Goal: Task Accomplishment & Management: Complete application form

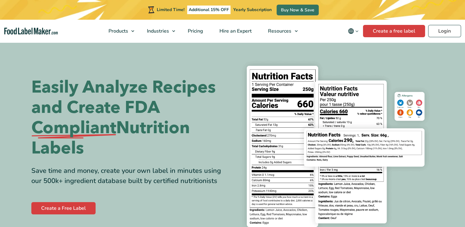
click at [401, 16] on div "Limited Time! Additional 15% OFF Yearly Subscription Buy Now & Save" at bounding box center [232, 10] width 465 height 20
click at [435, 31] on link "Login" at bounding box center [444, 31] width 33 height 12
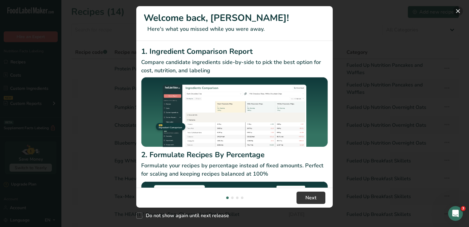
drag, startPoint x: 456, startPoint y: 9, endPoint x: 426, endPoint y: 4, distance: 30.7
click at [455, 9] on button "New Features" at bounding box center [458, 11] width 10 height 10
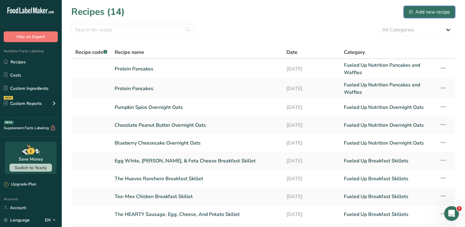
click at [420, 11] on div "Add new recipe" at bounding box center [428, 11] width 41 height 7
click at [164, 68] on link "Protein Pancakes" at bounding box center [197, 68] width 164 height 15
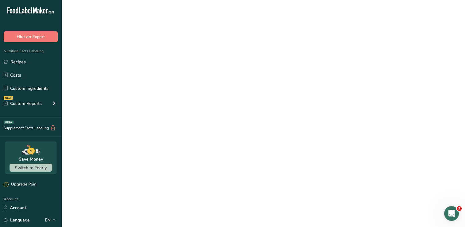
click at [164, 68] on link "Protein Pancakes" at bounding box center [197, 68] width 164 height 15
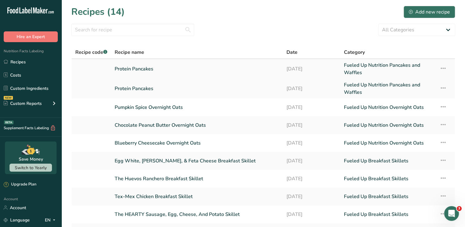
click at [438, 71] on td "Recipe Setup Delete Recipe Duplicate Recipe Scale Recipe Save as Sub-Recipe .a-…" at bounding box center [444, 69] width 19 height 20
click at [442, 68] on icon at bounding box center [442, 68] width 7 height 11
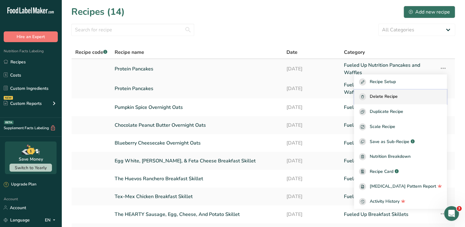
click at [409, 97] on div "Delete Recipe" at bounding box center [400, 96] width 83 height 7
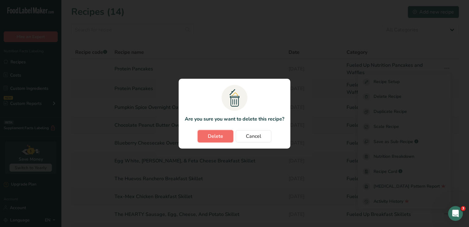
click at [210, 138] on span "Delete" at bounding box center [215, 135] width 15 height 7
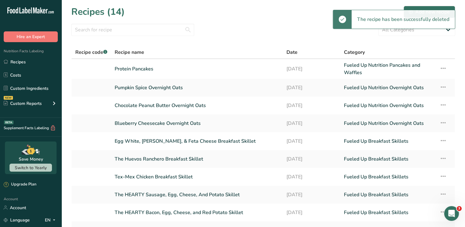
click at [157, 88] on link "Pumpkin Spice Overnight Oats" at bounding box center [197, 87] width 164 height 13
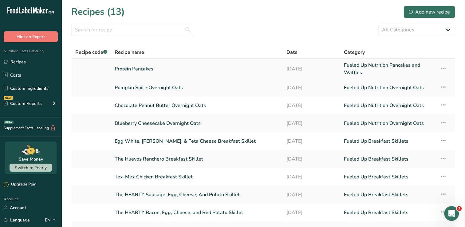
click at [140, 69] on link "Protein Pancakes" at bounding box center [197, 68] width 164 height 15
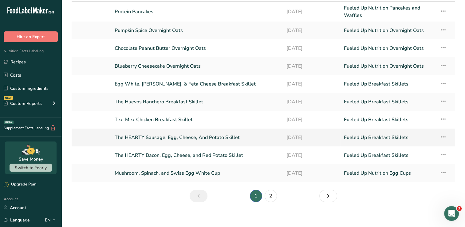
scroll to position [61, 0]
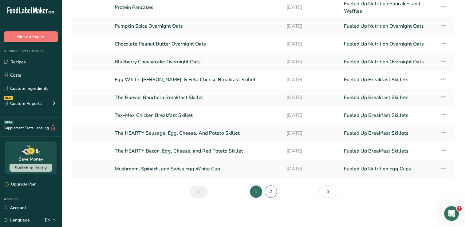
click at [273, 192] on link "2" at bounding box center [270, 191] width 12 height 12
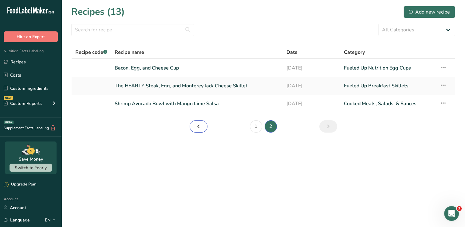
click at [202, 128] on link "Page 1." at bounding box center [198, 126] width 18 height 12
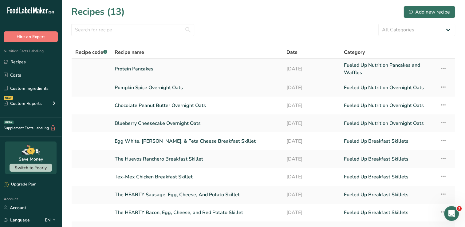
click at [146, 72] on link "Protein Pancakes" at bounding box center [197, 68] width 164 height 15
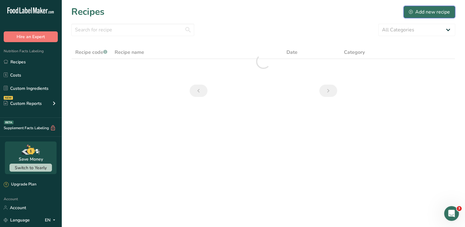
drag, startPoint x: 440, startPoint y: 11, endPoint x: 438, endPoint y: 16, distance: 5.2
click at [438, 16] on button "Add new recipe" at bounding box center [429, 12] width 52 height 12
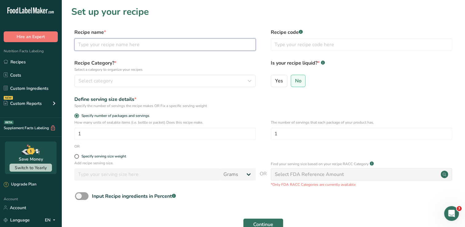
click at [223, 47] on input "text" at bounding box center [164, 44] width 181 height 12
type input "C"
type input "Teriyaki Sauce"
click at [279, 83] on span "Yes" at bounding box center [279, 81] width 8 height 6
click at [275, 83] on input "Yes" at bounding box center [273, 81] width 4 height 4
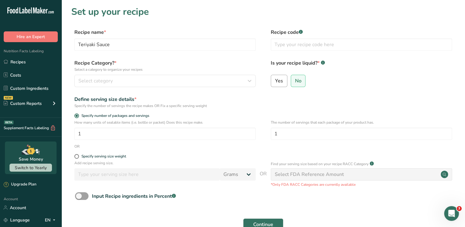
radio input "true"
radio input "false"
select select "22"
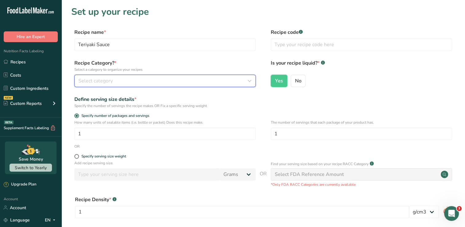
click at [246, 82] on icon "button" at bounding box center [249, 80] width 7 height 11
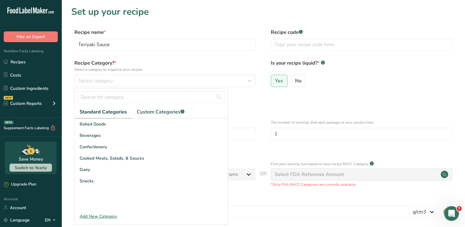
click at [113, 216] on div "Add New Category" at bounding box center [151, 216] width 153 height 6
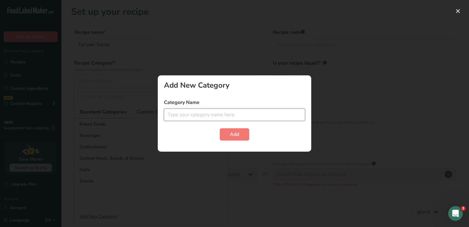
click at [216, 116] on input "text" at bounding box center [234, 114] width 141 height 12
type input "Fueled Up Nutrition Sauces"
click at [231, 138] on button "Add" at bounding box center [234, 134] width 29 height 12
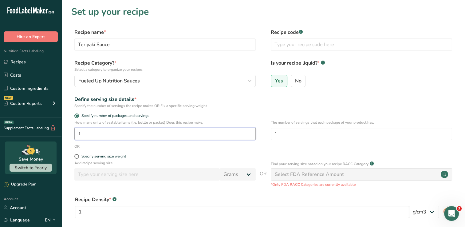
click at [143, 134] on input "1" at bounding box center [164, 133] width 181 height 12
click at [100, 132] on input "4" at bounding box center [164, 133] width 181 height 12
type input "4"
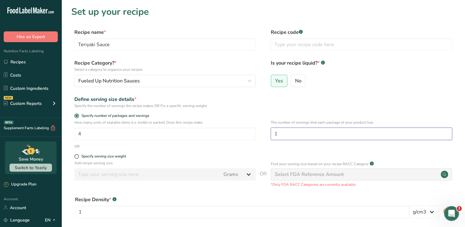
click at [279, 134] on input "1" at bounding box center [361, 133] width 181 height 12
type input "4"
click at [76, 156] on span at bounding box center [76, 156] width 5 height 5
click at [76, 156] on input "Specify serving size weight" at bounding box center [76, 156] width 4 height 4
radio input "true"
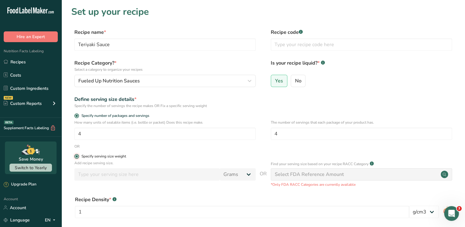
radio input "false"
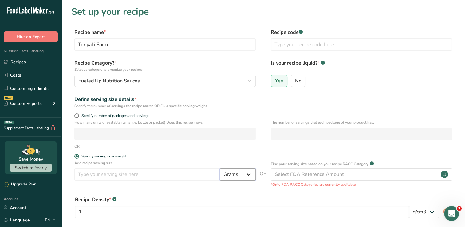
click at [249, 177] on select "Grams kg mg mcg lb oz l mL fl oz tbsp tsp cup qt gallon" at bounding box center [238, 174] width 36 height 12
select select "5"
click at [220, 168] on select "Grams kg mg mcg lb oz l mL fl oz tbsp tsp cup qt gallon" at bounding box center [238, 174] width 36 height 12
click at [108, 170] on input "number" at bounding box center [146, 174] width 145 height 12
type input "2"
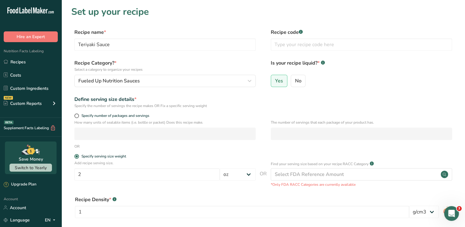
click at [214, 150] on form "Recipe name * Teriyaki Sauce Recipe code .a-a{fill:#347362;}.b-a{fill:#fff;} Re…" at bounding box center [263, 157] width 384 height 256
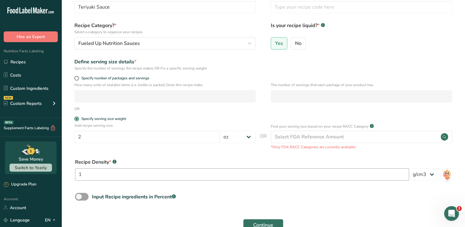
scroll to position [61, 0]
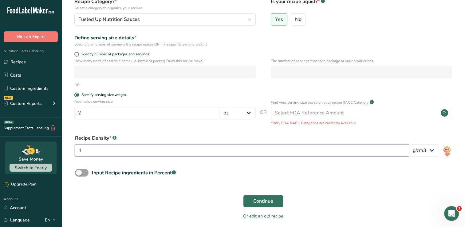
click at [152, 154] on input "1" at bounding box center [242, 150] width 334 height 12
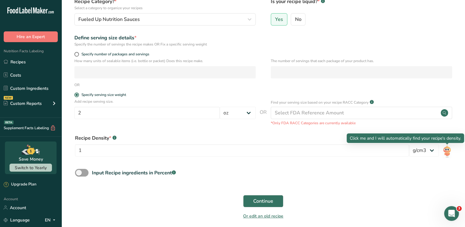
click at [443, 151] on img at bounding box center [446, 151] width 9 height 14
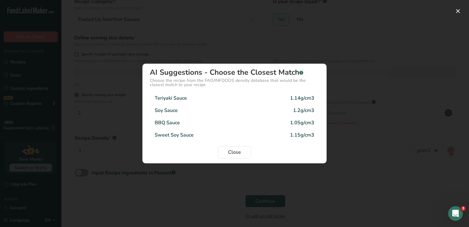
click at [308, 99] on div "1.14g/cm3" at bounding box center [302, 97] width 24 height 7
type input "1.14"
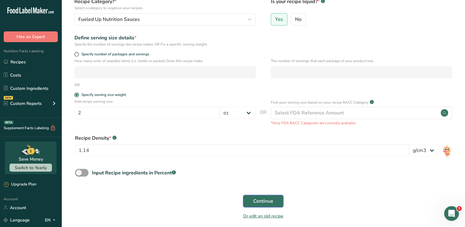
click at [261, 203] on span "Continue" at bounding box center [263, 200] width 20 height 7
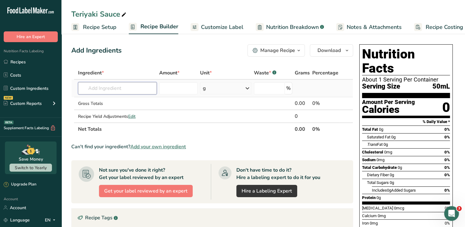
click at [131, 89] on input "text" at bounding box center [117, 88] width 79 height 12
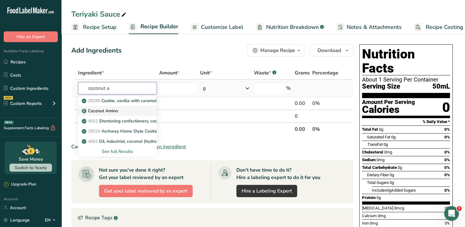
type input "coconut a"
click at [106, 109] on p "Coconut Amino" at bounding box center [100, 110] width 35 height 6
type input "Coconut Amino"
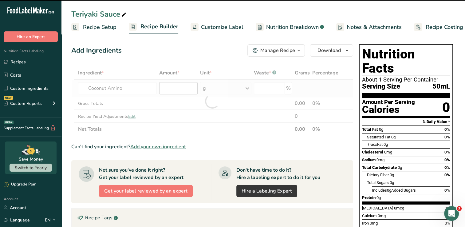
type input "0"
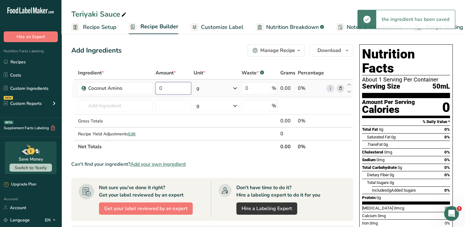
click at [177, 87] on input "0" at bounding box center [173, 88] width 36 height 12
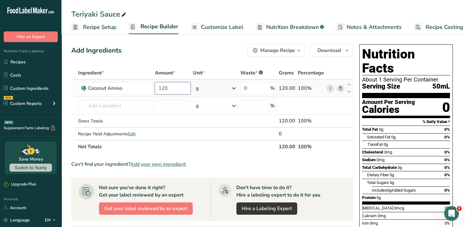
type input "120"
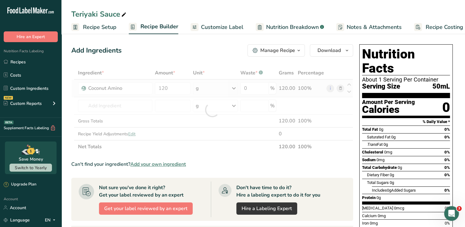
click at [235, 88] on div "Ingredient * Amount * Unit * Waste * .a-a{fill:#347362;}.b-a{fill:#fff;} Grams …" at bounding box center [212, 109] width 282 height 87
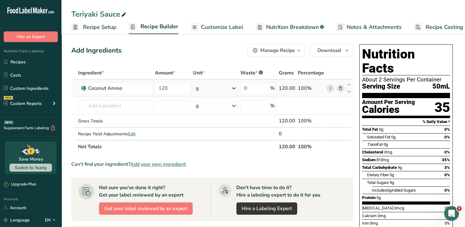
click at [236, 88] on icon at bounding box center [233, 88] width 7 height 11
click at [209, 166] on div "mL" at bounding box center [222, 165] width 47 height 6
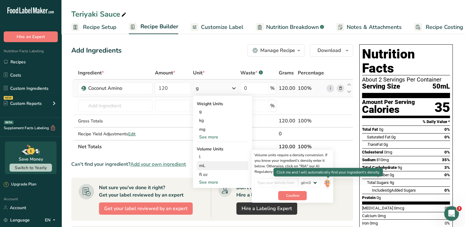
click at [325, 182] on img at bounding box center [327, 183] width 7 height 11
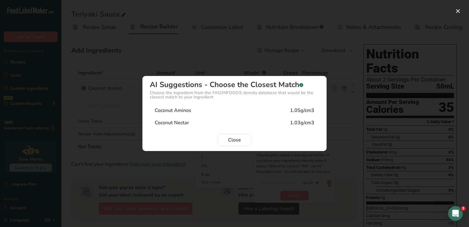
click at [284, 109] on div "Coconut Aminos 1.05g/cm3" at bounding box center [235, 110] width 170 height 12
type input "1.05"
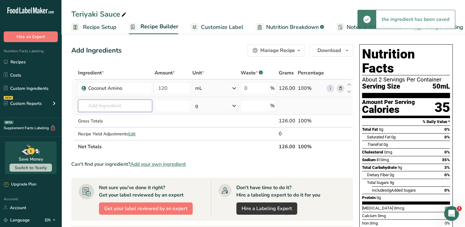
click at [107, 105] on input "text" at bounding box center [115, 105] width 74 height 12
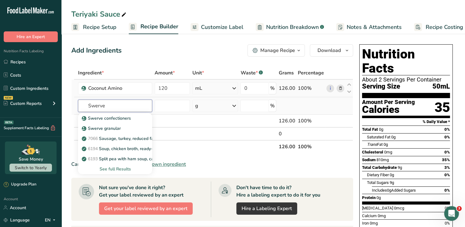
type input "Swerve"
click at [117, 167] on div "See full Results" at bounding box center [115, 169] width 64 height 6
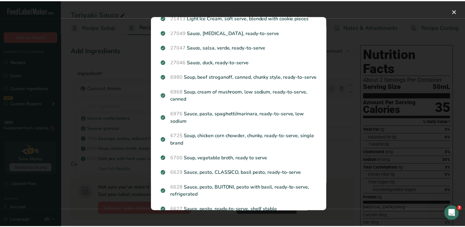
scroll to position [508, 0]
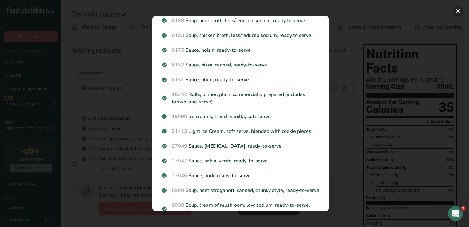
drag, startPoint x: 456, startPoint y: 10, endPoint x: 448, endPoint y: 13, distance: 8.9
click at [456, 10] on button "Search results modal" at bounding box center [458, 11] width 10 height 10
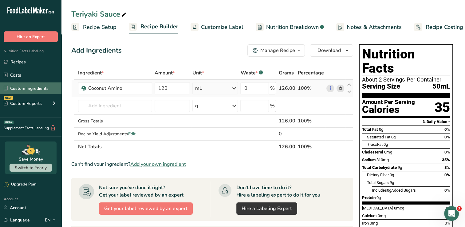
click at [28, 86] on link "Custom Ingredients" at bounding box center [30, 88] width 61 height 12
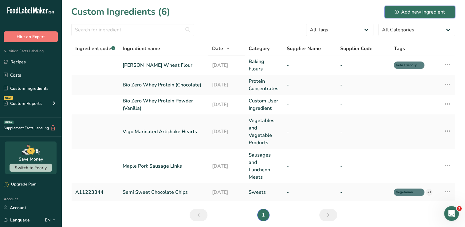
click at [445, 11] on button "Add new ingredient" at bounding box center [419, 12] width 71 height 12
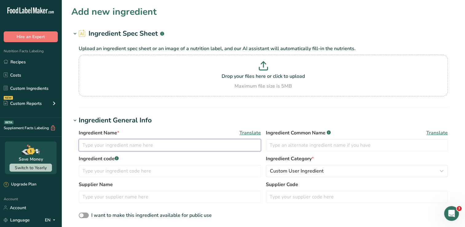
click at [121, 144] on input "text" at bounding box center [170, 145] width 182 height 12
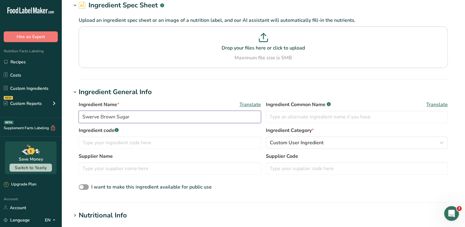
scroll to position [31, 0]
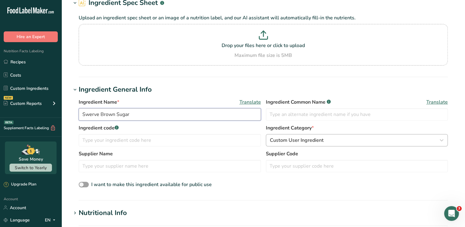
type input "Swerve Brown Sugar"
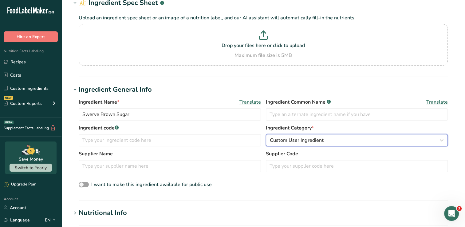
click at [362, 141] on div "Custom User Ingredient" at bounding box center [355, 139] width 170 height 7
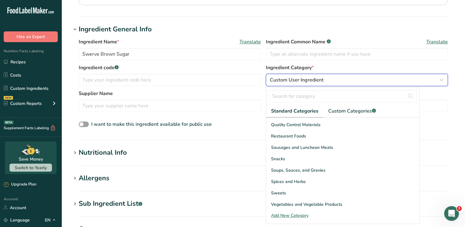
scroll to position [92, 0]
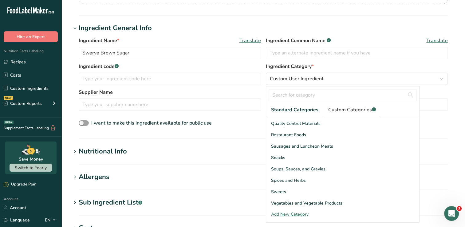
click at [360, 109] on span "Custom Categories .a-a{fill:#347362;}.b-a{fill:#fff;}" at bounding box center [352, 109] width 48 height 7
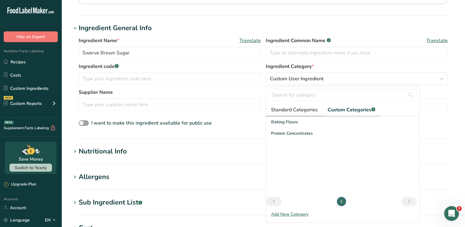
click at [308, 109] on span "Standard Categories" at bounding box center [294, 109] width 47 height 7
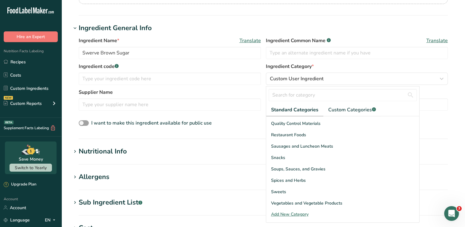
click at [300, 213] on div "Add New Category" at bounding box center [342, 214] width 153 height 6
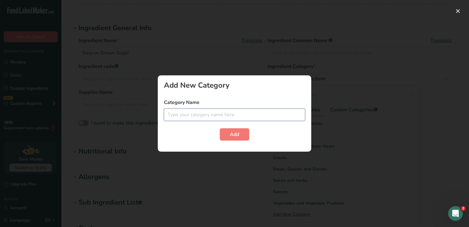
click at [241, 118] on input "text" at bounding box center [234, 114] width 141 height 12
type input "Low Cal Sugar Substitute"
click at [231, 133] on span "Add" at bounding box center [234, 134] width 9 height 7
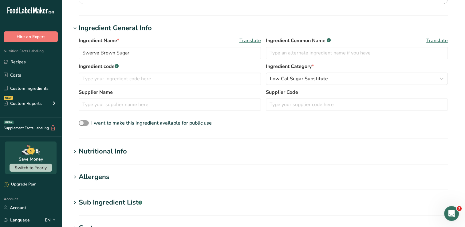
click at [105, 151] on div "Nutritional Info" at bounding box center [103, 151] width 48 height 10
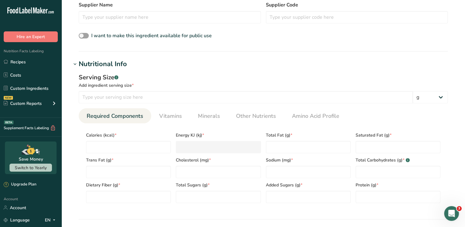
scroll to position [184, 0]
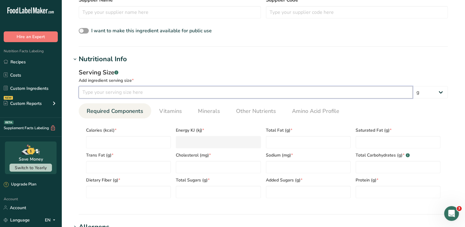
click at [212, 91] on input "number" at bounding box center [246, 92] width 334 height 12
type input "8"
click at [247, 87] on input "number" at bounding box center [246, 92] width 334 height 12
type input "8"
click at [444, 94] on select "g kg mg mcg lb oz l mL fl oz tbsp tsp cup qt gallon" at bounding box center [429, 92] width 35 height 12
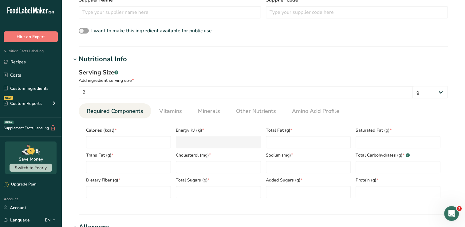
click at [336, 100] on div "Serving Size .a-a{fill:#347362;}.b-a{fill:#fff;} Add ingredient serving size * …" at bounding box center [263, 135] width 384 height 142
click at [338, 96] on input "2" at bounding box center [246, 92] width 334 height 12
type input "2"
type input "8"
click at [308, 65] on div "Serving Size .a-a{fill:#347362;}.b-a{fill:#fff;} Add ingredient serving size * …" at bounding box center [263, 135] width 384 height 142
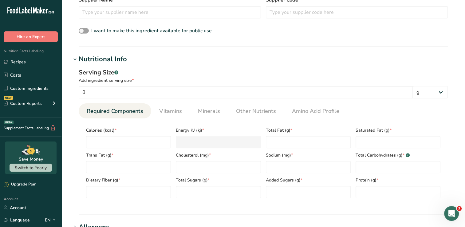
click at [131, 149] on div "Trans Fat (g) *" at bounding box center [129, 160] width 90 height 25
click at [133, 143] on input "number" at bounding box center [128, 142] width 85 height 12
type input "0"
type KJ "0"
type input "0"
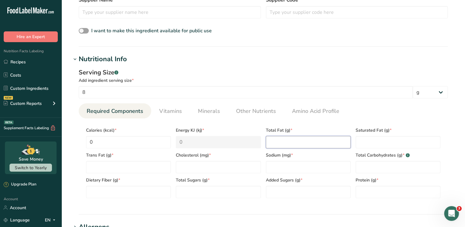
click at [279, 143] on Fat "number" at bounding box center [308, 142] width 85 height 12
type Fat "0"
drag, startPoint x: 381, startPoint y: 141, endPoint x: 375, endPoint y: 139, distance: 6.3
click at [381, 139] on Fat "number" at bounding box center [397, 142] width 85 height 12
type Fat "0"
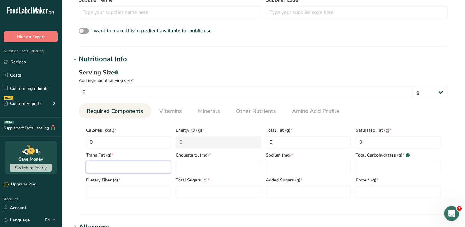
click at [107, 169] on Fat "number" at bounding box center [128, 167] width 85 height 12
type Fat "0"
click at [186, 169] on input "number" at bounding box center [218, 167] width 85 height 12
type input "0"
click at [275, 168] on input "number" at bounding box center [308, 167] width 85 height 12
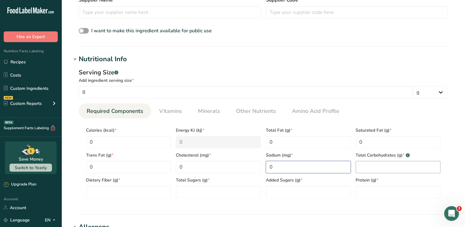
type input "0"
click at [369, 166] on Carbohydrates "number" at bounding box center [397, 167] width 85 height 12
type Carbohydrates "8"
click at [123, 193] on Fiber "number" at bounding box center [128, 191] width 85 height 12
type Fiber "0"
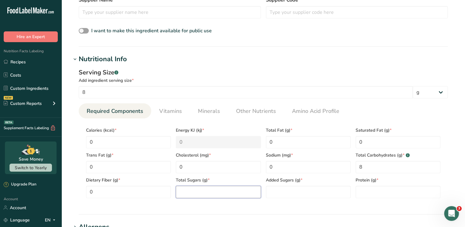
click at [207, 190] on Sugars "number" at bounding box center [218, 191] width 85 height 12
type Sugars "0"
click at [291, 188] on Sugars "number" at bounding box center [308, 191] width 85 height 12
type Sugars "0"
click at [362, 190] on input "number" at bounding box center [397, 191] width 85 height 12
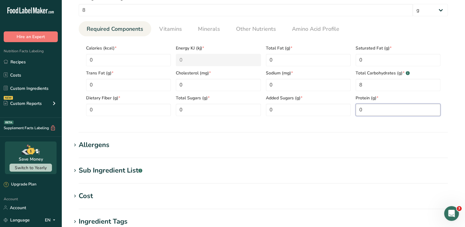
scroll to position [276, 0]
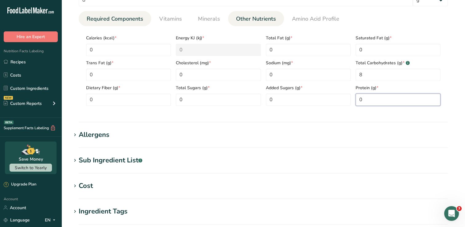
type input "0"
click at [236, 19] on span "Other Nutrients" at bounding box center [256, 19] width 40 height 8
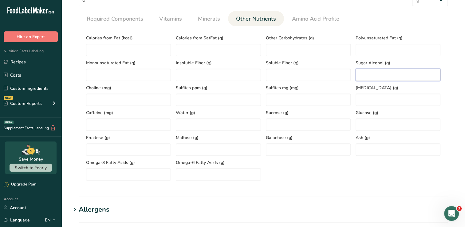
click at [370, 78] on Alcohol "number" at bounding box center [397, 74] width 85 height 12
type Alcohol "6"
click at [115, 22] on span "Required Components" at bounding box center [115, 19] width 57 height 8
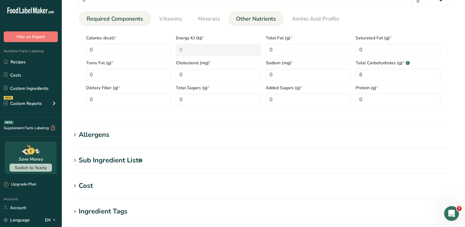
click at [238, 18] on span "Other Nutrients" at bounding box center [256, 19] width 40 height 8
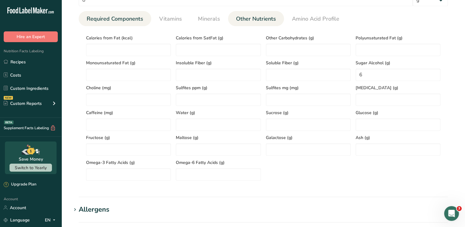
click at [140, 21] on span "Required Components" at bounding box center [115, 19] width 57 height 8
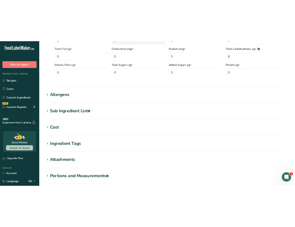
scroll to position [338, 0]
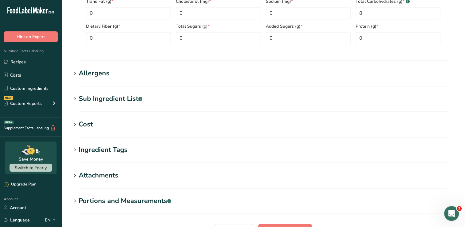
click at [90, 71] on div "Allergens" at bounding box center [94, 73] width 31 height 10
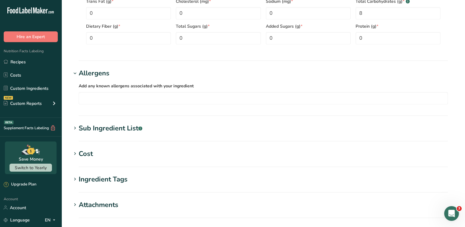
drag, startPoint x: 91, startPoint y: 71, endPoint x: 78, endPoint y: 74, distance: 12.7
click at [78, 75] on span at bounding box center [74, 73] width 7 height 7
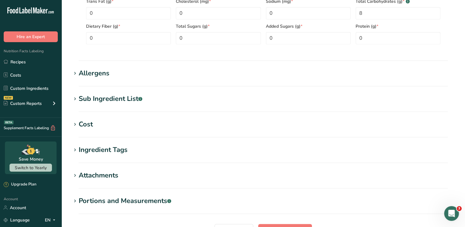
click at [78, 74] on span at bounding box center [74, 73] width 7 height 7
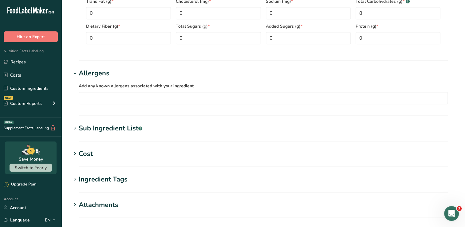
click at [94, 126] on div "Sub Ingredient List .a-a{fill:#347362;}.b-a{fill:#fff;}" at bounding box center [111, 128] width 64 height 10
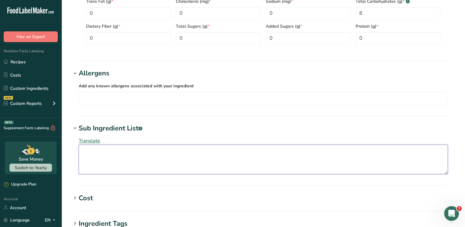
click at [99, 155] on textarea at bounding box center [263, 158] width 369 height 29
type textarea "Erythrithol, Allulose,"
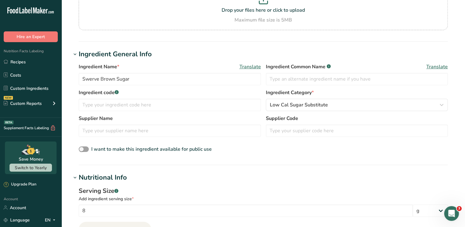
scroll to position [154, 0]
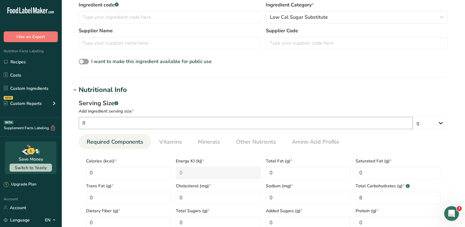
drag, startPoint x: 97, startPoint y: 124, endPoint x: 100, endPoint y: 123, distance: 3.2
drag, startPoint x: 100, startPoint y: 123, endPoint x: 290, endPoint y: 72, distance: 196.6
click at [290, 72] on section "Ingredient General Info Ingredient Name * Translate Swerve Brown Sugar Ingredie…" at bounding box center [263, 20] width 384 height 116
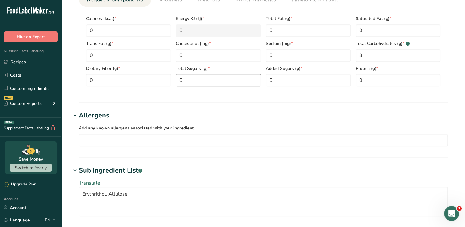
scroll to position [368, 0]
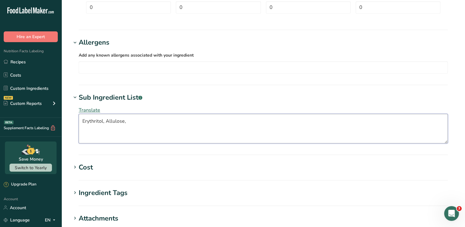
click at [131, 124] on textarea "Erythritol, Allulose," at bounding box center [263, 128] width 369 height 29
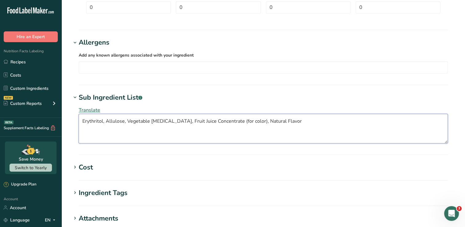
click at [301, 129] on textarea "Erythritol, Allulose, Vegetable Glycerin, Fruit Juice Concentrate (for color), …" at bounding box center [263, 128] width 369 height 29
type textarea "Erythritol, Allulose, Vegetable Glycerin, Fruit Juice Concentrate (for color), …"
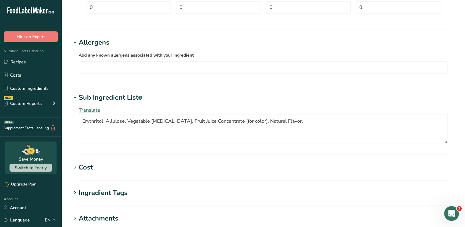
click at [314, 96] on h1 "Sub Ingredient List .a-a{fill:#347362;}.b-a{fill:#fff;}" at bounding box center [263, 97] width 384 height 10
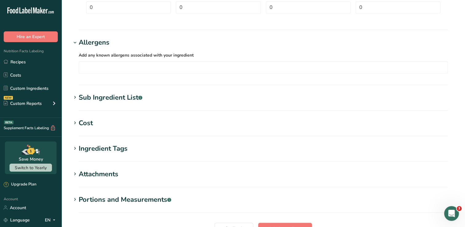
click at [128, 123] on h1 "Cost" at bounding box center [263, 123] width 384 height 10
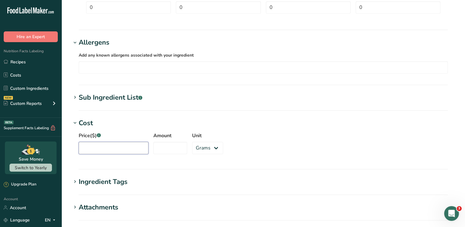
click at [105, 150] on input "Price($) .a-a{fill:#347362;}.b-a{fill:#fff;}" at bounding box center [114, 148] width 70 height 12
type input "35.00"
click at [174, 151] on input "Amount" at bounding box center [170, 148] width 34 height 12
click at [210, 146] on select "Grams kg mg mcg lb oz" at bounding box center [207, 148] width 31 height 12
select select "1"
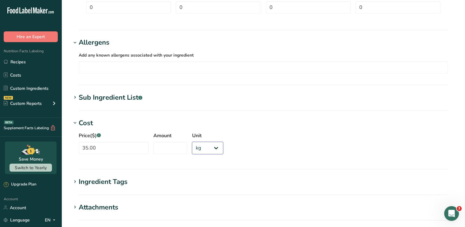
click at [192, 142] on select "Grams kg mg mcg lb oz" at bounding box center [207, 148] width 31 height 12
click at [176, 146] on input "Amount" at bounding box center [170, 148] width 34 height 12
type input "1.36"
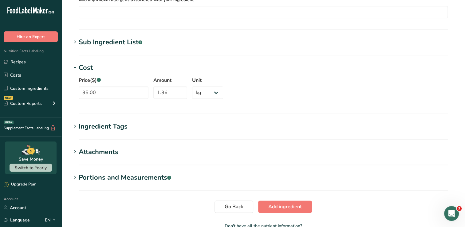
scroll to position [430, 0]
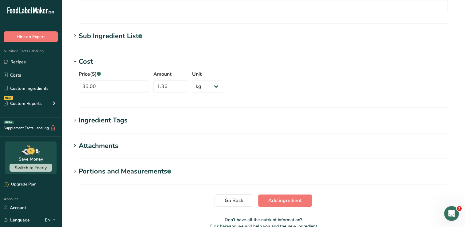
click at [105, 121] on div "Ingredient Tags" at bounding box center [103, 120] width 49 height 10
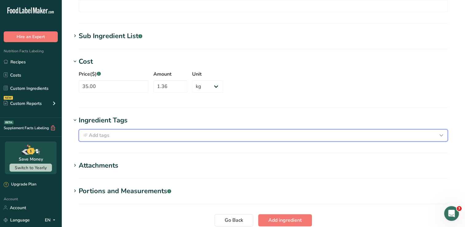
click at [441, 132] on icon "button" at bounding box center [440, 135] width 7 height 11
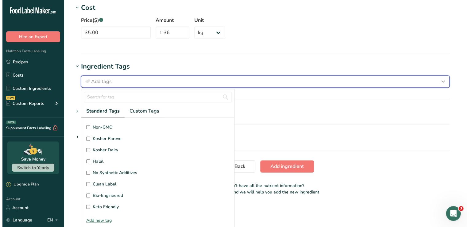
scroll to position [481, 0]
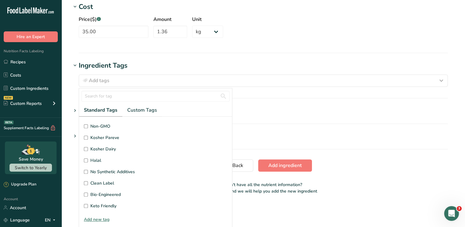
click at [101, 216] on div "Add new tag" at bounding box center [155, 219] width 153 height 6
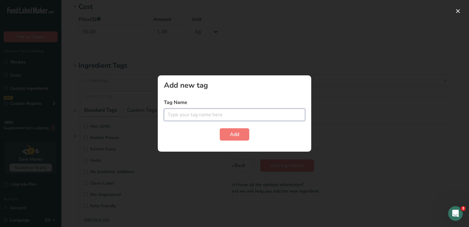
click at [215, 116] on input "text" at bounding box center [234, 114] width 141 height 12
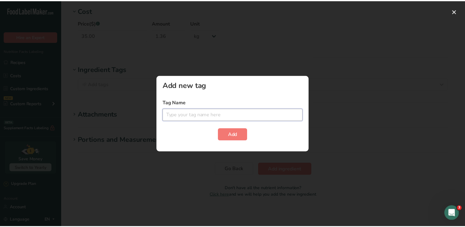
scroll to position [0, 0]
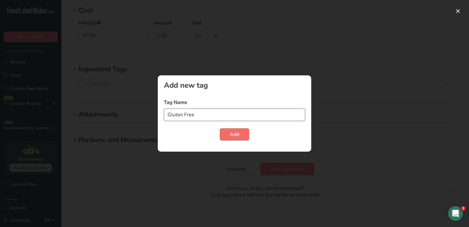
type input "Gluten Free"
click at [228, 134] on button "Add" at bounding box center [234, 134] width 29 height 12
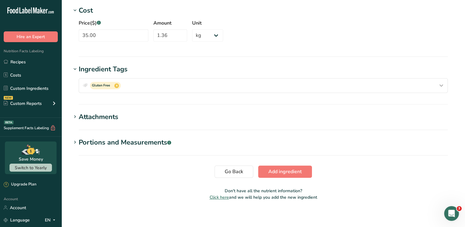
click at [104, 118] on div "Attachments" at bounding box center [99, 117] width 40 height 10
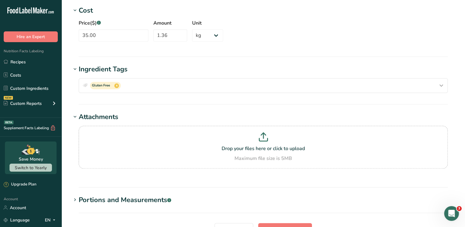
click at [104, 117] on div "Attachments" at bounding box center [99, 117] width 40 height 10
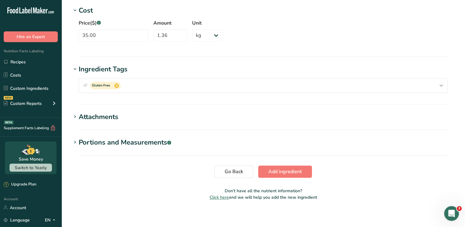
click at [100, 144] on div "Portions and Measurements .a-a{fill:#347362;}.b-a{fill:#fff;}" at bounding box center [125, 142] width 92 height 10
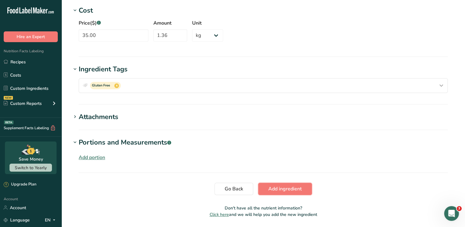
click at [306, 186] on button "Add ingredient" at bounding box center [285, 188] width 54 height 12
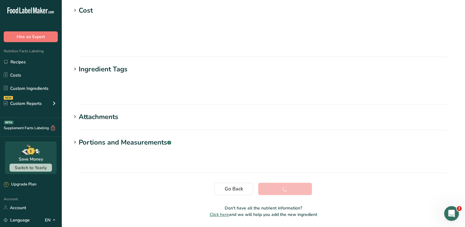
scroll to position [98, 0]
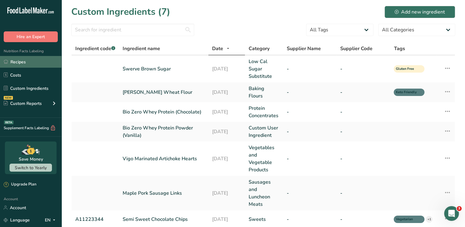
click at [39, 61] on link "Recipes" at bounding box center [30, 62] width 61 height 12
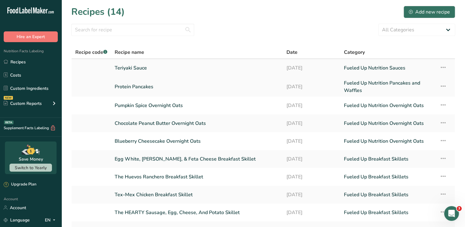
click at [136, 67] on link "Teriyaki Sauce" at bounding box center [197, 67] width 164 height 13
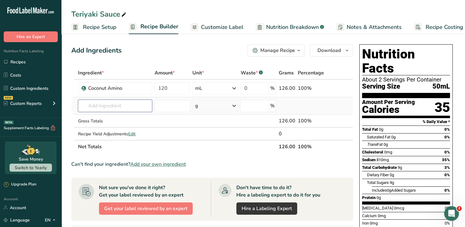
click at [140, 105] on input "text" at bounding box center [115, 105] width 74 height 12
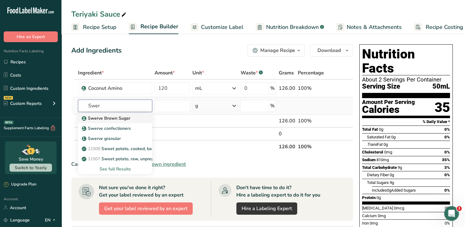
type input "Swer"
click at [141, 118] on link "Swerve Brown Sugar" at bounding box center [115, 118] width 74 height 10
type input "Swerve Brown Sugar"
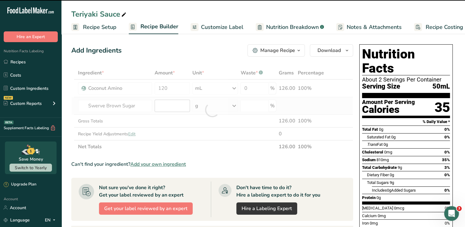
type input "0"
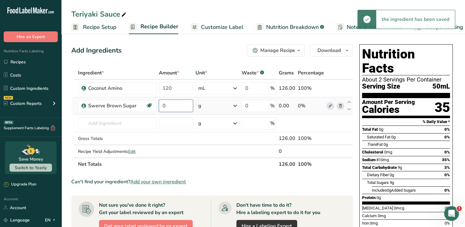
click at [176, 108] on input "0" at bounding box center [176, 105] width 34 height 12
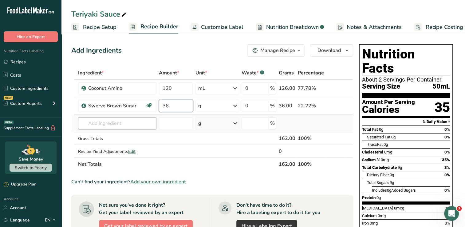
type input "36"
click at [148, 121] on div "Ingredient * Amount * Unit * Waste * .a-a{fill:#347362;}.b-a{fill:#fff;} Grams …" at bounding box center [212, 118] width 282 height 104
click at [135, 125] on input "text" at bounding box center [117, 123] width 78 height 12
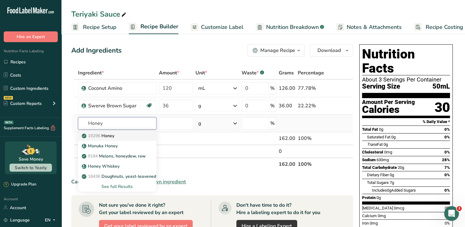
type input "Honey"
click at [133, 134] on div "19296 Honey" at bounding box center [112, 135] width 59 height 6
type input "Honey"
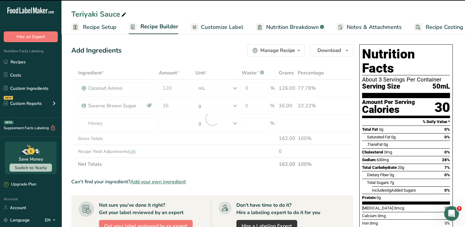
type input "0"
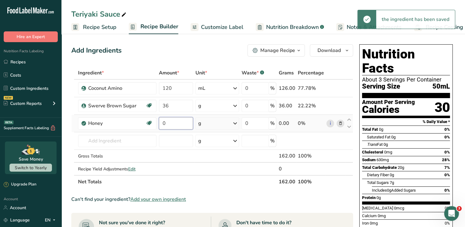
click at [173, 122] on input "0" at bounding box center [176, 123] width 34 height 12
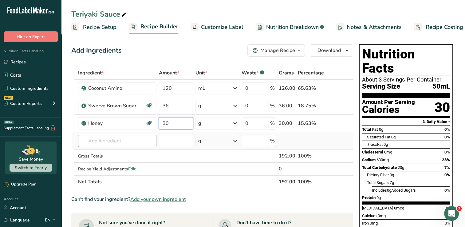
type input "30"
click at [145, 144] on div "Ingredient * Amount * Unit * Waste * .a-a{fill:#347362;}.b-a{fill:#fff;} Grams …" at bounding box center [212, 127] width 282 height 122
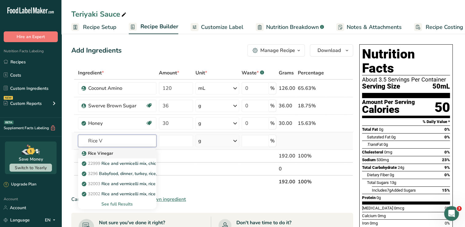
type input "Rice V"
click at [111, 154] on p "Rice Vinegar" at bounding box center [98, 153] width 30 height 6
type input "Rice Vinegar"
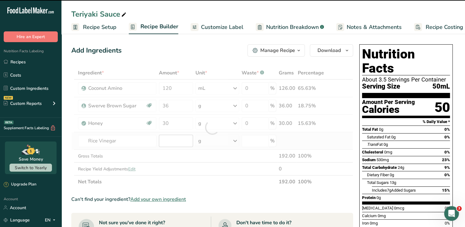
type input "0"
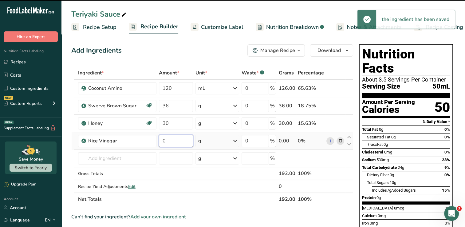
click at [168, 141] on input "0" at bounding box center [176, 140] width 34 height 12
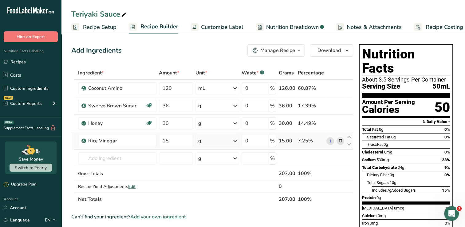
click at [234, 141] on div "Ingredient * Amount * Unit * Waste * .a-a{fill:#347362;}.b-a{fill:#fff;} Grams …" at bounding box center [212, 135] width 282 height 139
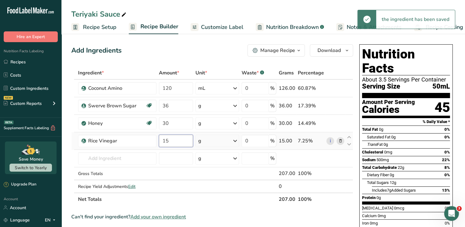
click at [168, 140] on input "15" at bounding box center [176, 140] width 34 height 12
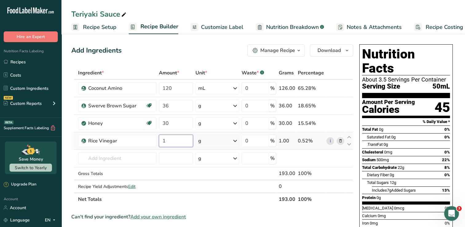
type input "1"
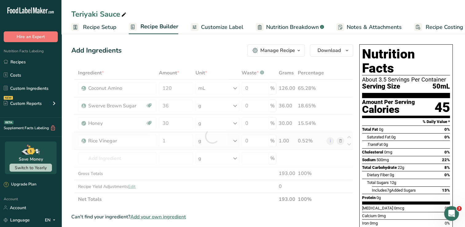
click at [234, 140] on div "Ingredient * Amount * Unit * Waste * .a-a{fill:#347362;}.b-a{fill:#fff;} Grams …" at bounding box center [212, 135] width 282 height 139
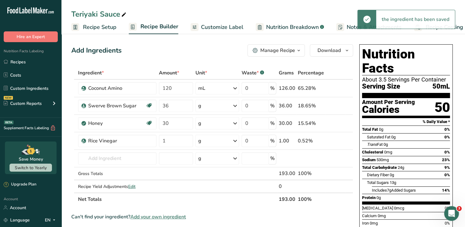
click at [234, 140] on icon at bounding box center [234, 140] width 7 height 11
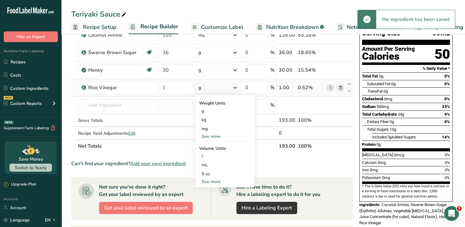
scroll to position [61, 0]
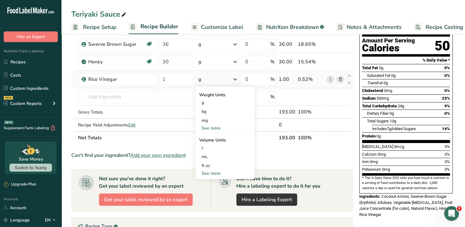
click at [212, 128] on div "See more" at bounding box center [225, 128] width 52 height 6
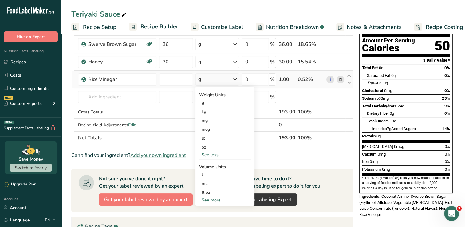
click at [213, 200] on div "See more" at bounding box center [225, 200] width 52 height 6
select select "22"
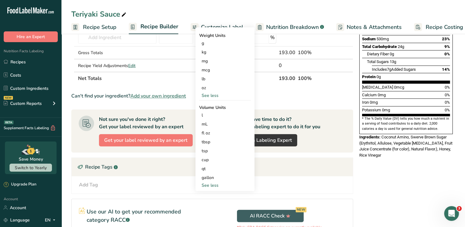
scroll to position [123, 0]
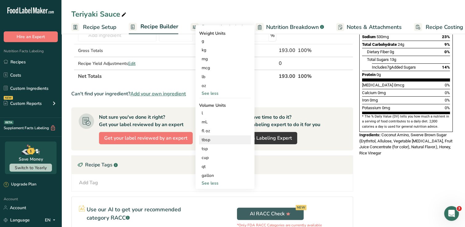
click at [211, 138] on div "tbsp" at bounding box center [224, 139] width 47 height 6
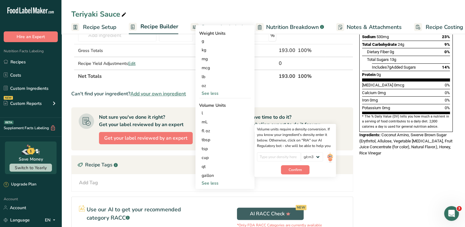
click at [174, 78] on th "Net Totals" at bounding box center [177, 75] width 201 height 13
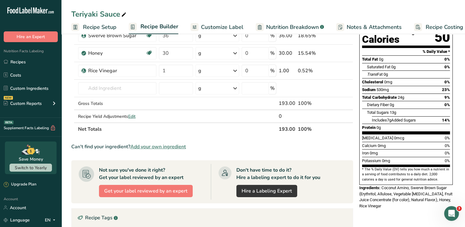
scroll to position [61, 0]
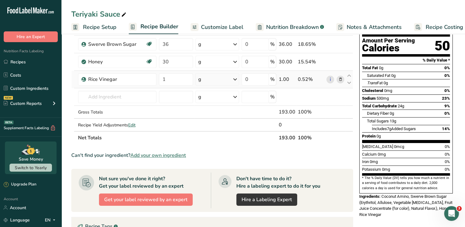
click at [233, 79] on icon at bounding box center [234, 79] width 7 height 11
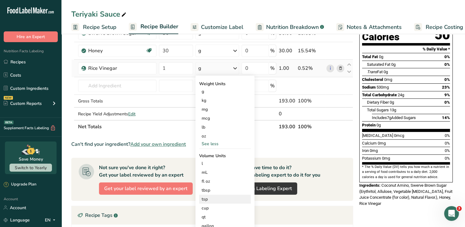
scroll to position [92, 0]
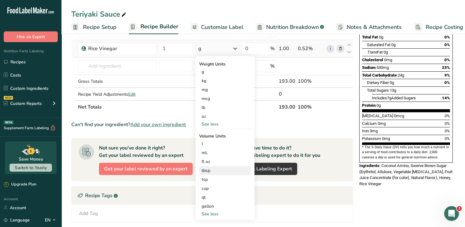
click at [211, 170] on div "tbsp" at bounding box center [224, 170] width 47 height 6
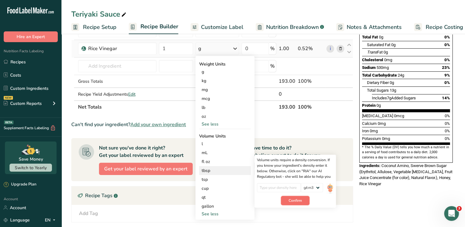
click at [301, 198] on span "Confirm" at bounding box center [294, 200] width 13 height 6
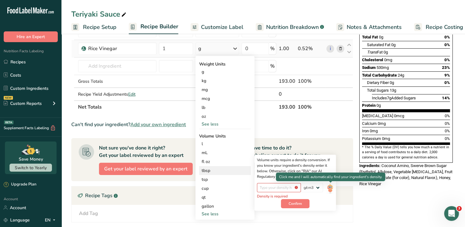
click at [331, 187] on img at bounding box center [329, 188] width 7 height 11
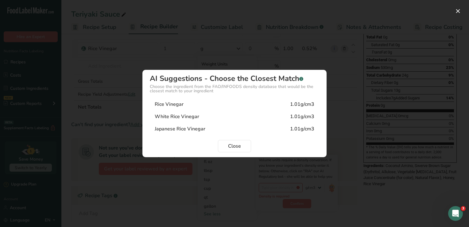
click at [183, 106] on div "Rice Vinegar 1.01g/cm3" at bounding box center [235, 104] width 170 height 12
type input "1.01"
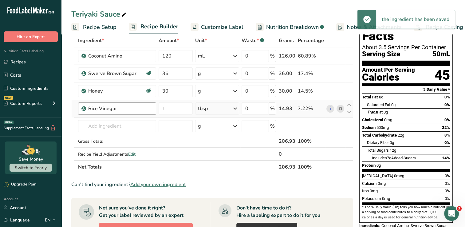
scroll to position [31, 0]
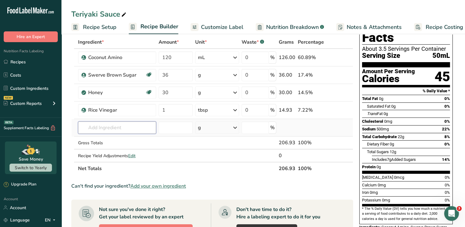
drag, startPoint x: 119, startPoint y: 125, endPoint x: 115, endPoint y: 123, distance: 5.1
click at [118, 123] on input "text" at bounding box center [117, 127] width 78 height 12
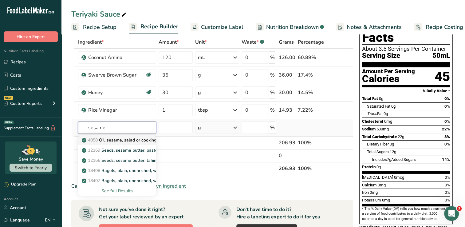
type input "sesame"
click at [140, 135] on link "4058 Oil, sesame, salad or cooking" at bounding box center [117, 140] width 78 height 10
type input "Oil, sesame, salad or cooking"
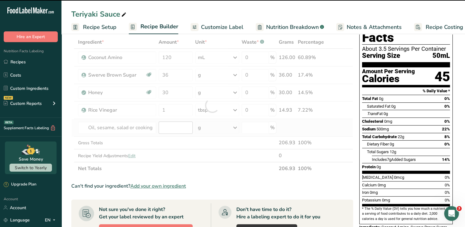
type input "0"
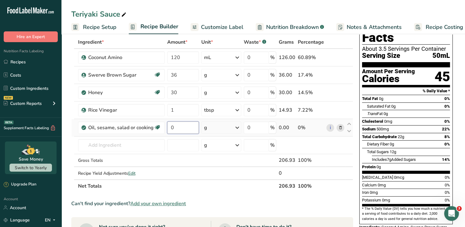
click at [193, 129] on input "0" at bounding box center [183, 127] width 32 height 12
type input "1"
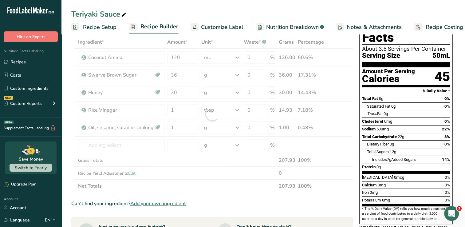
click at [235, 125] on div "Ingredient * Amount * Unit * Waste * .a-a{fill:#347362;}.b-a{fill:#fff;} Grams …" at bounding box center [212, 114] width 282 height 157
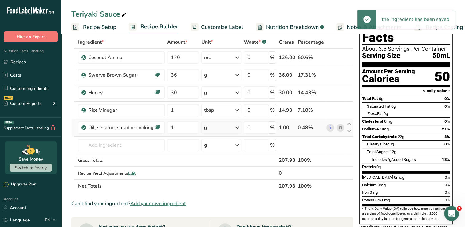
click at [239, 127] on icon at bounding box center [236, 127] width 7 height 11
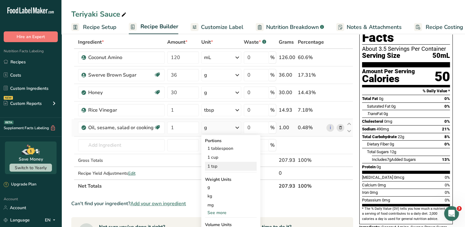
click at [230, 167] on div "1 tsp" at bounding box center [231, 166] width 52 height 9
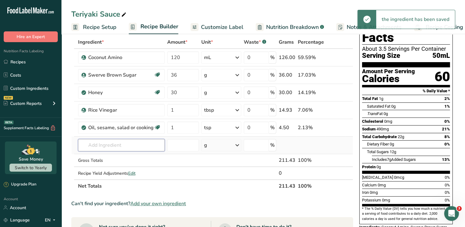
click at [149, 146] on input "text" at bounding box center [121, 145] width 87 height 12
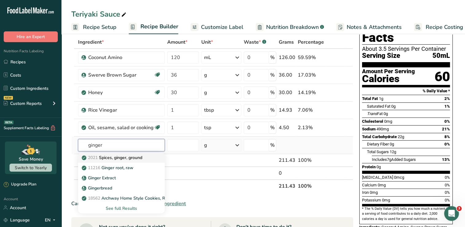
type input "ginger"
click at [154, 157] on link "2021 Spices, ginger, ground" at bounding box center [121, 157] width 87 height 10
type input "Spices, ginger, ground"
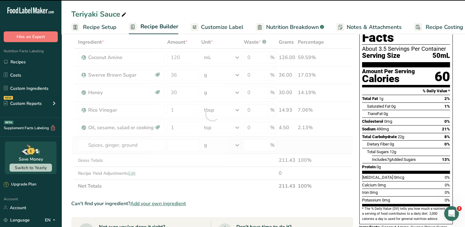
type input "0"
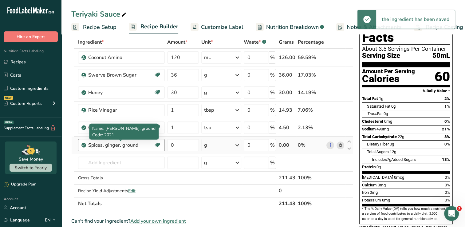
click at [146, 144] on div "Spices, ginger, ground" at bounding box center [120, 144] width 65 height 7
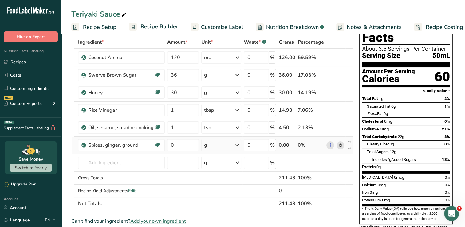
click at [340, 146] on icon at bounding box center [340, 145] width 4 height 6
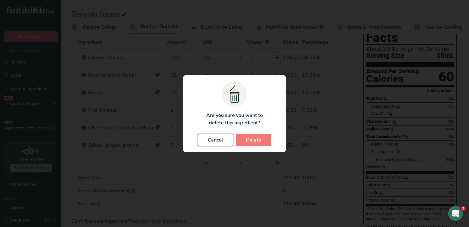
click at [225, 141] on button "Cancel" at bounding box center [216, 140] width 36 height 12
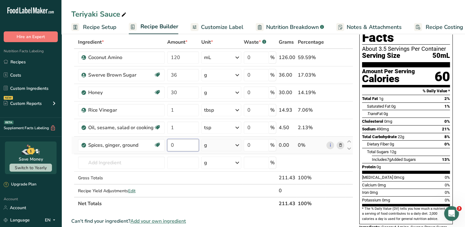
click at [179, 144] on input "0" at bounding box center [183, 145] width 32 height 12
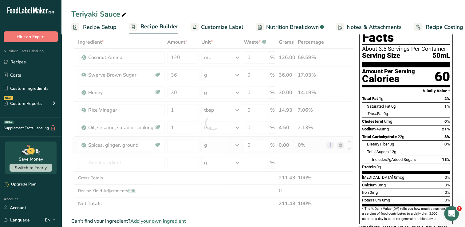
type input "0"
click at [339, 143] on div "Ingredient * Amount * Unit * Waste * .a-a{fill:#347362;}.b-a{fill:#fff;} Grams …" at bounding box center [212, 123] width 282 height 174
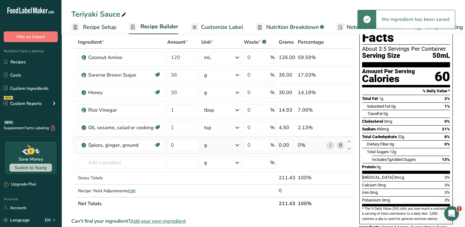
click at [342, 146] on span at bounding box center [339, 144] width 7 height 7
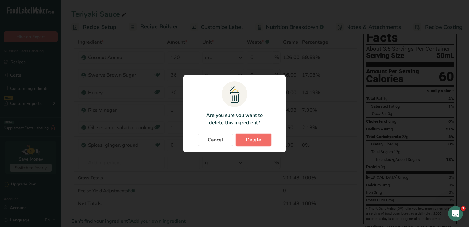
click at [263, 136] on button "Delete" at bounding box center [254, 140] width 36 height 12
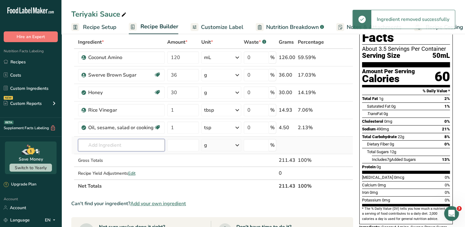
click at [108, 146] on input "text" at bounding box center [121, 145] width 87 height 12
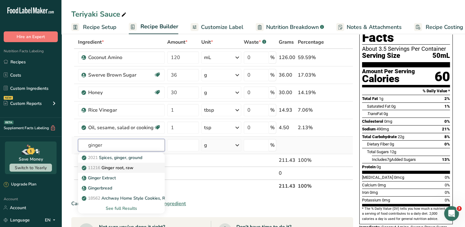
type input "ginger"
click at [138, 168] on div "11216 Ginger root, raw" at bounding box center [116, 167] width 67 height 6
type input "Ginger root, raw"
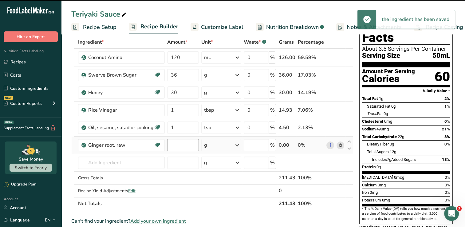
type input "0"
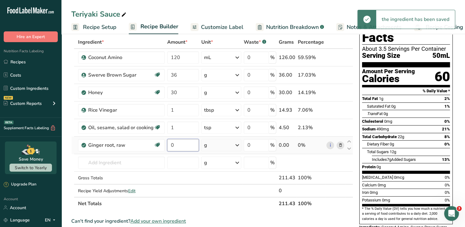
click at [180, 145] on input "0" at bounding box center [183, 145] width 32 height 12
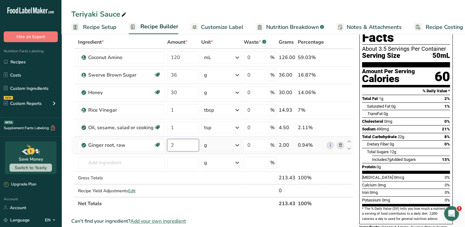
type input "2"
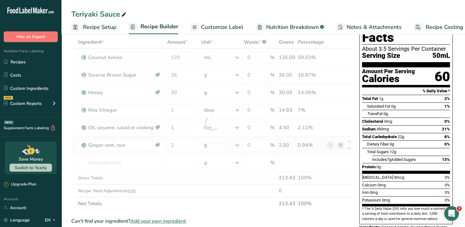
click at [239, 145] on div "Ingredient * Amount * Unit * Waste * .a-a{fill:#347362;}.b-a{fill:#fff;} Grams …" at bounding box center [212, 123] width 282 height 174
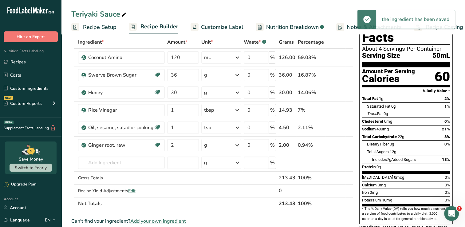
click at [239, 145] on icon at bounding box center [236, 144] width 7 height 11
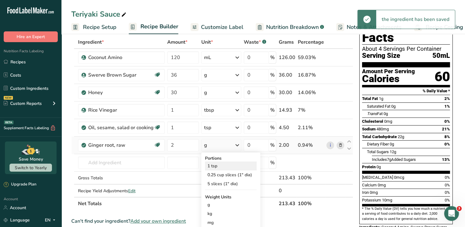
click at [221, 165] on div "1 tsp" at bounding box center [231, 165] width 52 height 9
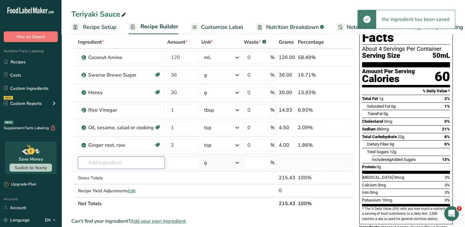
click at [102, 163] on input "text" at bounding box center [121, 162] width 87 height 12
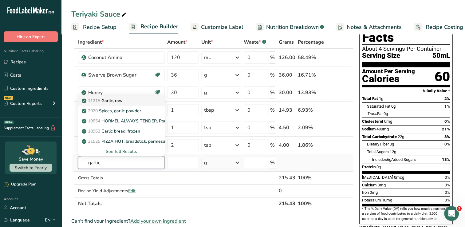
type input "garlic"
click at [134, 101] on div "11215 Garlic, raw" at bounding box center [116, 100] width 67 height 6
type input "Garlic, raw"
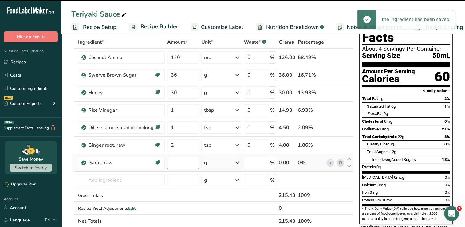
type input "0"
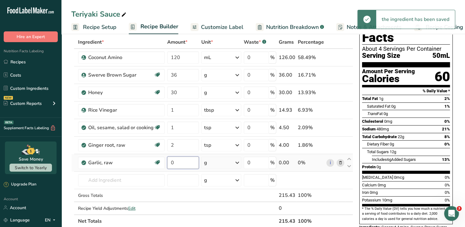
click at [190, 163] on input "0" at bounding box center [183, 162] width 32 height 12
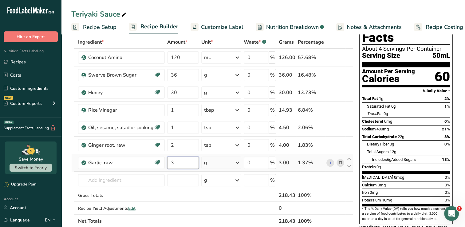
scroll to position [0, 0]
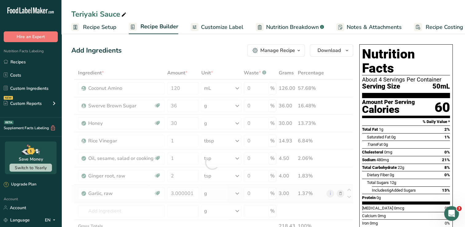
click at [237, 192] on div "Ingredient * Amount * Unit * Waste * .a-a{fill:#347362;}.b-a{fill:#fff;} Grams …" at bounding box center [212, 162] width 282 height 192
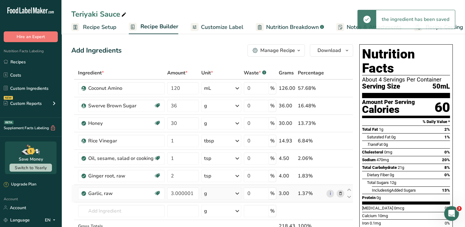
click at [235, 191] on icon at bounding box center [236, 193] width 7 height 11
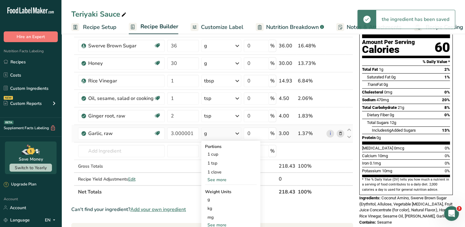
scroll to position [61, 0]
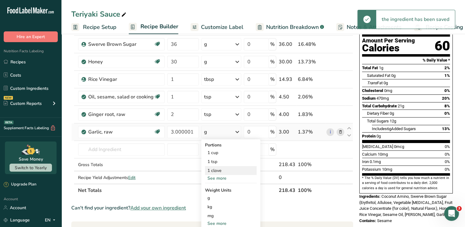
click at [226, 170] on div "1 clove" at bounding box center [231, 170] width 52 height 9
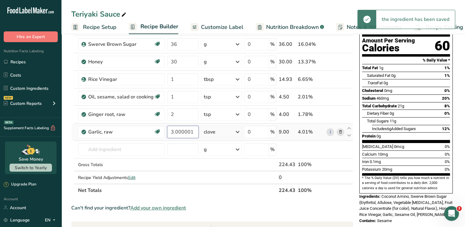
click at [192, 131] on input "3.000001" at bounding box center [182, 132] width 31 height 12
type input "3"
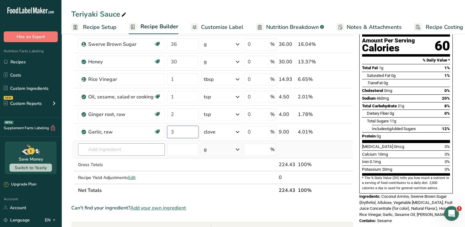
type input "3"
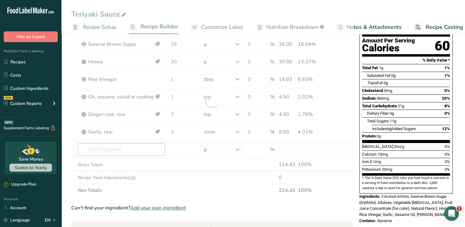
click at [99, 149] on div "Ingredient * Amount * Unit * Waste * .a-a{fill:#347362;}.b-a{fill:#fff;} Grams …" at bounding box center [212, 101] width 282 height 192
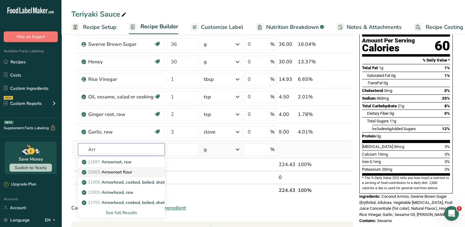
type input "Arr"
click at [115, 169] on p "20003 Arrowroot flour" at bounding box center [107, 172] width 49 height 6
type input "Arrowroot flour"
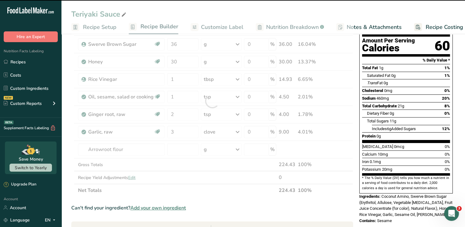
type input "0"
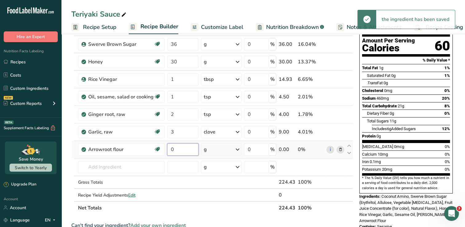
click at [181, 149] on input "0" at bounding box center [182, 149] width 31 height 12
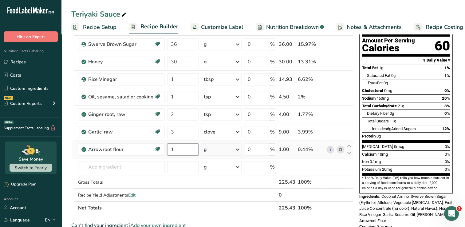
type input "1"
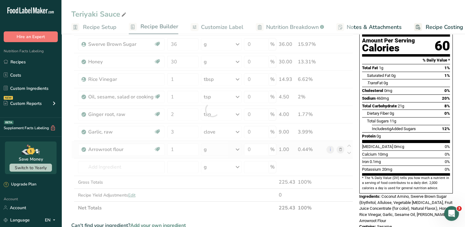
click at [237, 148] on div "Ingredient * Amount * Unit * Waste * .a-a{fill:#347362;}.b-a{fill:#fff;} Grams …" at bounding box center [212, 109] width 282 height 209
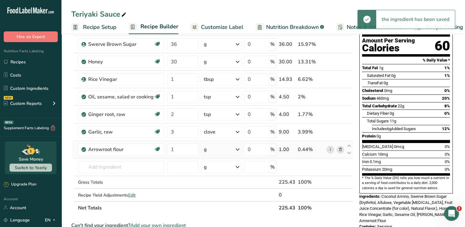
click at [239, 149] on icon at bounding box center [237, 149] width 7 height 11
click at [221, 215] on div "See more" at bounding box center [231, 216] width 52 height 6
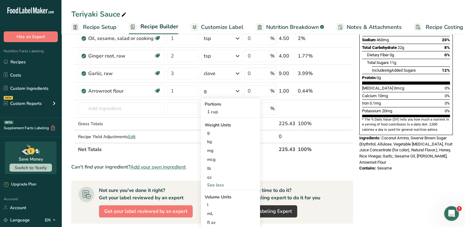
scroll to position [154, 0]
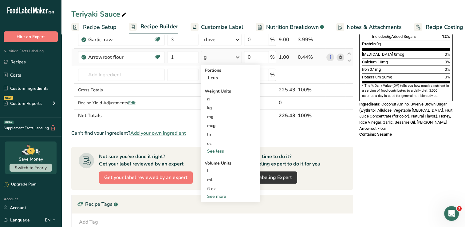
click at [223, 197] on div "See more" at bounding box center [231, 196] width 52 height 6
click at [222, 197] on div "tbsp" at bounding box center [230, 197] width 47 height 6
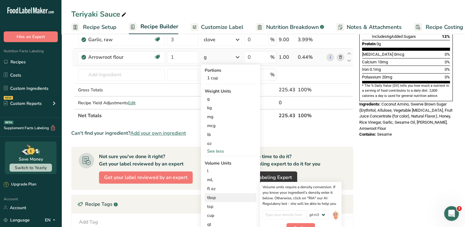
click at [220, 197] on div "tbsp" at bounding box center [230, 197] width 47 height 6
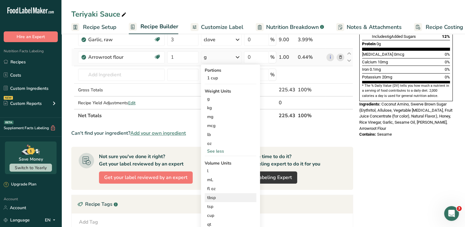
click at [216, 198] on div "tbsp" at bounding box center [230, 197] width 47 height 6
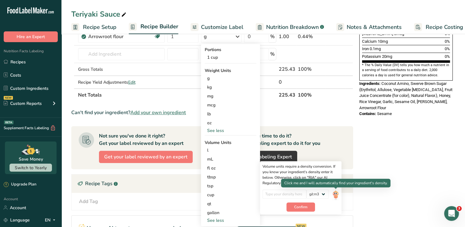
scroll to position [184, 0]
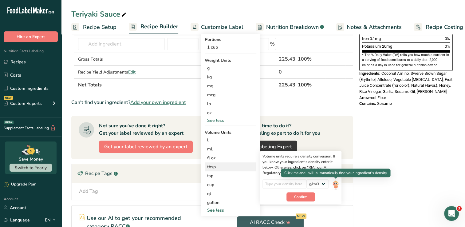
click at [337, 184] on img at bounding box center [335, 184] width 7 height 11
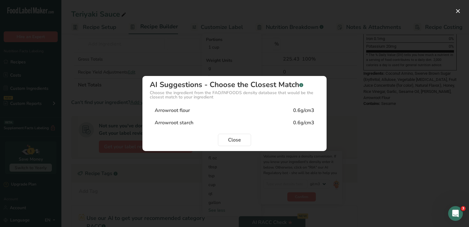
drag, startPoint x: 310, startPoint y: 123, endPoint x: 308, endPoint y: 125, distance: 3.3
click at [310, 123] on div "0.6g/cm3" at bounding box center [303, 122] width 21 height 7
type input "0.6"
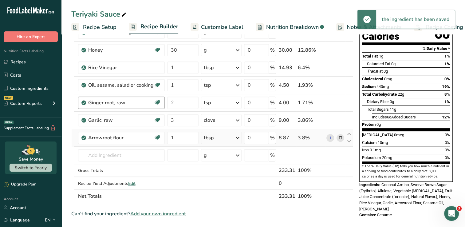
scroll to position [61, 0]
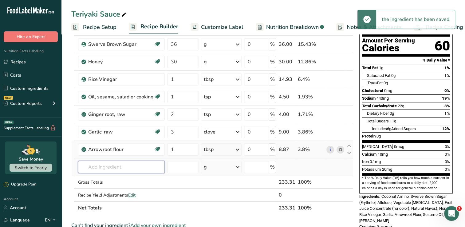
click at [96, 164] on input "text" at bounding box center [121, 167] width 87 height 12
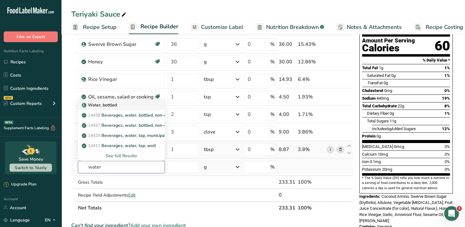
type input "water"
click at [115, 102] on p "Water, bottled" at bounding box center [100, 105] width 34 height 6
type input "Water, bottled"
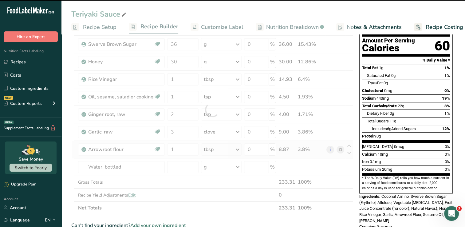
type input "0"
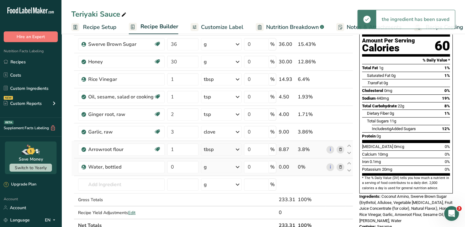
click at [338, 167] on icon at bounding box center [340, 167] width 4 height 6
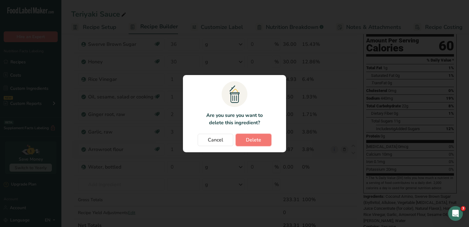
drag, startPoint x: 264, startPoint y: 140, endPoint x: 238, endPoint y: 142, distance: 26.5
click at [264, 139] on button "Delete" at bounding box center [254, 140] width 36 height 12
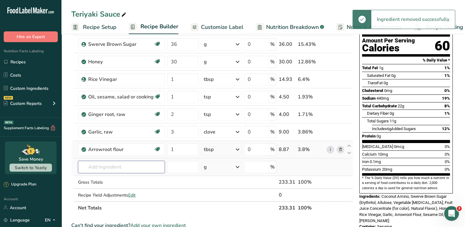
click at [99, 165] on input "text" at bounding box center [121, 167] width 87 height 12
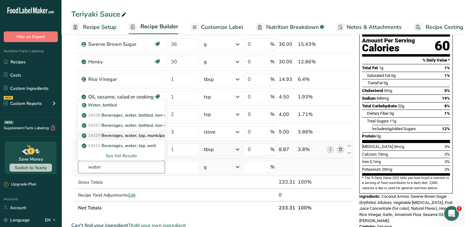
type input "water"
click at [121, 134] on p "14429 Beverages, water, tap, municipal" at bounding box center [124, 135] width 83 height 6
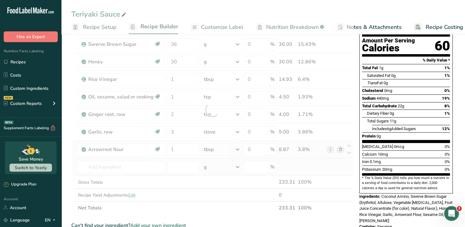
type input "Beverages, water, tap, municipal"
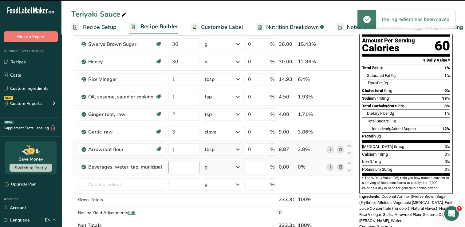
type input "0"
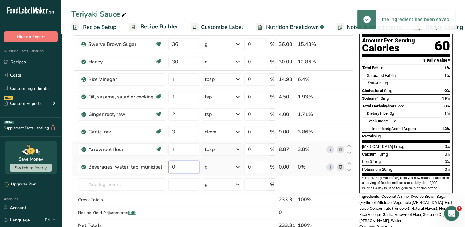
click at [179, 167] on input "0" at bounding box center [183, 167] width 31 height 12
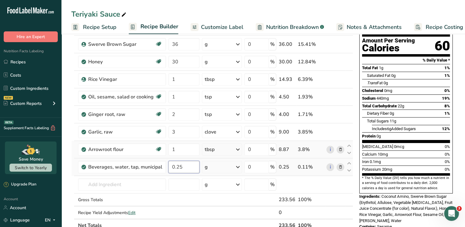
type input "0.25"
click at [238, 166] on div "Ingredient * Amount * Unit * Waste * .a-a{fill:#347362;}.b-a{fill:#fff;} Grams …" at bounding box center [212, 118] width 282 height 227
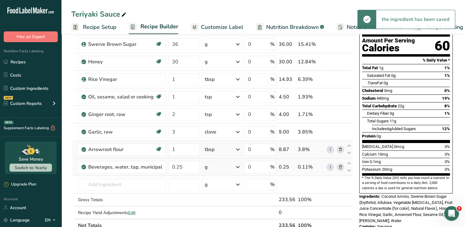
click at [238, 166] on icon at bounding box center [237, 166] width 7 height 11
click at [226, 211] on div "See more" at bounding box center [231, 213] width 52 height 6
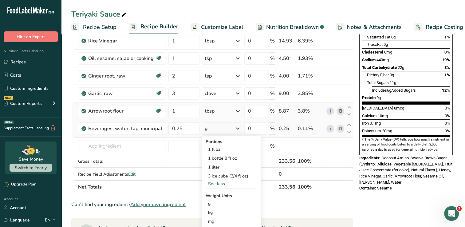
scroll to position [123, 0]
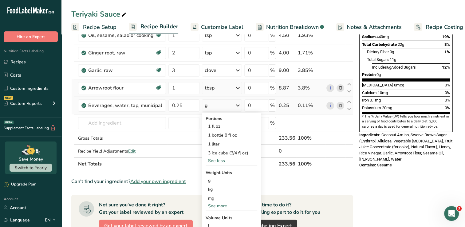
click at [218, 205] on div "See more" at bounding box center [231, 205] width 52 height 6
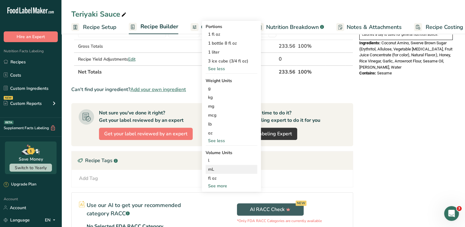
scroll to position [215, 0]
click at [221, 182] on div "See more" at bounding box center [231, 185] width 52 height 6
select select "22"
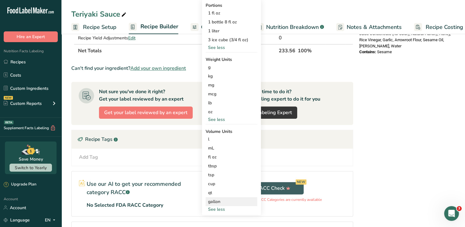
scroll to position [246, 0]
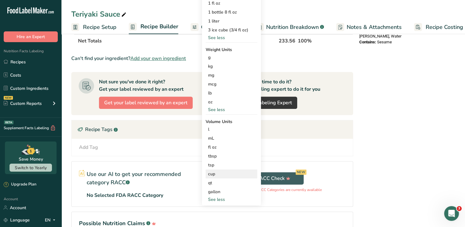
click at [215, 170] on div "cup" at bounding box center [231, 173] width 47 height 6
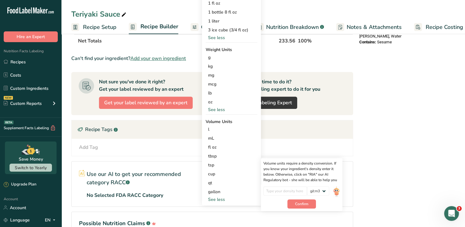
click at [435, 86] on div "Nutrition Facts About 4 Servings Per Container Serving Size 50mL Amount Per Ser…" at bounding box center [406, 25] width 98 height 458
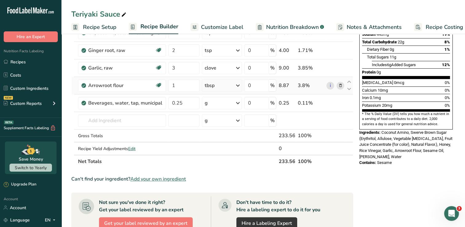
scroll to position [123, 0]
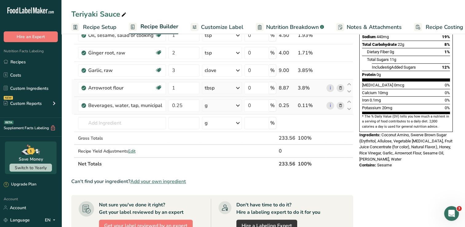
click at [241, 107] on icon at bounding box center [237, 105] width 7 height 11
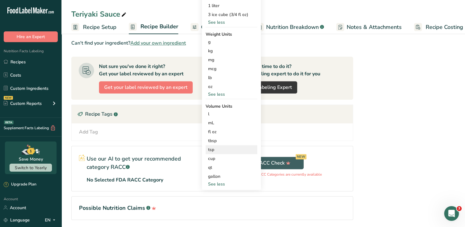
scroll to position [276, 0]
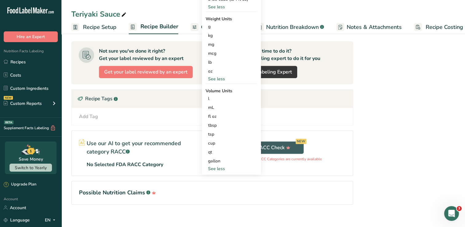
click at [220, 168] on div "See less" at bounding box center [231, 168] width 52 height 6
click at [221, 122] on div "See more" at bounding box center [231, 124] width 52 height 6
click at [211, 142] on div "cup" at bounding box center [231, 143] width 47 height 6
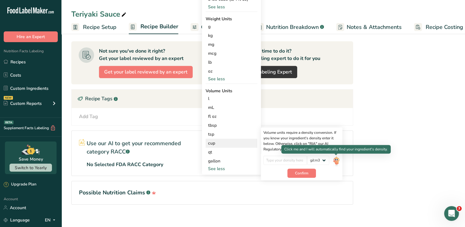
click at [333, 159] on img at bounding box center [336, 160] width 7 height 11
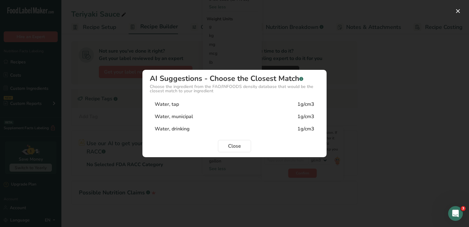
click at [228, 113] on div "Water, municipal 1g/cm3" at bounding box center [235, 116] width 170 height 12
type input "1"
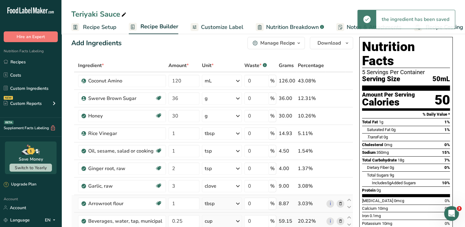
scroll to position [0, 0]
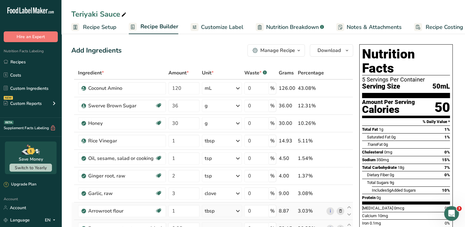
click at [104, 27] on span "Recipe Setup" at bounding box center [99, 27] width 33 height 8
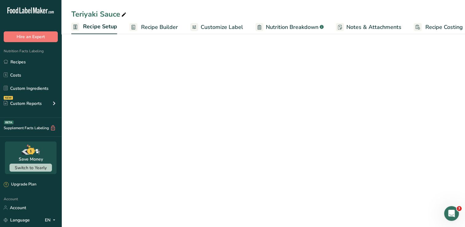
scroll to position [0, 2]
select select "5"
select select "22"
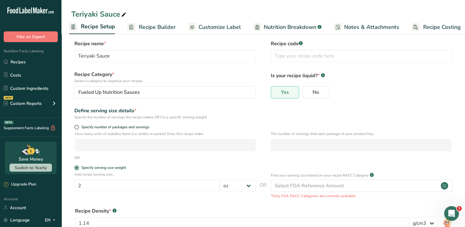
scroll to position [0, 0]
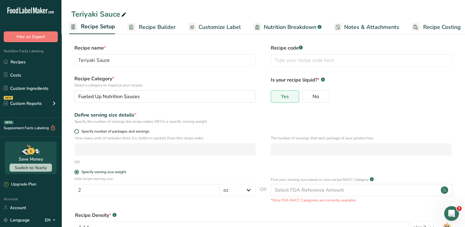
click at [76, 130] on span at bounding box center [76, 131] width 5 height 5
click at [76, 130] on input "Specify number of packages and servings" at bounding box center [76, 131] width 4 height 4
radio input "true"
radio input "false"
select select "0"
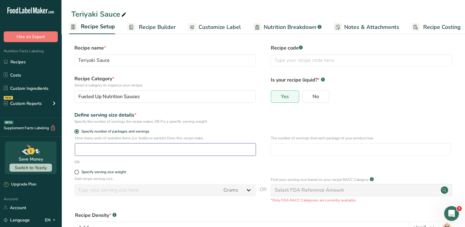
click at [84, 149] on input "number" at bounding box center [165, 149] width 181 height 12
click at [76, 172] on span at bounding box center [76, 172] width 5 height 5
click at [76, 172] on input "Specify serving size weight" at bounding box center [76, 172] width 4 height 4
radio input "true"
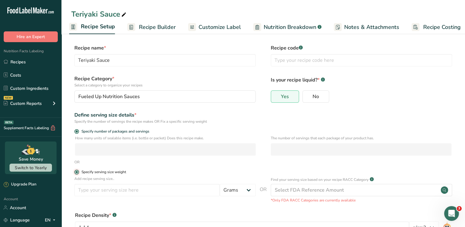
radio input "false"
click at [85, 192] on input "number" at bounding box center [146, 190] width 145 height 12
type input "2.5"
click at [159, 28] on span "Recipe Builder" at bounding box center [157, 27] width 37 height 8
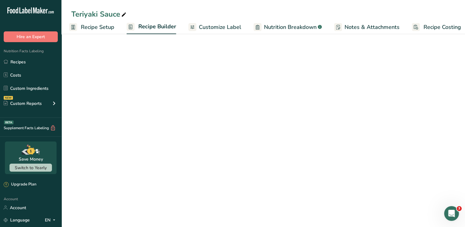
scroll to position [0, 8]
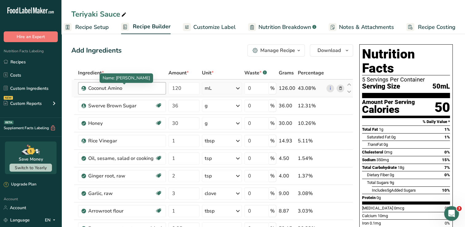
click at [150, 87] on div "Coconut Amino" at bounding box center [125, 87] width 74 height 7
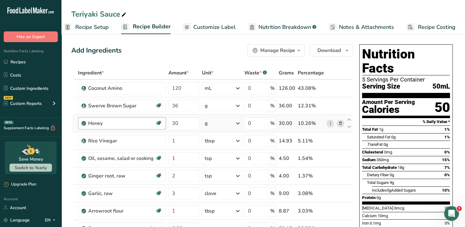
click at [149, 127] on div "Honey Source of Antioxidants Dairy free Gluten free Soy free" at bounding box center [122, 123] width 88 height 12
click at [97, 25] on span "Recipe Setup" at bounding box center [91, 27] width 33 height 8
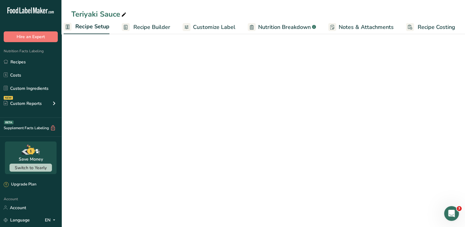
scroll to position [0, 2]
select select "5"
select select "22"
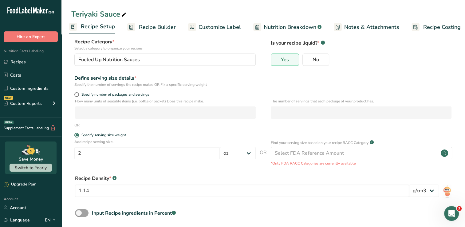
scroll to position [66, 0]
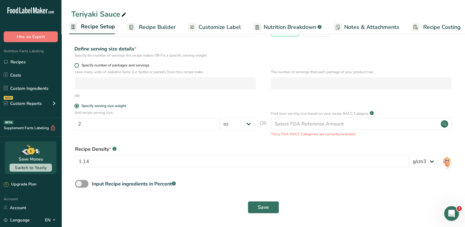
click at [77, 67] on span at bounding box center [76, 65] width 5 height 5
click at [77, 67] on input "Specify number of packages and servings" at bounding box center [76, 65] width 4 height 4
radio input "true"
radio input "false"
select select "0"
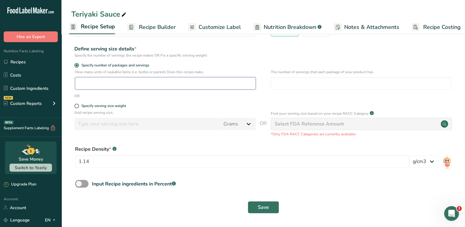
click at [93, 83] on input "number" at bounding box center [165, 83] width 181 height 12
type input "1"
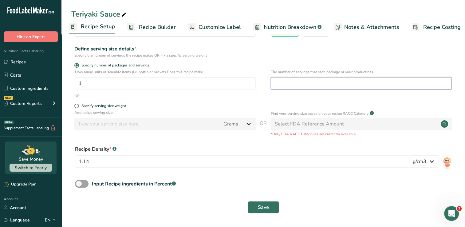
click at [309, 85] on input "number" at bounding box center [361, 83] width 181 height 12
type input "4"
click at [270, 203] on button "Save" at bounding box center [262, 207] width 31 height 12
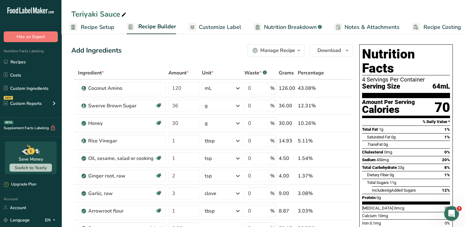
click at [87, 28] on span "Recipe Setup" at bounding box center [97, 27] width 33 height 8
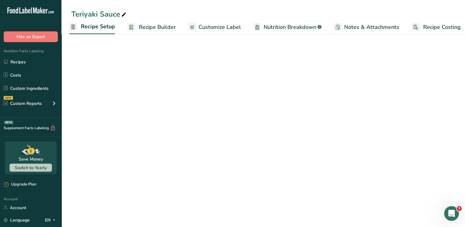
select select "22"
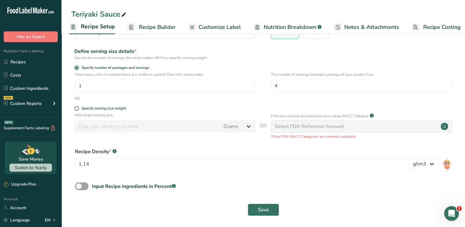
scroll to position [66, 0]
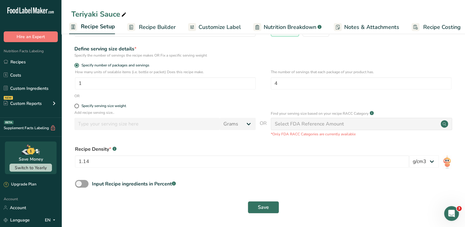
drag, startPoint x: 77, startPoint y: 106, endPoint x: 150, endPoint y: 136, distance: 78.8
click at [77, 106] on span at bounding box center [76, 105] width 5 height 5
click at [77, 106] on input "Specify serving size weight" at bounding box center [76, 106] width 4 height 4
radio input "true"
radio input "false"
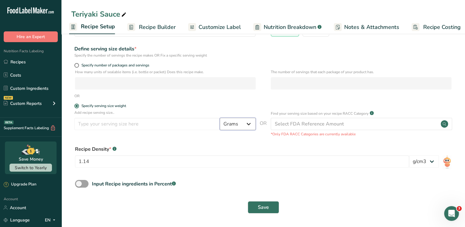
click at [247, 124] on select "Grams kg mg mcg lb oz l mL fl oz tbsp tsp cup qt gallon" at bounding box center [238, 124] width 36 height 12
select select "5"
click at [220, 118] on select "Grams kg mg mcg lb oz l mL fl oz tbsp tsp cup qt gallon" at bounding box center [238, 124] width 36 height 12
click at [138, 125] on input "number" at bounding box center [146, 124] width 145 height 12
type input "3"
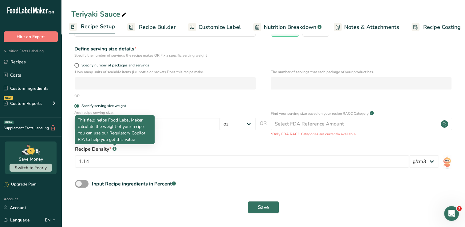
click at [115, 146] on div at bounding box center [114, 145] width 3 height 3
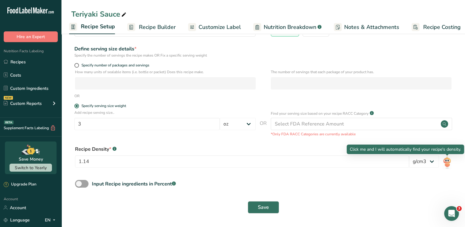
click at [448, 164] on img at bounding box center [446, 162] width 9 height 14
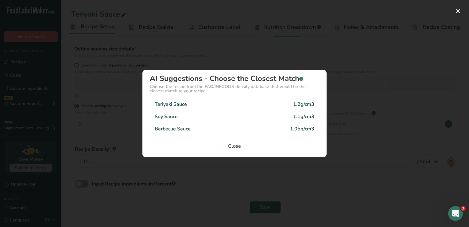
click at [236, 104] on div "Teriyaki Sauce 1.2g/cm3" at bounding box center [235, 104] width 170 height 12
type input "1.2"
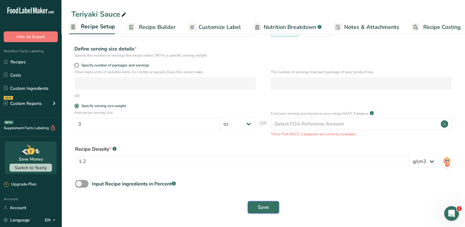
click at [267, 207] on span "Save" at bounding box center [263, 206] width 11 height 7
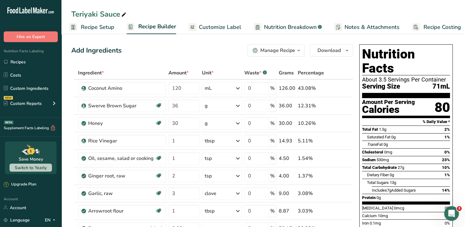
click at [300, 27] on span "Nutrition Breakdown" at bounding box center [290, 27] width 53 height 8
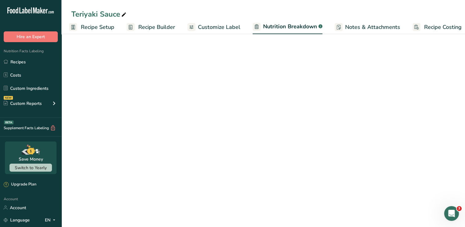
scroll to position [0, 8]
select select "Calories"
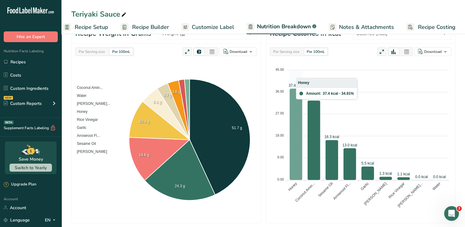
scroll to position [61, 0]
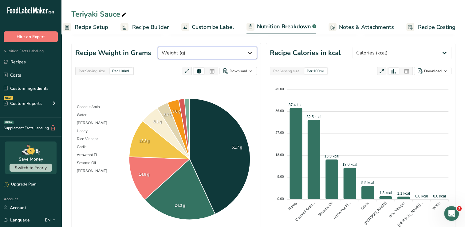
click at [247, 53] on select "Weight (g) Calories (kcal) Energy KJ (kj) Total Fat (g) Saturated Fat (g) Trans…" at bounding box center [207, 53] width 99 height 12
select select "Total Carbohydrates"
click at [158, 59] on select "Weight (g) Calories (kcal) Energy KJ (kj) Total Fat (g) Saturated Fat (g) Trans…" at bounding box center [207, 53] width 99 height 12
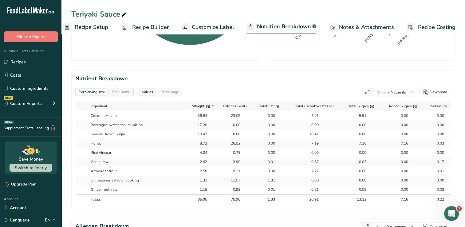
scroll to position [246, 0]
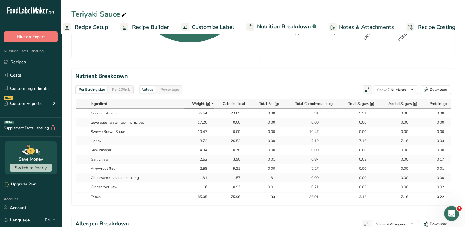
click at [123, 89] on div "Per 100mL" at bounding box center [121, 89] width 23 height 7
click at [97, 89] on div "Per Serving size" at bounding box center [91, 89] width 31 height 7
click at [266, 76] on h2 "Nutrient Breakdown" at bounding box center [263, 76] width 376 height 8
click at [165, 28] on span "Recipe Builder" at bounding box center [150, 27] width 37 height 8
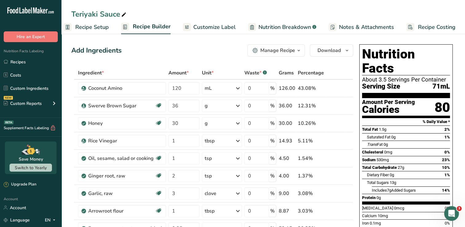
click at [96, 24] on span "Recipe Setup" at bounding box center [91, 27] width 33 height 8
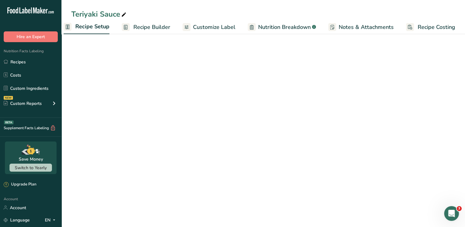
scroll to position [0, 2]
click at [96, 25] on span "Recipe Setup" at bounding box center [98, 26] width 34 height 8
select select "5"
select select "22"
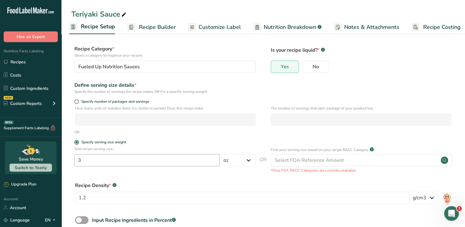
scroll to position [31, 0]
click at [84, 162] on input "3" at bounding box center [146, 159] width 145 height 12
type input "2"
click at [204, 140] on label "Specify serving size weight" at bounding box center [164, 141] width 181 height 5
click at [78, 140] on input "Specify serving size weight" at bounding box center [76, 141] width 4 height 4
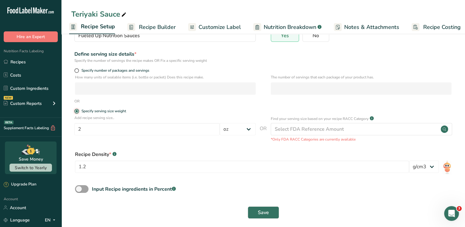
scroll to position [66, 0]
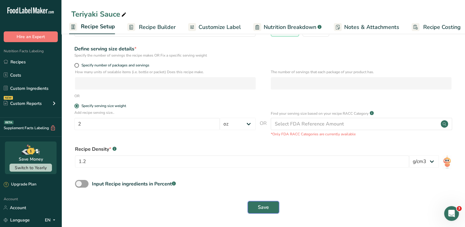
click at [265, 208] on span "Save" at bounding box center [263, 206] width 11 height 7
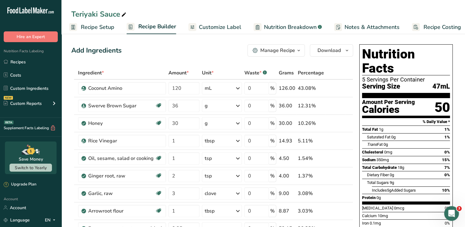
click at [438, 26] on span "Recipe Costing" at bounding box center [441, 27] width 37 height 8
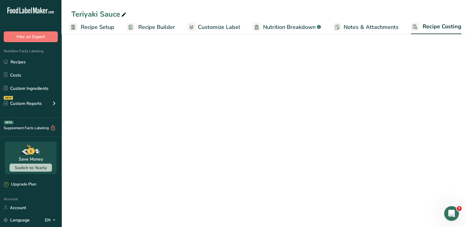
scroll to position [0, 8]
select select "1"
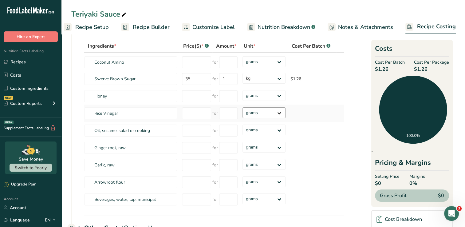
scroll to position [0, 0]
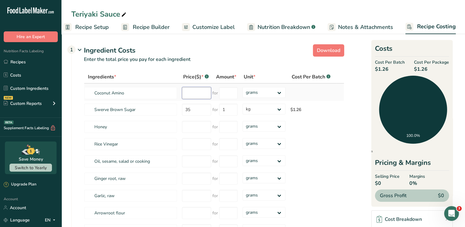
click at [190, 91] on input "number" at bounding box center [196, 93] width 29 height 12
type input "60.00"
drag, startPoint x: 221, startPoint y: 91, endPoint x: 254, endPoint y: 33, distance: 66.7
click at [224, 87] on input "number" at bounding box center [228, 93] width 18 height 12
click at [223, 93] on input "number" at bounding box center [228, 93] width 18 height 12
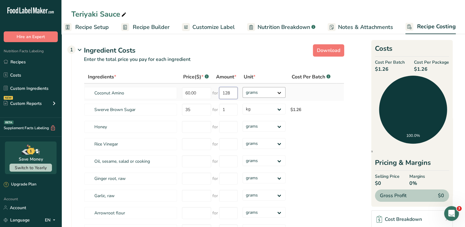
type input "128"
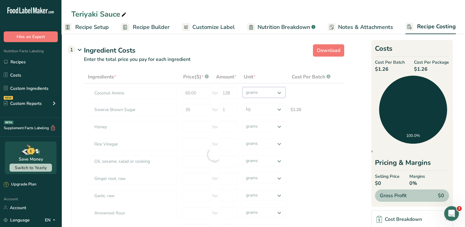
click at [278, 93] on div "Ingredients * Price($) * .a-a{fill:#347362;}.b-a{fill:#fff;} Amount * Unit * Co…" at bounding box center [214, 154] width 260 height 168
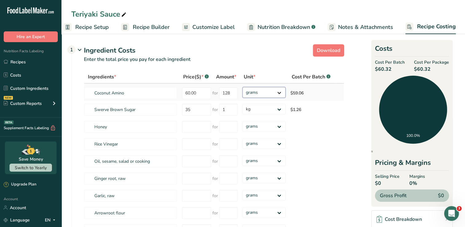
click at [280, 92] on select "grams kg mg mcg lb oz" at bounding box center [263, 92] width 43 height 11
click at [254, 77] on span "*" at bounding box center [254, 76] width 2 height 7
click at [280, 91] on select "grams kg mg mcg lb oz" at bounding box center [263, 92] width 43 height 11
select select "5"
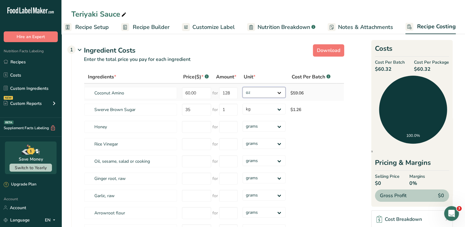
click at [242, 87] on select "grams kg mg mcg lb oz" at bounding box center [263, 92] width 43 height 11
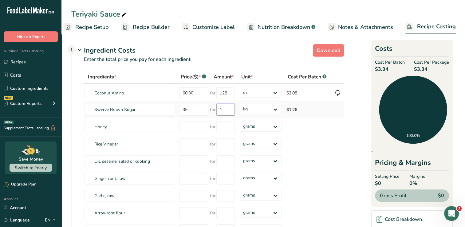
click at [230, 111] on input "1" at bounding box center [225, 109] width 18 height 12
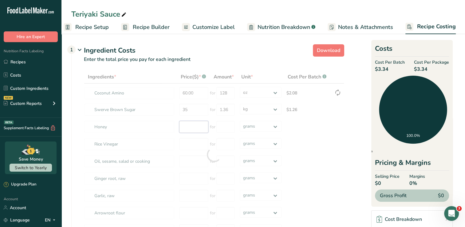
click at [204, 127] on div "Ingredients * Price($) * .a-a{fill:#347362;}.b-a{fill:#fff;} Amount * Unit * Co…" at bounding box center [214, 154] width 260 height 168
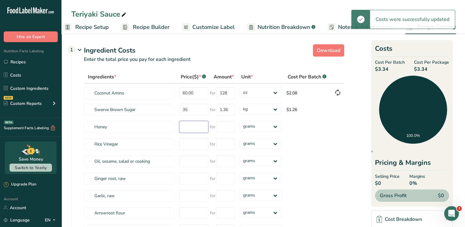
type input "1"
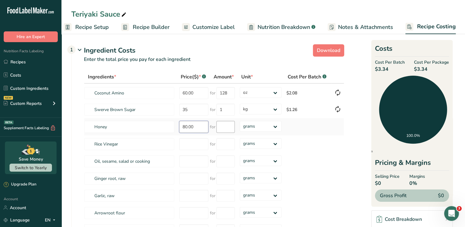
type input "80.00"
click at [219, 127] on input "number" at bounding box center [225, 127] width 18 height 12
type input "12"
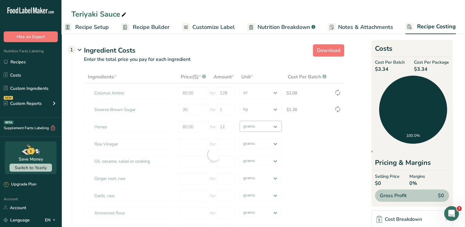
click at [276, 128] on div "Ingredients * Price($) * .a-a{fill:#347362;}.b-a{fill:#fff;} Amount * Unit * Co…" at bounding box center [214, 154] width 260 height 168
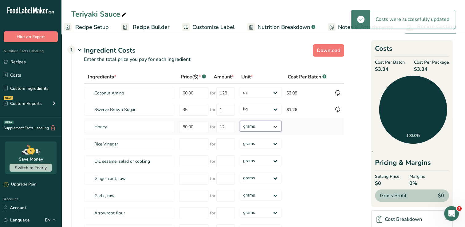
select select "12"
click at [240, 121] on select "grams kg mg mcg lb oz" at bounding box center [260, 126] width 41 height 11
select select "12"
click at [194, 143] on input "number" at bounding box center [193, 144] width 29 height 12
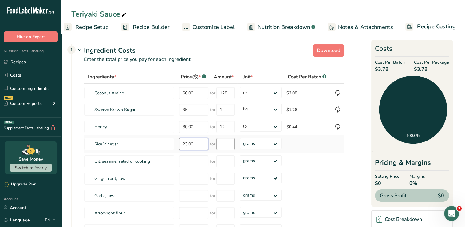
type input "23.00"
click at [226, 146] on input "number" at bounding box center [225, 144] width 18 height 12
type input "128"
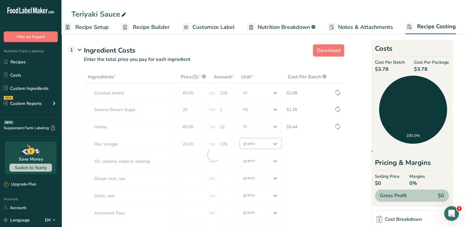
click at [269, 144] on div "Ingredients * Price($) * .a-a{fill:#347362;}.b-a{fill:#fff;} Amount * Unit * Co…" at bounding box center [214, 154] width 260 height 168
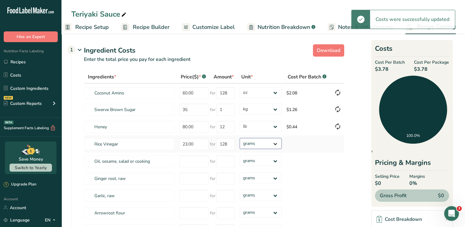
select select "5"
click at [240, 138] on select "grams kg mg mcg lb oz" at bounding box center [260, 143] width 41 height 11
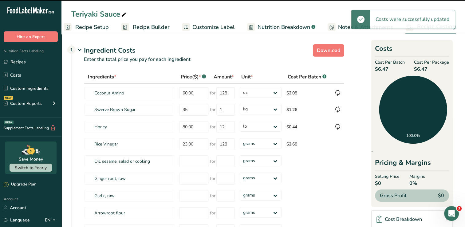
select select "5"
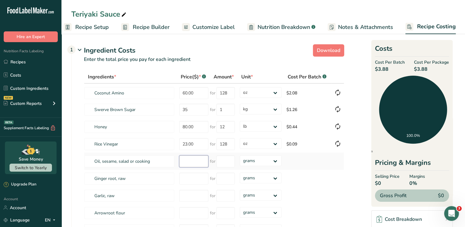
click at [193, 160] on input "number" at bounding box center [193, 161] width 29 height 12
type input "35.00"
click at [226, 161] on input "number" at bounding box center [225, 161] width 18 height 12
type input "64"
click at [271, 159] on div "Ingredients * Price($) * .a-a{fill:#347362;}.b-a{fill:#fff;} Amount * Unit * Co…" at bounding box center [214, 154] width 260 height 168
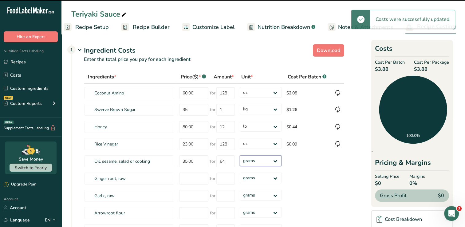
select select "5"
drag, startPoint x: 271, startPoint y: 159, endPoint x: 271, endPoint y: 164, distance: 5.3
click at [240, 155] on select "grams kg mg mcg lb oz" at bounding box center [260, 160] width 41 height 11
click at [332, 190] on td at bounding box center [337, 195] width 12 height 17
select select "5"
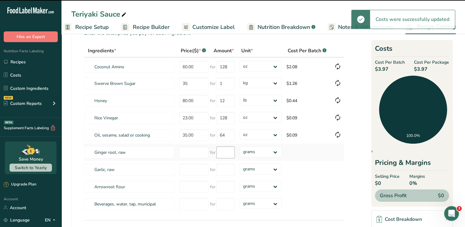
scroll to position [31, 0]
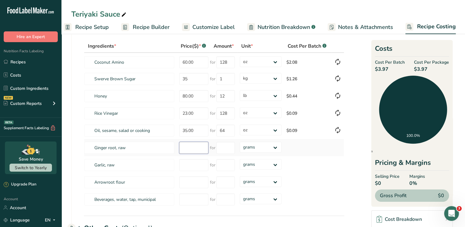
click at [200, 150] on input "number" at bounding box center [193, 148] width 29 height 12
type input "4"
click at [278, 144] on select "grams kg mg mcg lb oz" at bounding box center [260, 147] width 41 height 11
select select "12"
click at [240, 142] on select "grams kg mg mcg lb oz" at bounding box center [260, 147] width 41 height 11
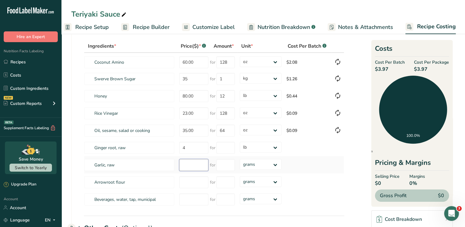
click at [201, 164] on input "number" at bounding box center [193, 165] width 29 height 12
type input "7"
type input "0.72"
click at [268, 165] on select "grams kg mg mcg lb oz" at bounding box center [260, 164] width 41 height 11
click at [221, 168] on input "number" at bounding box center [225, 165] width 18 height 12
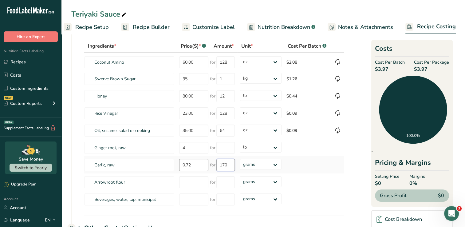
type input "170"
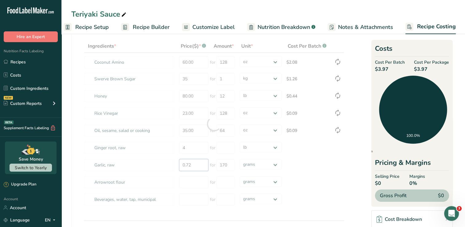
drag, startPoint x: 195, startPoint y: 165, endPoint x: 158, endPoint y: 150, distance: 40.1
click at [168, 158] on div "Ingredients * Price($) * .a-a{fill:#347362;}.b-a{fill:#fff;} Amount * Unit * Co…" at bounding box center [214, 124] width 260 height 168
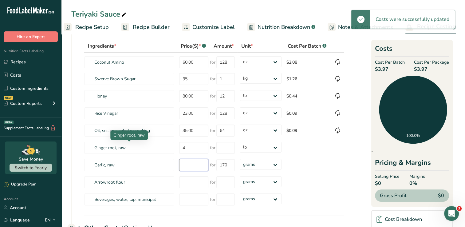
type input "3"
select select
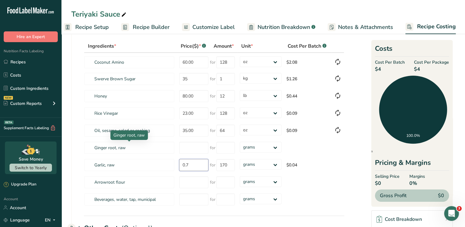
type input "0"
type input "3.0"
click at [189, 147] on div "Ingredients * Price($) * .a-a{fill:#347362;}.b-a{fill:#fff;} Amount * Unit * Co…" at bounding box center [214, 124] width 260 height 168
type input "4.00"
click at [227, 148] on input "number" at bounding box center [225, 148] width 18 height 12
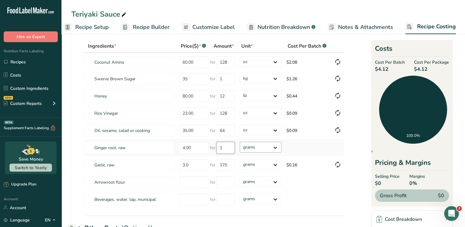
type input "1"
click at [277, 147] on div "Ingredients * Price($) * .a-a{fill:#347362;}.b-a{fill:#fff;} Amount * Unit * Co…" at bounding box center [214, 124] width 260 height 168
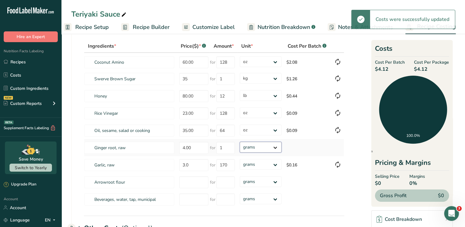
select select "12"
drag, startPoint x: 277, startPoint y: 147, endPoint x: 271, endPoint y: 152, distance: 7.4
click at [240, 142] on select "grams kg mg mcg lb oz" at bounding box center [260, 147] width 41 height 11
select select "12"
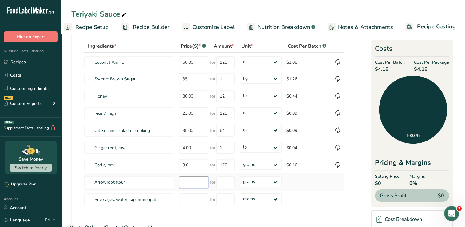
drag, startPoint x: 200, startPoint y: 181, endPoint x: 191, endPoint y: 189, distance: 11.8
click at [200, 181] on input "number" at bounding box center [193, 182] width 29 height 12
type input "14.00"
click at [228, 183] on input "number" at bounding box center [225, 182] width 18 height 12
type input "1"
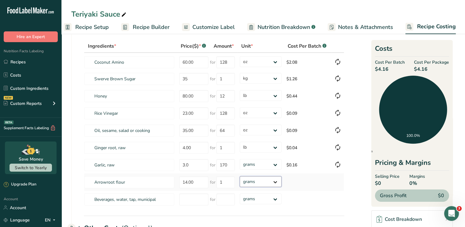
click at [274, 184] on div "Ingredients * Price($) * .a-a{fill:#347362;}.b-a{fill:#fff;} Amount * Unit * Co…" at bounding box center [214, 124] width 260 height 168
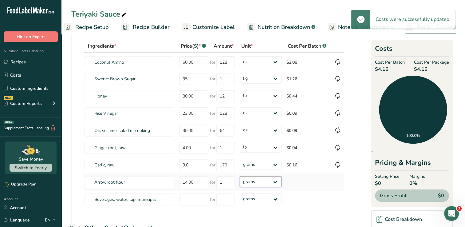
select select "12"
drag, startPoint x: 274, startPoint y: 184, endPoint x: 267, endPoint y: 175, distance: 11.4
click at [240, 176] on select "grams kg mg mcg lb oz" at bounding box center [260, 181] width 41 height 11
select select "12"
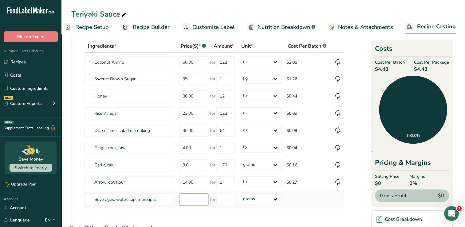
click at [202, 201] on input "number" at bounding box center [193, 199] width 29 height 12
click at [278, 201] on select "grams kg mg mcg lb oz" at bounding box center [260, 198] width 41 height 11
select select "5"
click at [240, 193] on select "grams kg mg mcg lb oz" at bounding box center [260, 198] width 41 height 11
click at [195, 198] on input "number" at bounding box center [193, 199] width 29 height 12
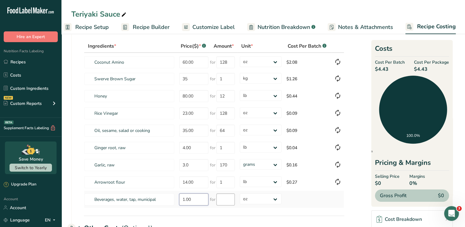
type input "1.00"
click at [218, 197] on input "number" at bounding box center [225, 199] width 18 height 12
type input "1"
click at [314, 206] on div "Ingredients * Price($) * .a-a{fill:#347362;}.b-a{fill:#fff;} Amount * Unit * Co…" at bounding box center [214, 124] width 260 height 168
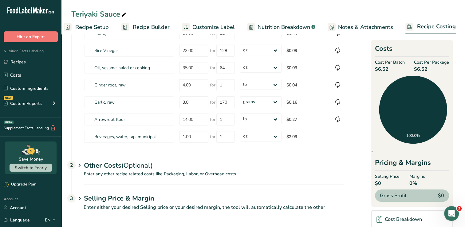
scroll to position [94, 0]
click at [426, 216] on link "Cost Breakdown" at bounding box center [411, 219] width 81 height 18
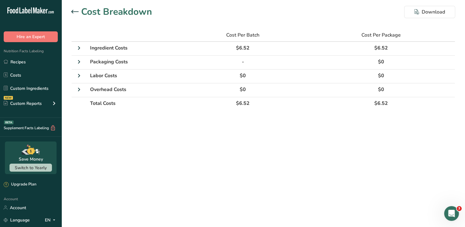
click at [74, 11] on icon at bounding box center [74, 12] width 7 height 4
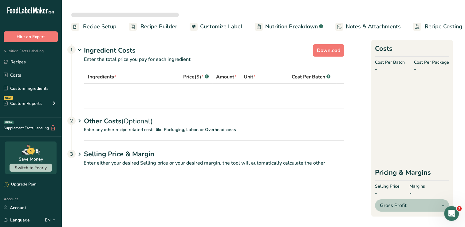
select select "5"
select select "1"
select select "12"
select select "5"
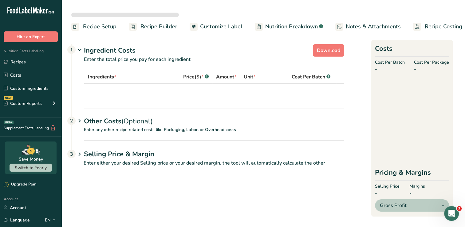
select select "12"
select select "5"
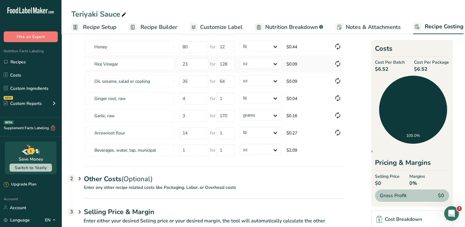
scroll to position [94, 0]
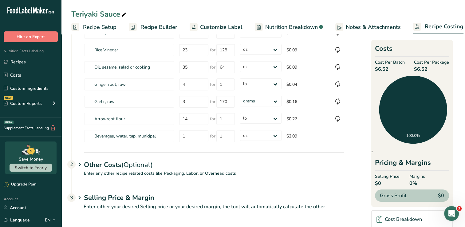
click at [141, 170] on p "Enter any other recipe related costs like Packaging, Labor, or Overhead costs" at bounding box center [208, 177] width 272 height 14
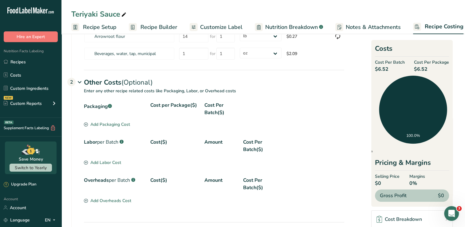
scroll to position [186, 0]
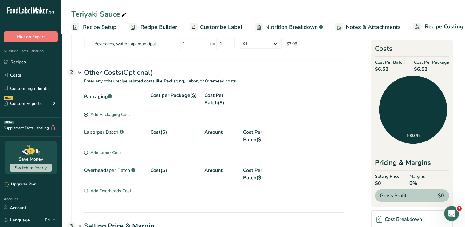
click at [84, 152] on div "Packaging .a-a{fill:#347362;}.b-a{fill:#fff;} Cost per Package($) Cost Per Batc…" at bounding box center [208, 152] width 272 height 120
click at [86, 151] on icon at bounding box center [86, 152] width 4 height 4
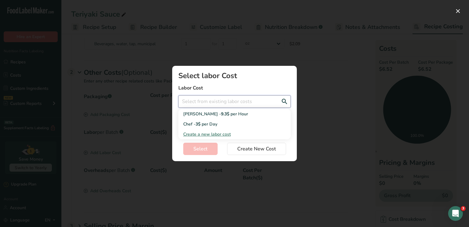
click at [219, 101] on input "Add New Recipe Cost Modal" at bounding box center [234, 101] width 112 height 12
click at [215, 124] on span "per Day" at bounding box center [210, 124] width 16 height 6
type input "Chef - 3$ per Day"
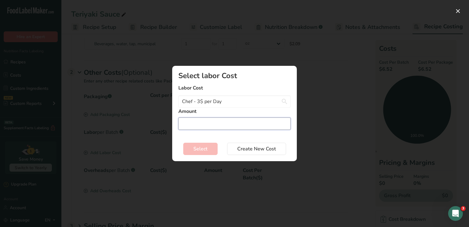
click at [214, 123] on input "Add New Recipe Cost Modal" at bounding box center [234, 123] width 112 height 12
click at [253, 149] on span "Create New Cost" at bounding box center [256, 148] width 39 height 7
select select "2"
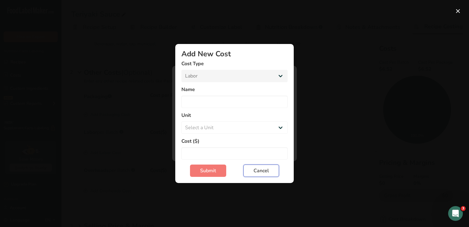
click at [269, 173] on button "Cancel" at bounding box center [262, 170] width 36 height 12
select select "Add New Cost Modal"
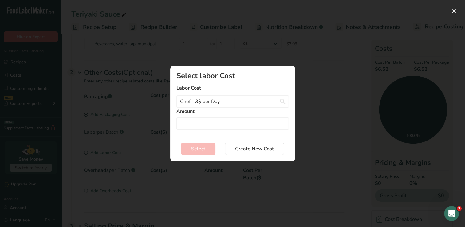
click at [247, 130] on div "Select labor Cost Labor Cost Chef - 3$ per Day Baker - 9.3$ per Hour Chef - 3$ …" at bounding box center [232, 103] width 112 height 63
click at [244, 126] on input "Add New Recipe Cost Modal" at bounding box center [232, 123] width 112 height 12
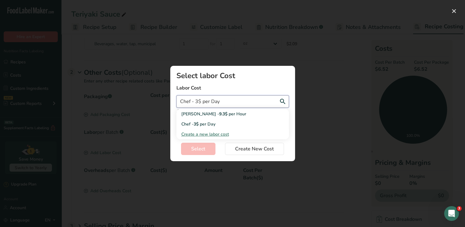
click at [239, 107] on input "Chef - 3$ per Day" at bounding box center [232, 101] width 112 height 12
click at [228, 125] on div "Chef - 3$ per Day" at bounding box center [227, 124] width 93 height 6
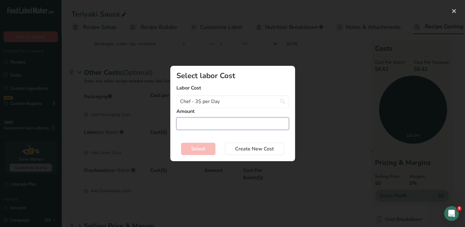
click at [213, 123] on input "Add New Recipe Cost Modal" at bounding box center [232, 123] width 112 height 12
click at [250, 151] on span "Create New Cost" at bounding box center [254, 148] width 39 height 7
select select "2"
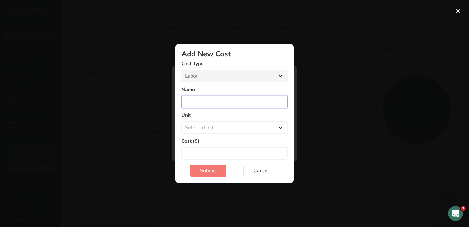
click at [242, 101] on input "Add New Cost Modal" at bounding box center [234, 101] width 106 height 12
type input "S"
type input "M"
type input "Labor"
click at [281, 129] on select "Select a Unit Day Hour" at bounding box center [234, 127] width 106 height 12
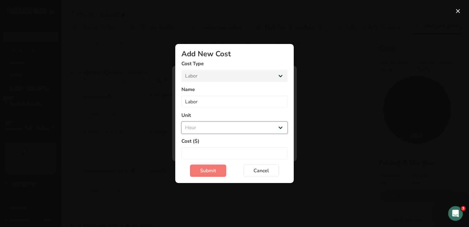
click at [181, 121] on select "Select a Unit Day Hour" at bounding box center [234, 127] width 106 height 12
click at [277, 127] on select "Day Hour" at bounding box center [234, 127] width 106 height 12
select select "2"
click at [181, 121] on select "Day Hour" at bounding box center [234, 127] width 106 height 12
click at [249, 149] on input "Add New Cost Modal" at bounding box center [234, 153] width 106 height 12
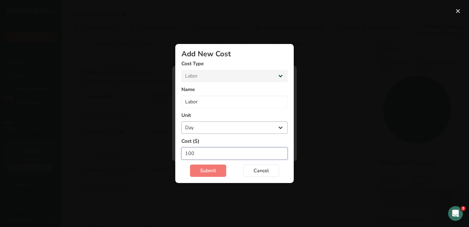
type input "100"
click at [238, 130] on select "Day Hour" at bounding box center [234, 127] width 106 height 12
select select "1"
click at [181, 121] on select "Day Hour" at bounding box center [234, 127] width 106 height 12
drag, startPoint x: 197, startPoint y: 154, endPoint x: 173, endPoint y: 157, distance: 24.1
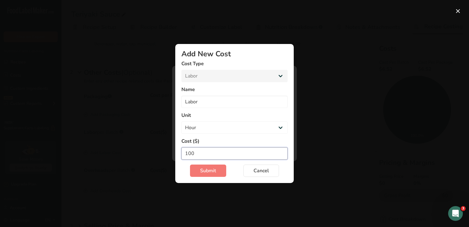
click at [176, 157] on section "Add New Cost Cost Type Packaging Labor Overheads Name Labor Unit Day Hour Cost …" at bounding box center [234, 113] width 119 height 139
type input "6.00"
click at [216, 174] on span "Submit" at bounding box center [208, 170] width 16 height 7
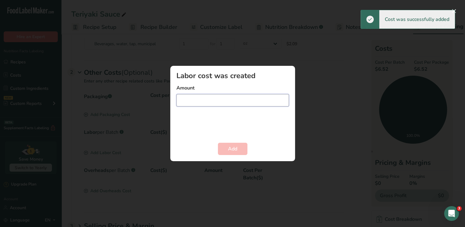
click at [250, 105] on input "Add New Recipe Cost Modal" at bounding box center [232, 100] width 112 height 12
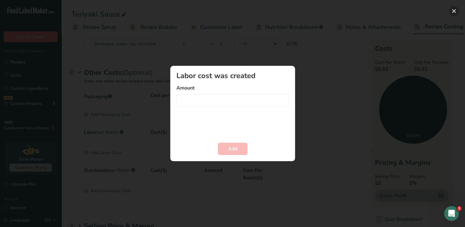
click at [452, 11] on button "Add New Recipe Cost Modal" at bounding box center [454, 11] width 10 height 10
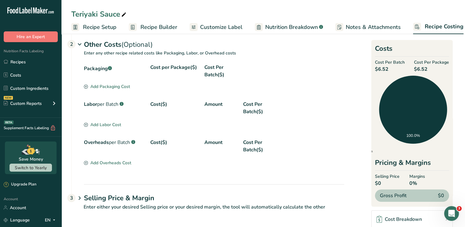
scroll to position [215, 0]
click at [102, 124] on div "Add Labor Cost" at bounding box center [102, 124] width 37 height 6
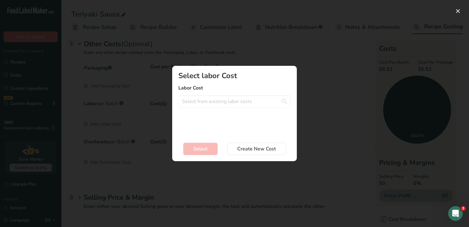
drag, startPoint x: 392, startPoint y: 33, endPoint x: 380, endPoint y: 41, distance: 13.7
click at [388, 38] on div "Add New Recipe Cost Modal" at bounding box center [234, 113] width 469 height 227
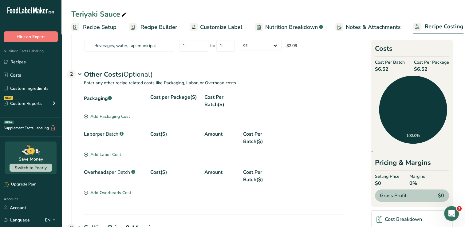
scroll to position [184, 0]
click at [115, 116] on div "Add Packaging Cost" at bounding box center [107, 116] width 46 height 6
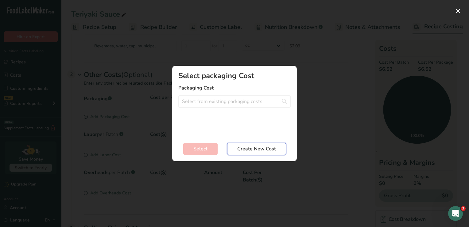
click at [244, 148] on span "Create New Cost" at bounding box center [256, 148] width 39 height 7
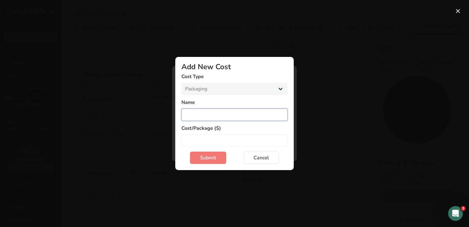
click at [238, 116] on input "Add New Cost Modal" at bounding box center [234, 114] width 106 height 12
click at [248, 155] on button "Cancel" at bounding box center [262, 157] width 36 height 12
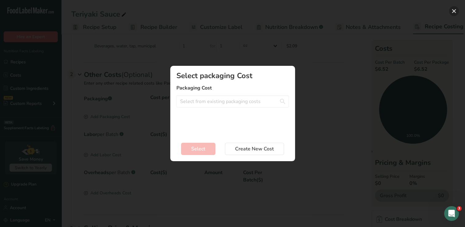
drag, startPoint x: 453, startPoint y: 14, endPoint x: 449, endPoint y: 13, distance: 3.9
click at [451, 13] on button "Add New Recipe Cost Modal" at bounding box center [454, 11] width 10 height 10
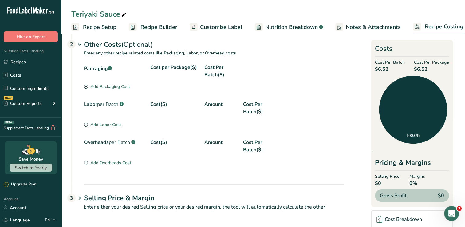
scroll to position [215, 0]
click at [100, 195] on h1 "Selling Price & Margin" at bounding box center [214, 197] width 260 height 10
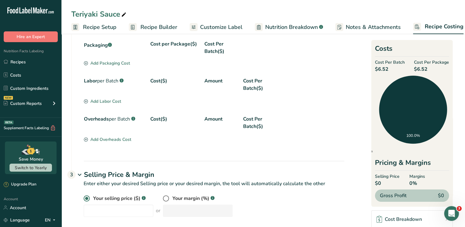
scroll to position [244, 0]
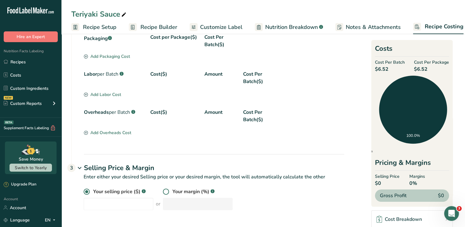
click at [163, 190] on span at bounding box center [166, 191] width 6 height 6
click at [163, 190] on input "radio" at bounding box center [165, 191] width 4 height 4
click at [185, 199] on input "number" at bounding box center [198, 203] width 70 height 12
click at [266, 208] on div "Your selling price ($) .a-a{fill:#347362;}.b-a{fill:#fff;} or Your margin (%) .…" at bounding box center [214, 199] width 260 height 22
click at [396, 217] on div "Cost Breakdown" at bounding box center [398, 218] width 45 height 7
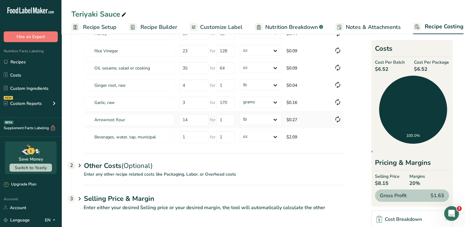
scroll to position [94, 0]
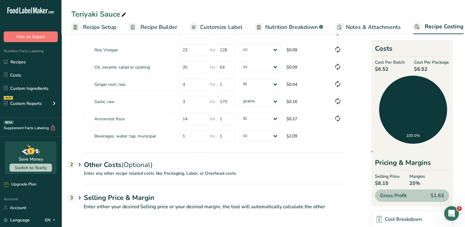
click at [127, 163] on span "(Optional)" at bounding box center [136, 164] width 31 height 9
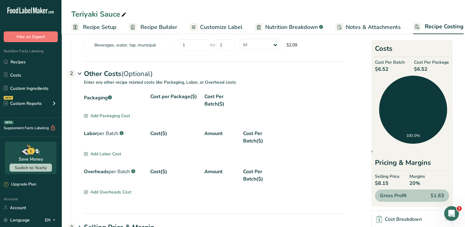
scroll to position [186, 0]
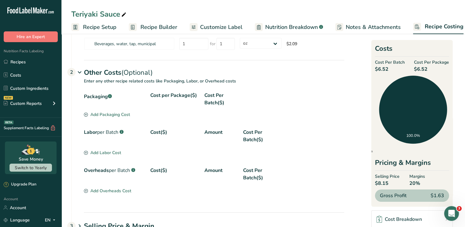
click at [85, 114] on icon at bounding box center [86, 114] width 2 height 2
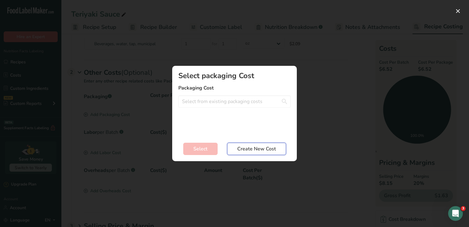
click at [267, 149] on span "Create New Cost" at bounding box center [256, 148] width 39 height 7
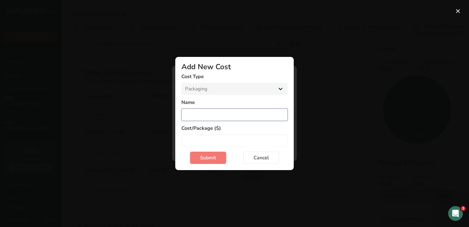
click at [220, 120] on input "Add New Cost Modal" at bounding box center [234, 114] width 106 height 12
click at [253, 143] on input "Add New Cost Modal" at bounding box center [234, 140] width 106 height 12
click at [216, 158] on span "Submit" at bounding box center [208, 157] width 16 height 7
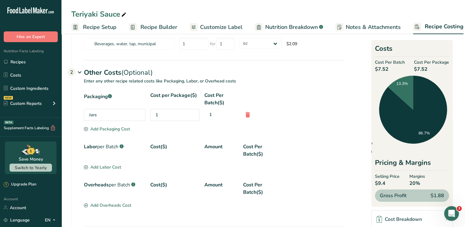
click at [111, 166] on div "Add Labor Cost" at bounding box center [102, 167] width 37 height 6
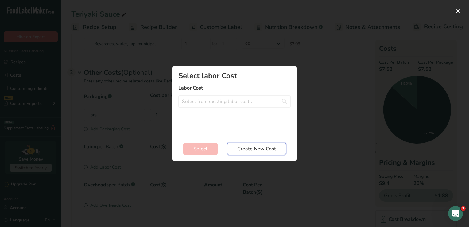
click at [251, 153] on button "Create New Cost" at bounding box center [256, 148] width 59 height 12
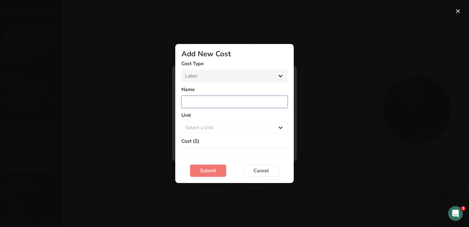
click at [252, 104] on input "Add New Cost Modal" at bounding box center [234, 101] width 106 height 12
click at [270, 127] on select "Select a Unit Day Hour" at bounding box center [234, 127] width 106 height 12
click at [181, 121] on select "Select a Unit Day Hour" at bounding box center [234, 127] width 106 height 12
click at [244, 149] on input "Add New Cost Modal" at bounding box center [234, 153] width 106 height 12
click at [206, 173] on span "Submit" at bounding box center [208, 170] width 16 height 7
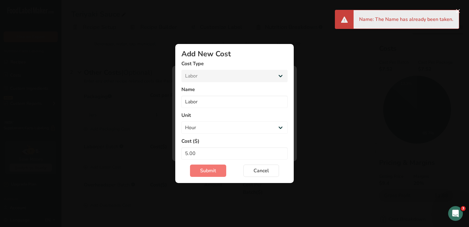
click at [457, 12] on div "Name: The Name has already been taken." at bounding box center [406, 19] width 105 height 18
click at [259, 174] on button "Cancel" at bounding box center [262, 170] width 36 height 12
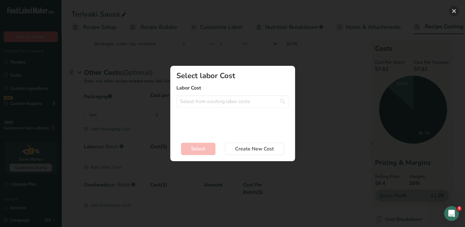
click at [454, 10] on button "Add New Recipe Cost Modal" at bounding box center [454, 11] width 10 height 10
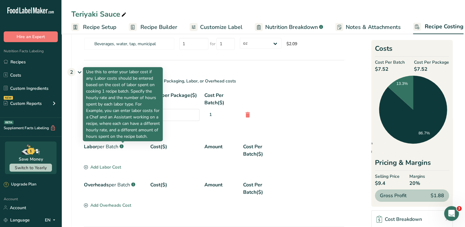
click at [123, 146] on rect at bounding box center [121, 146] width 4 height 4
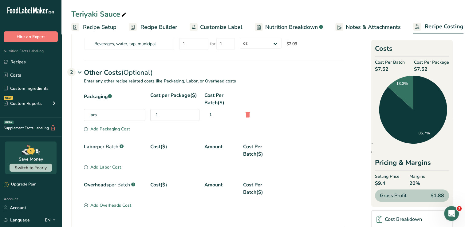
click at [123, 146] on rect at bounding box center [121, 146] width 4 height 4
click at [91, 165] on div "Add Labor Cost" at bounding box center [102, 167] width 37 height 6
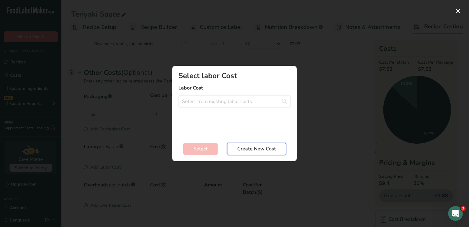
click at [255, 148] on span "Create New Cost" at bounding box center [256, 148] width 39 height 7
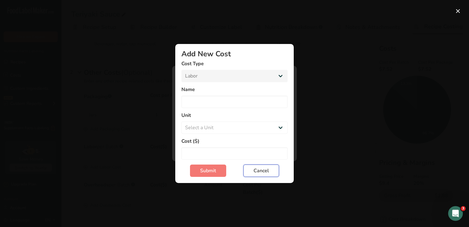
click at [254, 169] on span "Cancel" at bounding box center [261, 170] width 15 height 7
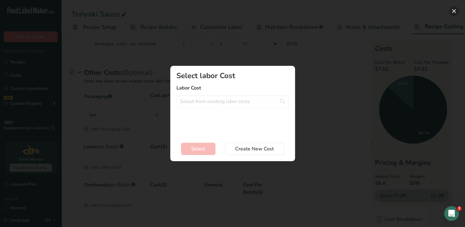
click at [451, 10] on button "Add New Recipe Cost Modal" at bounding box center [454, 11] width 10 height 10
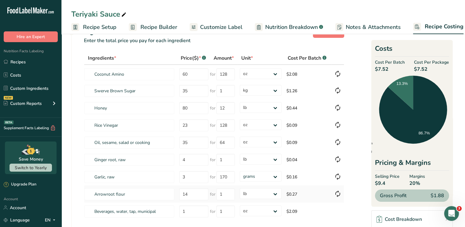
scroll to position [0, 0]
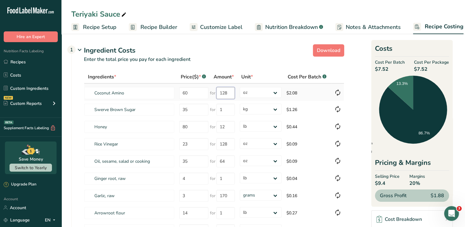
click at [230, 90] on input "128" at bounding box center [225, 93] width 18 height 12
click at [192, 144] on input "23" at bounding box center [193, 144] width 29 height 12
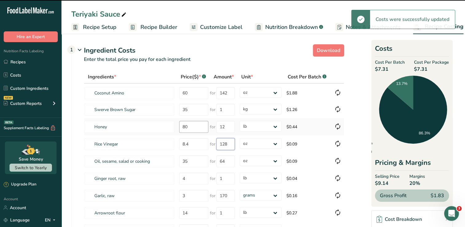
drag, startPoint x: 230, startPoint y: 143, endPoint x: 207, endPoint y: 132, distance: 25.1
click at [213, 139] on div "for 128" at bounding box center [221, 144] width 25 height 12
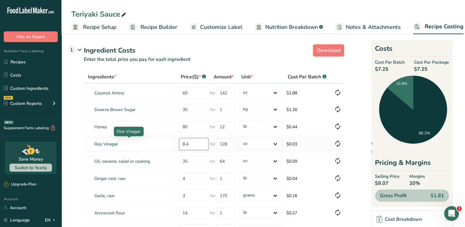
click at [166, 146] on tr "Rice Vinegar 8.4 for 128 grams kg mg mcg lb oz $0.03" at bounding box center [213, 143] width 259 height 17
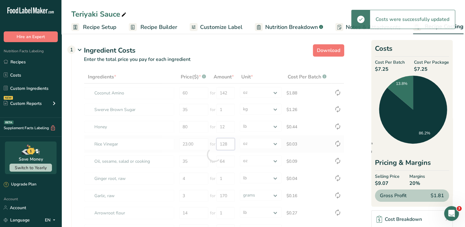
click at [228, 143] on div "Ingredients * Price($) * .a-a{fill:#347362;}.b-a{fill:#fff;} Amount * Unit * Co…" at bounding box center [214, 154] width 260 height 168
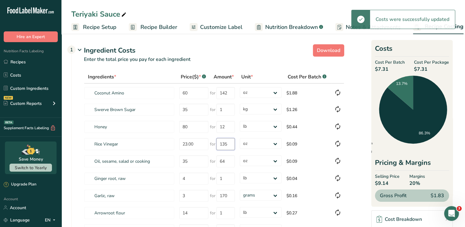
scroll to position [31, 0]
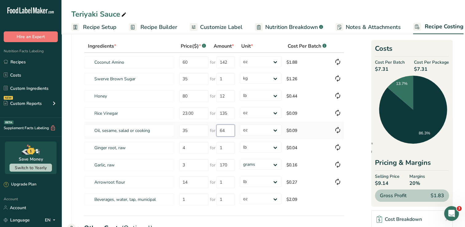
click at [230, 131] on input "64" at bounding box center [225, 130] width 18 height 12
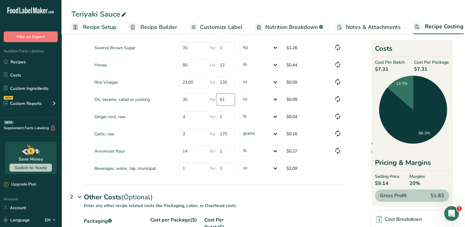
scroll to position [61, 0]
drag, startPoint x: 230, startPoint y: 172, endPoint x: 228, endPoint y: 169, distance: 3.6
click at [229, 171] on input "1" at bounding box center [225, 168] width 18 height 12
click at [196, 81] on input "23.00" at bounding box center [193, 82] width 29 height 12
click at [197, 166] on input "1" at bounding box center [193, 168] width 29 height 12
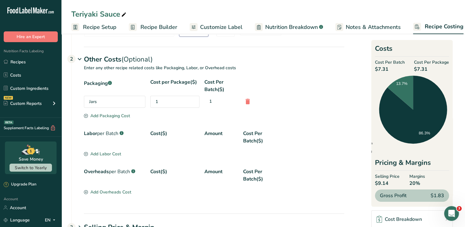
scroll to position [198, 0]
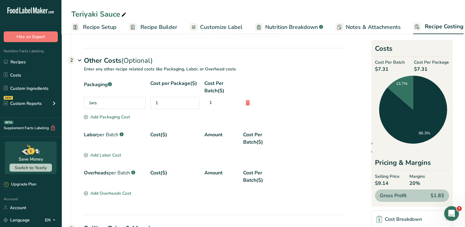
click at [86, 191] on icon at bounding box center [86, 193] width 4 height 4
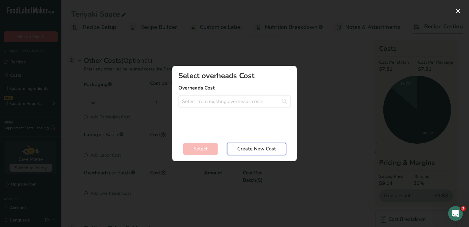
click at [261, 151] on span "Create New Cost" at bounding box center [256, 148] width 39 height 7
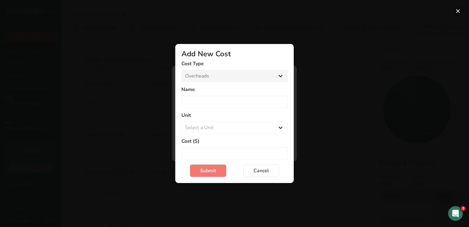
click at [454, 10] on button "Add New Cost Modal" at bounding box center [458, 11] width 10 height 10
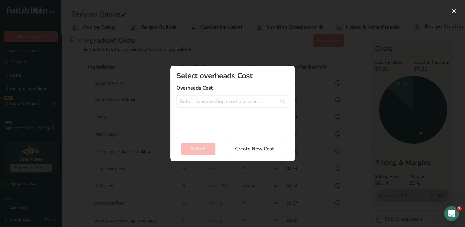
scroll to position [0, 0]
click at [453, 11] on button "Add New Recipe Cost Modal" at bounding box center [454, 11] width 10 height 10
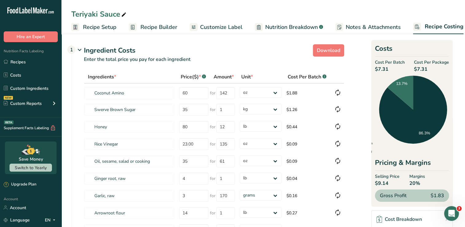
click at [113, 27] on span "Recipe Setup" at bounding box center [99, 27] width 33 height 8
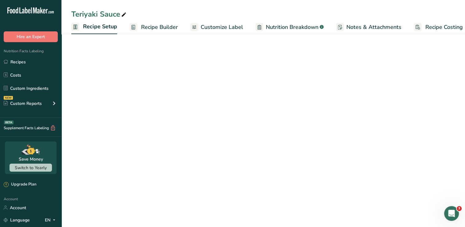
scroll to position [0, 2]
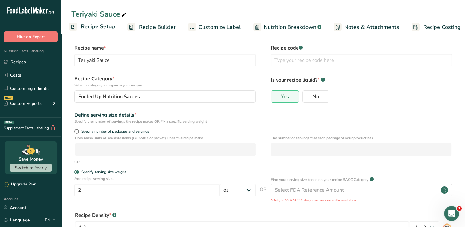
click at [158, 31] on link "Recipe Builder" at bounding box center [151, 27] width 49 height 14
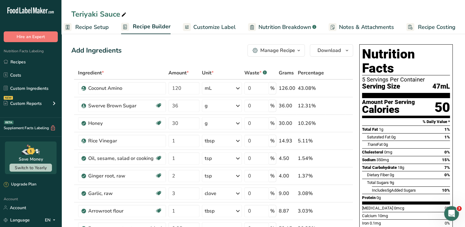
click at [207, 29] on span "Customize Label" at bounding box center [214, 27] width 42 height 8
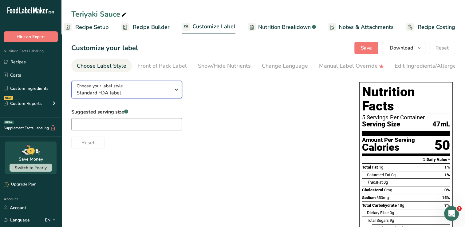
click at [178, 92] on icon "button" at bounding box center [176, 89] width 7 height 11
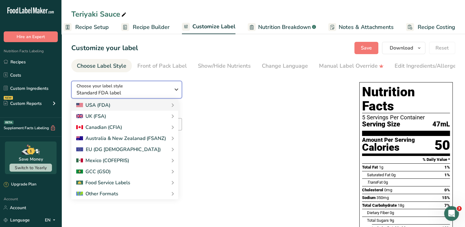
click at [178, 92] on icon "button" at bounding box center [176, 89] width 7 height 11
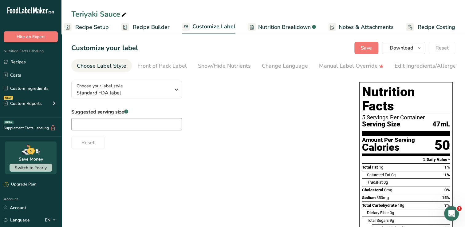
click at [303, 28] on span "Nutrition Breakdown" at bounding box center [284, 27] width 53 height 8
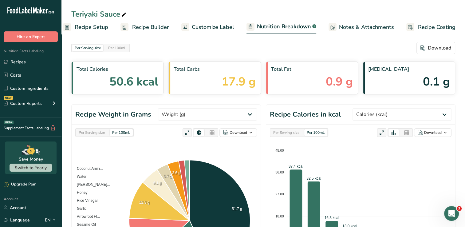
click at [220, 26] on span "Customize Label" at bounding box center [213, 27] width 42 height 8
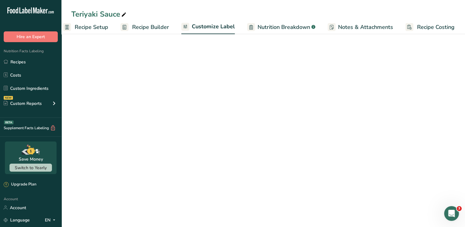
scroll to position [0, 8]
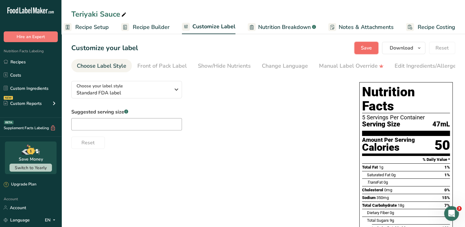
click at [368, 45] on span "Save" at bounding box center [366, 47] width 11 height 7
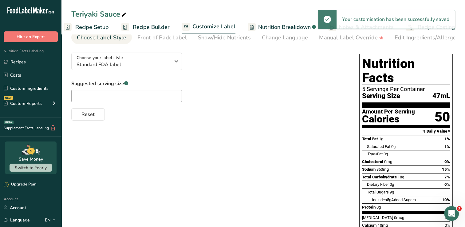
scroll to position [0, 0]
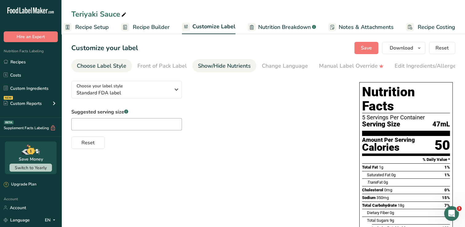
click at [229, 65] on div "Show/Hide Nutrients" at bounding box center [224, 66] width 53 height 8
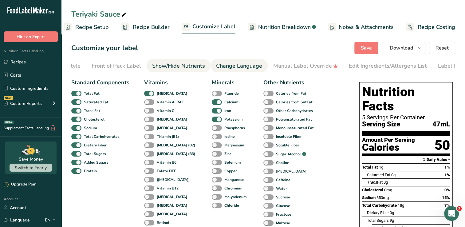
scroll to position [0, 70]
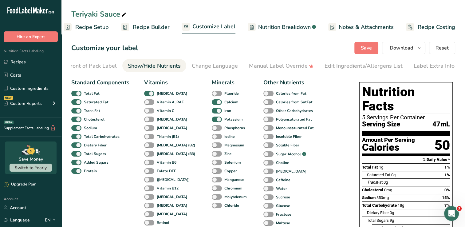
click at [152, 111] on span at bounding box center [149, 111] width 10 height 6
click at [148, 111] on input "Vitamin C" at bounding box center [146, 110] width 4 height 4
drag, startPoint x: 151, startPoint y: 121, endPoint x: 151, endPoint y: 127, distance: 5.8
click at [151, 122] on span at bounding box center [149, 119] width 10 height 6
click at [148, 121] on input "Vitamin E" at bounding box center [146, 119] width 4 height 4
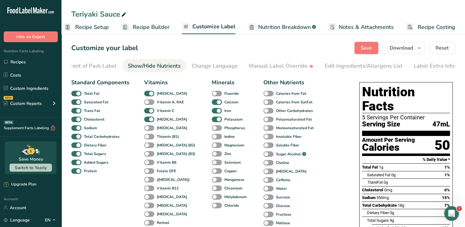
drag, startPoint x: 150, startPoint y: 129, endPoint x: 149, endPoint y: 133, distance: 4.6
click at [149, 130] on span at bounding box center [149, 128] width 10 height 6
click at [148, 130] on input "Vitamin K" at bounding box center [146, 128] width 4 height 4
drag, startPoint x: 151, startPoint y: 137, endPoint x: 152, endPoint y: 142, distance: 5.1
click at [151, 137] on span at bounding box center [149, 137] width 10 height 6
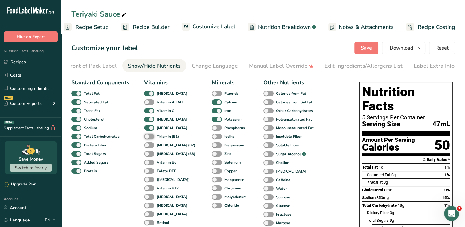
click at [148, 137] on input "Thiamin (B1)" at bounding box center [146, 136] width 4 height 4
drag, startPoint x: 152, startPoint y: 143, endPoint x: 153, endPoint y: 147, distance: 4.1
click at [153, 144] on label "Riboflavin (B2)" at bounding box center [169, 145] width 51 height 6
click at [148, 144] on input "Riboflavin (B2)" at bounding box center [146, 145] width 4 height 4
drag, startPoint x: 154, startPoint y: 154, endPoint x: 153, endPoint y: 157, distance: 3.7
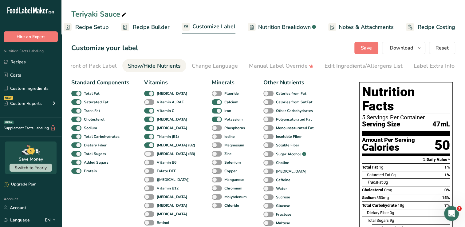
click at [154, 154] on span "Niacin (B3)" at bounding box center [174, 154] width 41 height 6
click at [148, 154] on input "Niacin (B3)" at bounding box center [146, 153] width 4 height 4
drag, startPoint x: 151, startPoint y: 162, endPoint x: 151, endPoint y: 165, distance: 3.1
click at [151, 162] on span at bounding box center [149, 162] width 10 height 6
click at [148, 162] on input "Vitamin B6" at bounding box center [146, 162] width 4 height 4
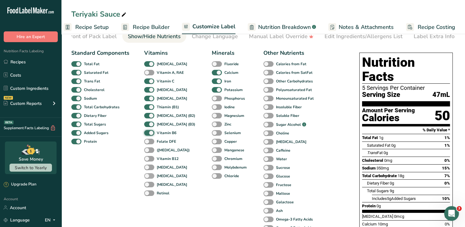
scroll to position [31, 0]
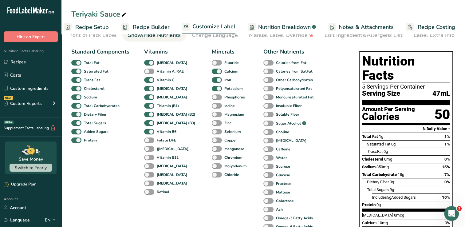
drag, startPoint x: 149, startPoint y: 159, endPoint x: 154, endPoint y: 163, distance: 6.8
click at [149, 159] on span at bounding box center [149, 157] width 10 height 6
click at [148, 159] on input "Vitamin B12" at bounding box center [146, 157] width 4 height 4
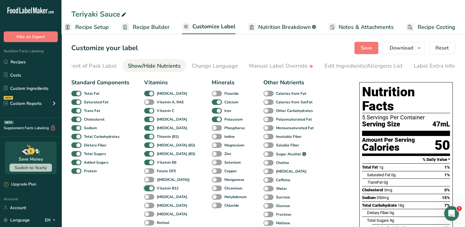
scroll to position [0, 0]
click at [362, 49] on span "Save" at bounding box center [366, 47] width 11 height 7
click at [34, 58] on link "Recipes" at bounding box center [30, 62] width 61 height 12
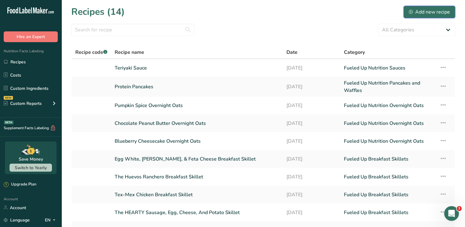
drag, startPoint x: 431, startPoint y: 12, endPoint x: 428, endPoint y: 12, distance: 3.4
click at [431, 12] on div "Add new recipe" at bounding box center [428, 11] width 41 height 7
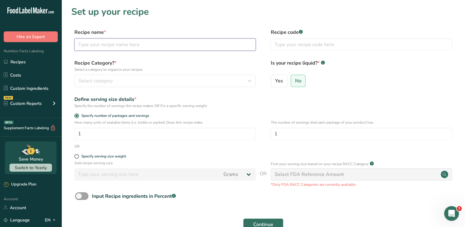
click at [163, 42] on input "text" at bounding box center [164, 44] width 181 height 12
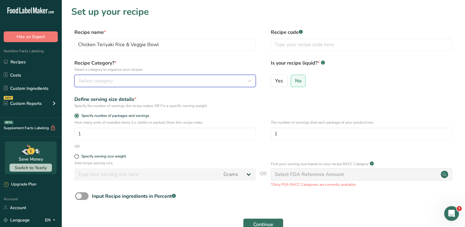
click at [147, 77] on div "Select category" at bounding box center [163, 80] width 170 height 7
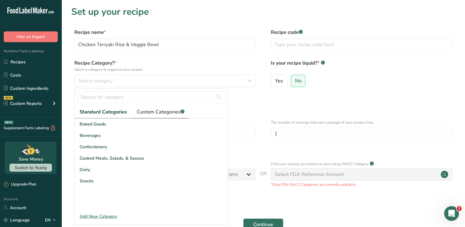
click at [151, 110] on span "Custom Categories .a-a{fill:#347362;}.b-a{fill:#fff;}" at bounding box center [161, 111] width 48 height 7
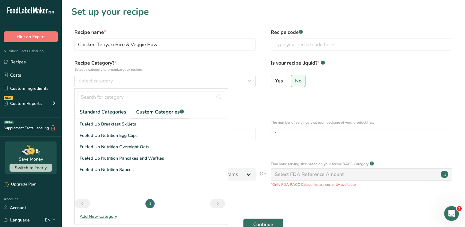
click at [107, 217] on div "Add New Category" at bounding box center [151, 216] width 153 height 6
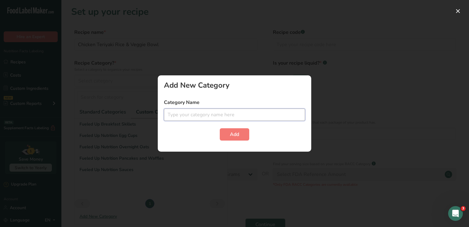
click at [203, 118] on input "text" at bounding box center [234, 114] width 141 height 12
drag, startPoint x: 235, startPoint y: 133, endPoint x: 226, endPoint y: 138, distance: 10.2
click at [226, 138] on button "Add" at bounding box center [234, 134] width 29 height 12
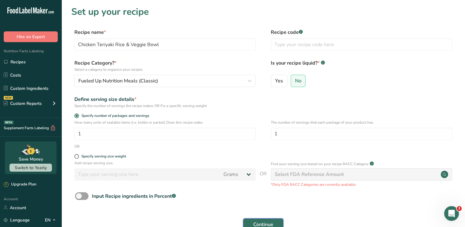
click at [263, 224] on span "Continue" at bounding box center [263, 223] width 20 height 7
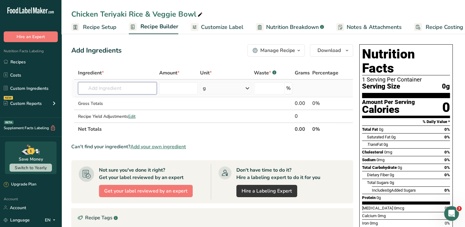
click at [145, 90] on input "text" at bounding box center [117, 88] width 79 height 12
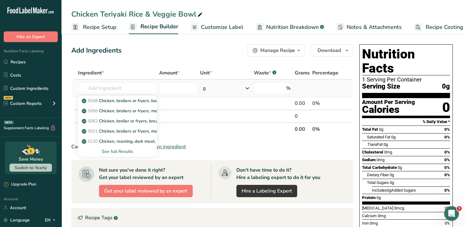
click at [119, 150] on div "See full Results" at bounding box center [117, 151] width 69 height 6
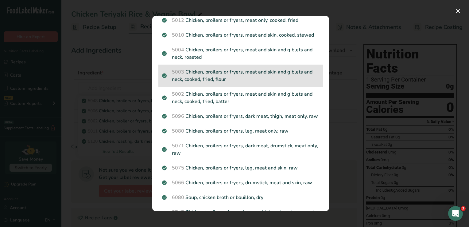
scroll to position [553, 0]
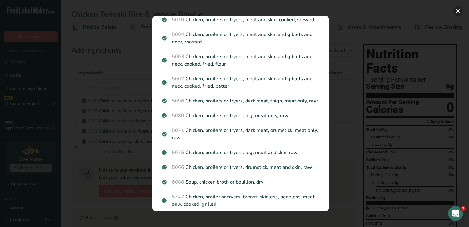
click at [457, 9] on button "Search results modal" at bounding box center [458, 11] width 10 height 10
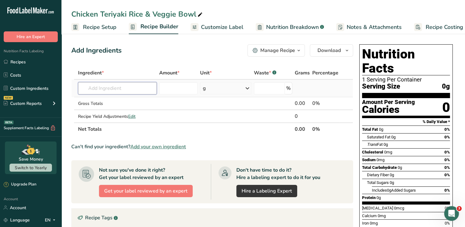
click at [100, 87] on input "text" at bounding box center [117, 88] width 79 height 12
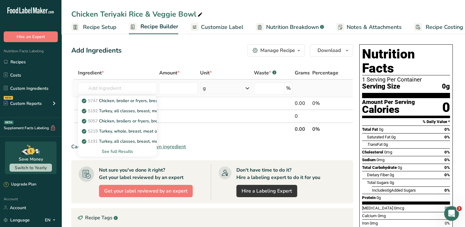
click at [122, 151] on div "See full Results" at bounding box center [117, 151] width 69 height 6
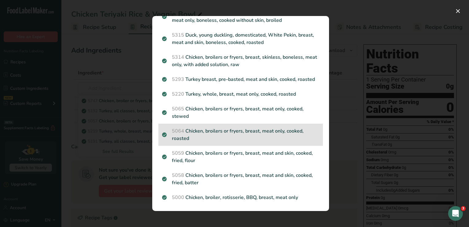
scroll to position [773, 0]
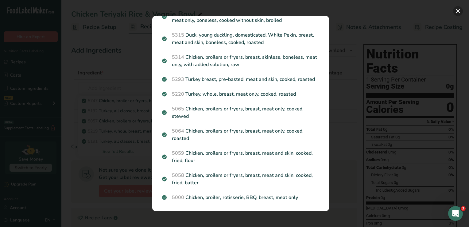
click at [458, 10] on button "Search results modal" at bounding box center [458, 11] width 10 height 10
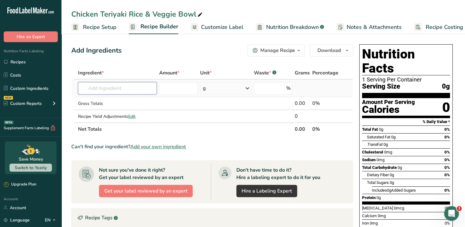
click at [146, 89] on input "text" at bounding box center [117, 88] width 79 height 12
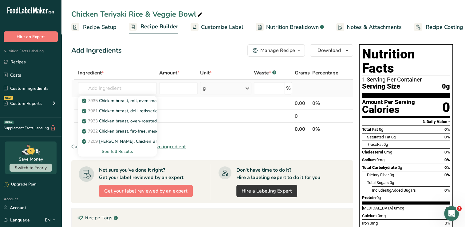
click at [128, 151] on div "See full Results" at bounding box center [117, 151] width 69 height 6
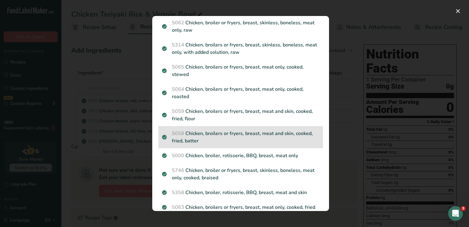
scroll to position [370, 0]
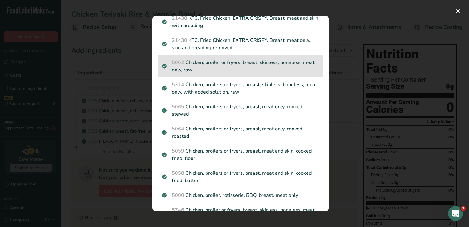
click at [279, 68] on p "5062 Chicken, broiler or fryers, breast, skinless, boneless, meat only, raw" at bounding box center [240, 66] width 157 height 15
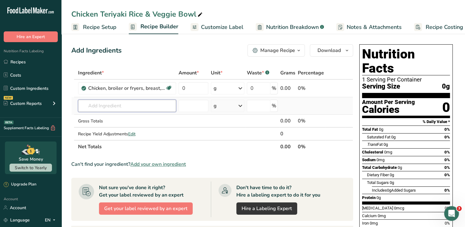
click at [106, 105] on input "text" at bounding box center [127, 105] width 98 height 12
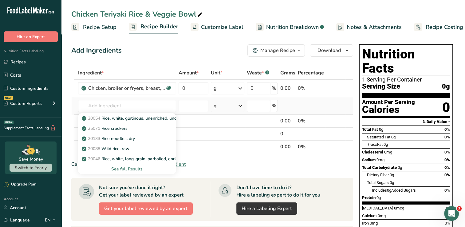
click at [130, 168] on div "See full Results" at bounding box center [127, 169] width 88 height 6
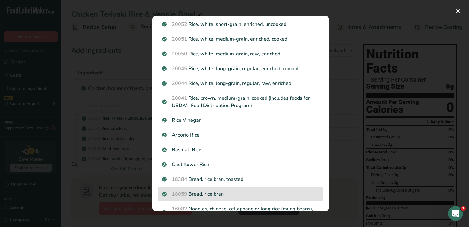
scroll to position [215, 0]
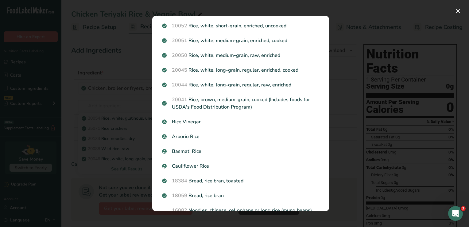
click at [259, 72] on p "20045 Rice, white, long-grain, regular, enriched, cooked" at bounding box center [240, 69] width 157 height 7
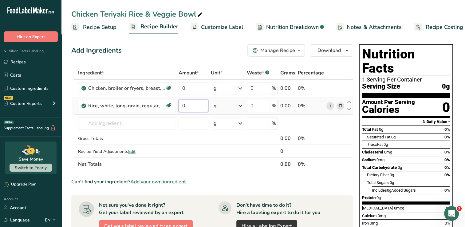
click at [190, 106] on input "0" at bounding box center [193, 105] width 30 height 12
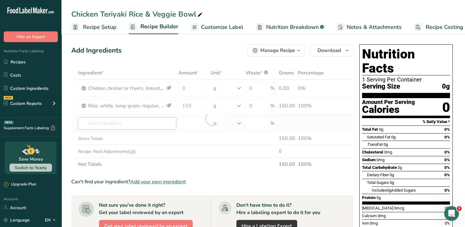
click at [112, 123] on div "Ingredient * Amount * Unit * Waste * .a-a{fill:#347362;}.b-a{fill:#fff;} Grams …" at bounding box center [212, 118] width 282 height 104
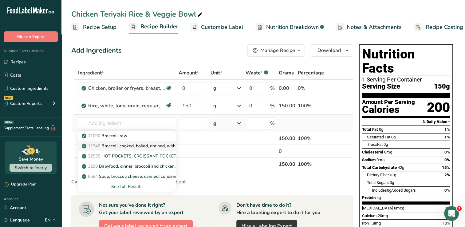
click at [123, 145] on p "11742 Broccoli, cooked, boiled, drained, with salt" at bounding box center [133, 145] width 101 height 6
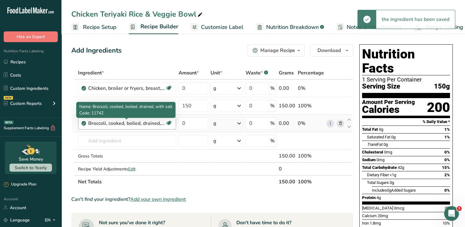
click at [150, 126] on div "Broccoli, cooked, boiled, drained, with salt" at bounding box center [126, 122] width 77 height 7
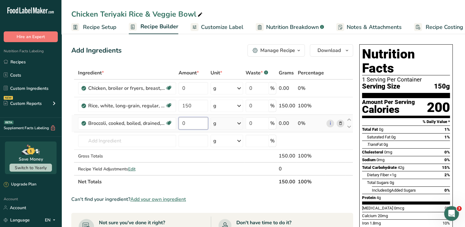
click at [189, 123] on input "0" at bounding box center [192, 123] width 29 height 12
click at [92, 144] on div "Ingredient * Amount * Unit * Waste * .a-a{fill:#347362;}.b-a{fill:#fff;} Grams …" at bounding box center [212, 127] width 282 height 122
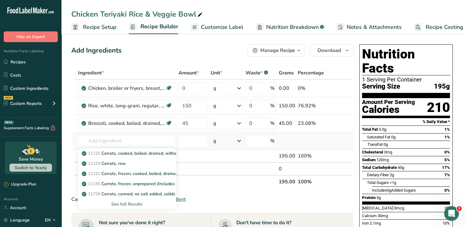
click at [129, 202] on div "See full Results" at bounding box center [127, 204] width 88 height 6
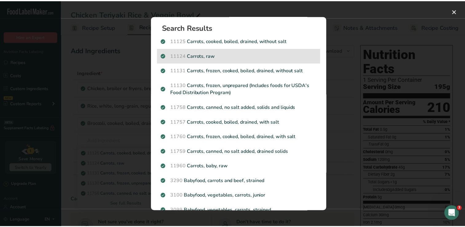
scroll to position [0, 0]
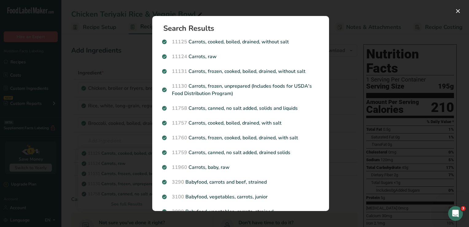
drag, startPoint x: 218, startPoint y: 58, endPoint x: 210, endPoint y: 59, distance: 8.1
click at [217, 58] on p "11124 Carrots, raw" at bounding box center [240, 56] width 157 height 7
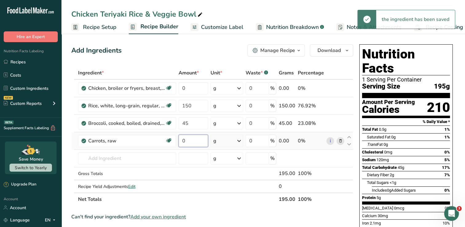
click at [193, 142] on input "0" at bounding box center [192, 140] width 29 height 12
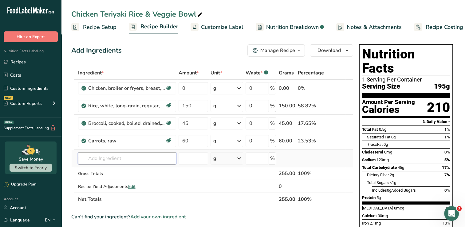
click at [135, 154] on div "Ingredient * Amount * Unit * Waste * .a-a{fill:#347362;}.b-a{fill:#fff;} Grams …" at bounding box center [212, 135] width 282 height 139
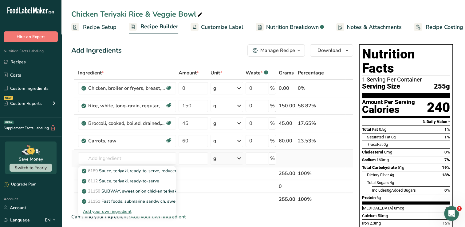
click at [118, 211] on div "Add your own ingredient" at bounding box center [127, 211] width 88 height 6
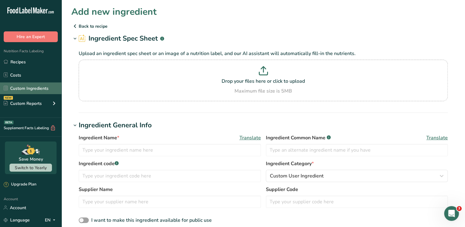
click at [37, 87] on link "Custom Ingredients" at bounding box center [30, 88] width 61 height 12
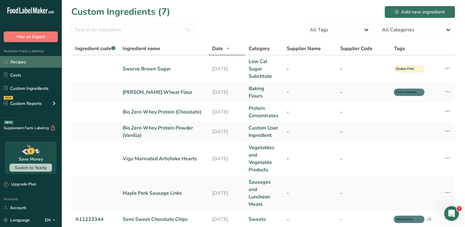
click at [32, 64] on link "Recipes" at bounding box center [30, 62] width 61 height 12
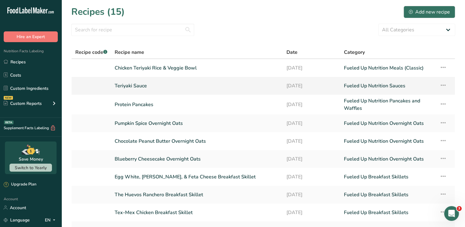
click at [447, 84] on td "Recipe Setup Delete Recipe Duplicate Recipe Scale Recipe Save as Sub-Recipe .a-…" at bounding box center [444, 86] width 19 height 18
click at [443, 85] on icon at bounding box center [442, 85] width 7 height 11
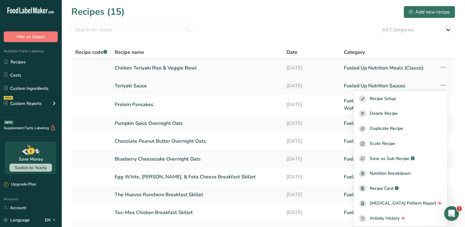
click at [148, 69] on link "Chicken Teriyaki Rice & Veggie Bowl" at bounding box center [197, 67] width 164 height 13
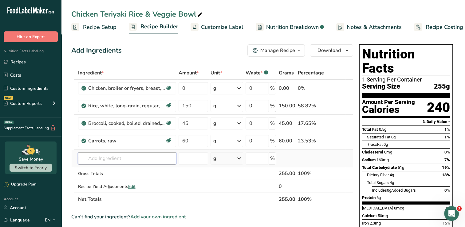
click at [157, 157] on input "text" at bounding box center [127, 158] width 98 height 12
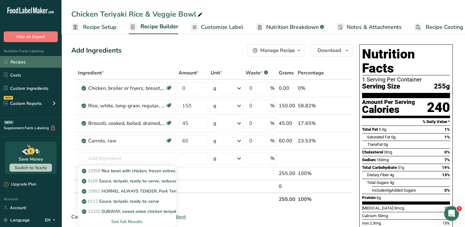
click at [28, 64] on link "Recipes" at bounding box center [30, 62] width 61 height 12
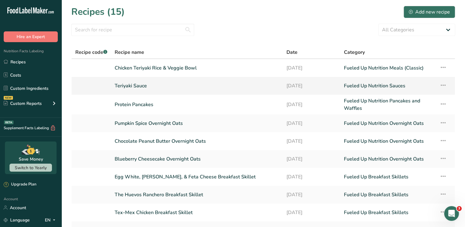
click at [141, 87] on link "Teriyaki Sauce" at bounding box center [197, 85] width 164 height 13
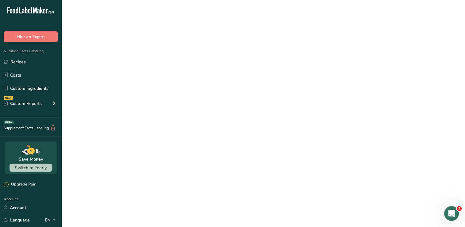
click at [141, 87] on link "Teriyaki Sauce" at bounding box center [197, 85] width 164 height 13
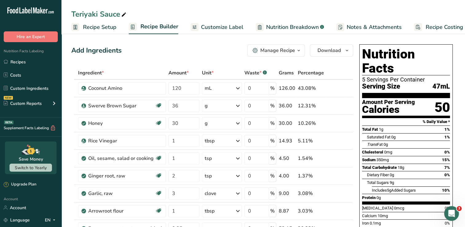
click at [108, 28] on span "Recipe Setup" at bounding box center [99, 27] width 33 height 8
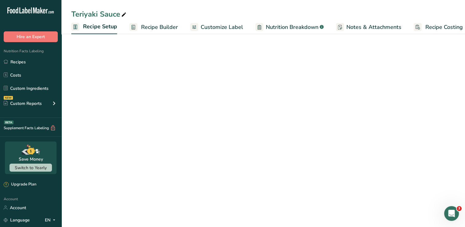
scroll to position [0, 2]
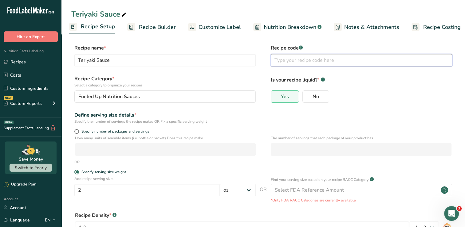
click at [294, 62] on input "text" at bounding box center [361, 60] width 181 height 12
drag, startPoint x: 400, startPoint y: 90, endPoint x: 392, endPoint y: 87, distance: 8.7
click at [399, 90] on div "Yes No" at bounding box center [361, 98] width 181 height 16
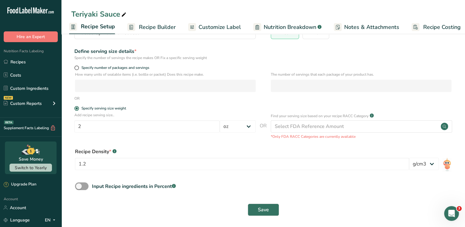
scroll to position [66, 0]
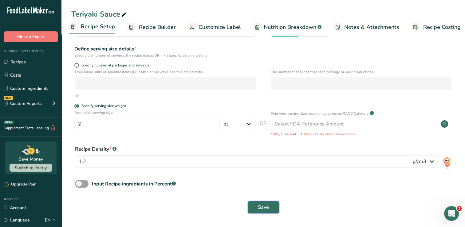
click at [259, 206] on button "Save" at bounding box center [262, 207] width 31 height 12
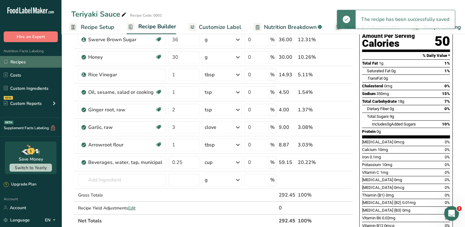
click at [44, 60] on link "Recipes" at bounding box center [30, 62] width 61 height 12
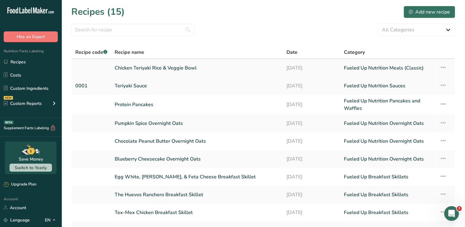
click at [145, 68] on link "Chicken Teriyaki Rice & Veggie Bowl" at bounding box center [197, 67] width 164 height 13
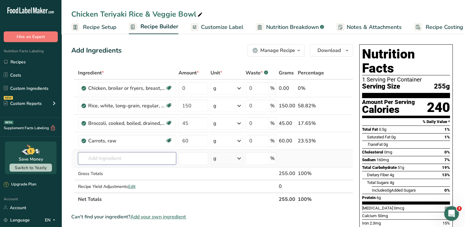
click at [140, 156] on input "text" at bounding box center [127, 158] width 98 height 12
click at [291, 51] on div "Manage Recipe" at bounding box center [277, 50] width 35 height 7
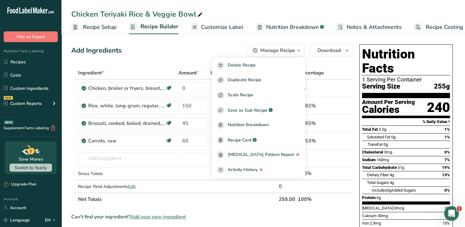
click at [231, 50] on div "Add Ingredients Manage Recipe Delete Recipe Duplicate Recipe Scale Recipe Save …" at bounding box center [212, 50] width 282 height 12
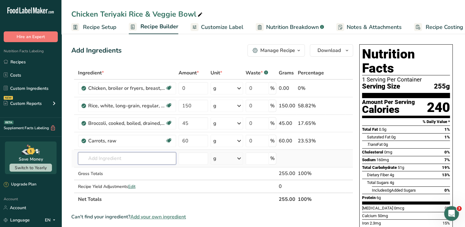
click at [99, 157] on input "text" at bounding box center [127, 158] width 98 height 12
click at [120, 180] on div "Add your own ingredient" at bounding box center [127, 180] width 88 height 6
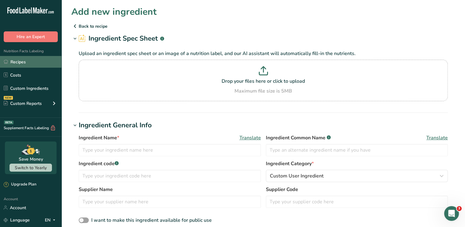
click at [21, 64] on link "Recipes" at bounding box center [30, 62] width 61 height 12
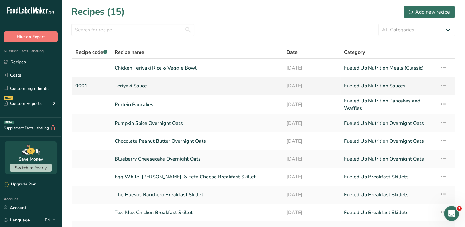
click at [154, 82] on link "Teriyaki Sauce" at bounding box center [197, 85] width 164 height 13
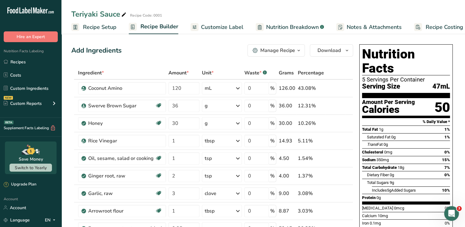
click at [221, 30] on span "Customize Label" at bounding box center [222, 27] width 42 height 8
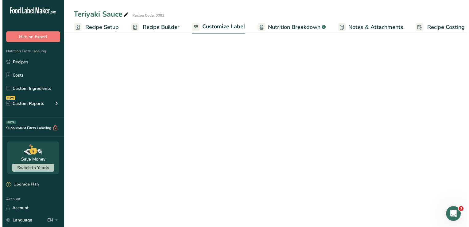
scroll to position [0, 8]
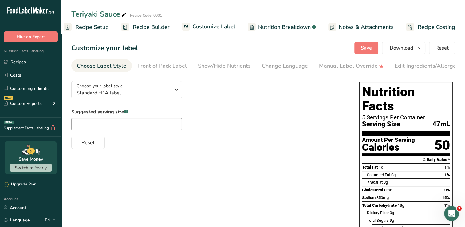
drag, startPoint x: 146, startPoint y: 25, endPoint x: 149, endPoint y: 20, distance: 5.8
click at [146, 25] on span "Recipe Builder" at bounding box center [151, 27] width 37 height 8
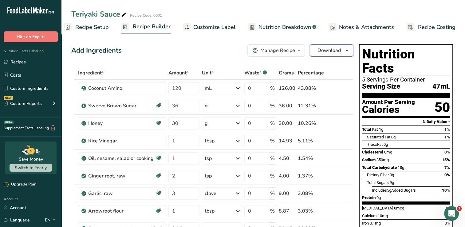
click at [323, 53] on span "Download" at bounding box center [328, 50] width 23 height 7
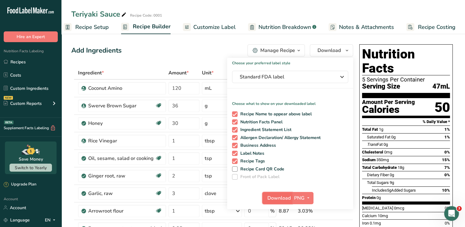
click at [287, 197] on span "Download" at bounding box center [278, 197] width 23 height 7
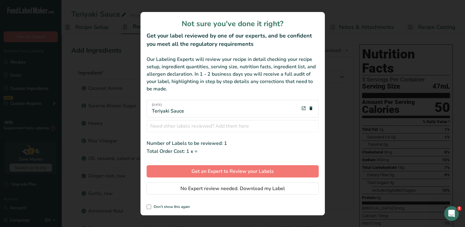
scroll to position [0, 3]
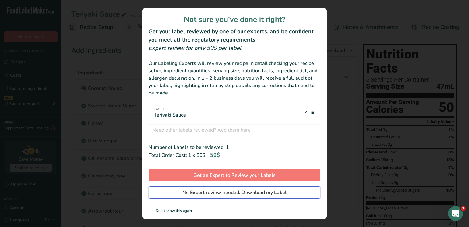
click at [197, 193] on span "No Expert review needed. Download my Label" at bounding box center [234, 192] width 104 height 7
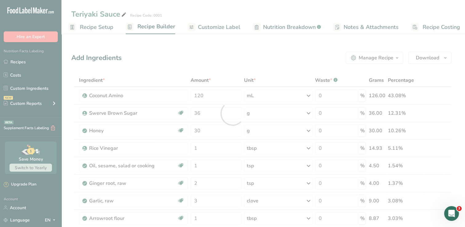
scroll to position [0, 0]
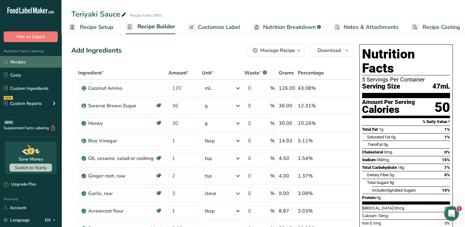
click at [32, 64] on link "Recipes" at bounding box center [30, 62] width 61 height 12
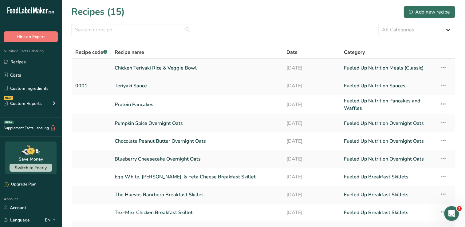
click at [141, 73] on link "Chicken Teriyaki Rice & Veggie Bowl" at bounding box center [197, 67] width 164 height 13
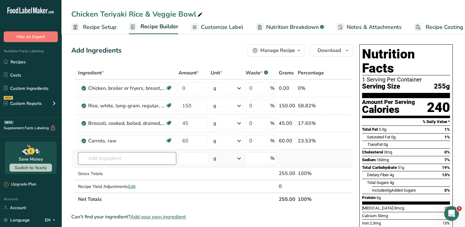
click at [123, 156] on input "text" at bounding box center [127, 158] width 98 height 12
click at [96, 159] on input "text" at bounding box center [127, 158] width 98 height 12
click at [132, 157] on input "text" at bounding box center [127, 158] width 98 height 12
click at [189, 88] on input "0" at bounding box center [192, 88] width 29 height 12
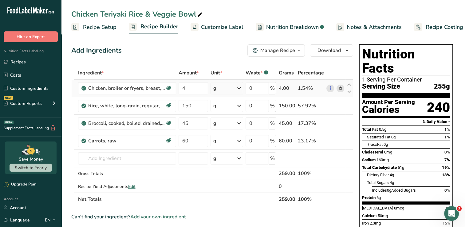
click at [238, 89] on div "Ingredient * Amount * Unit * Waste * .a-a{fill:#347362;}.b-a{fill:#fff;} Grams …" at bounding box center [212, 135] width 282 height 139
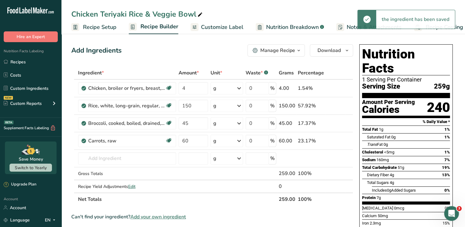
click at [241, 84] on icon at bounding box center [238, 88] width 7 height 11
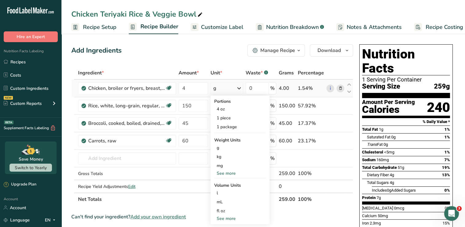
click at [238, 174] on div "See more" at bounding box center [240, 173] width 52 height 6
click at [224, 191] on div "oz" at bounding box center [240, 192] width 52 height 9
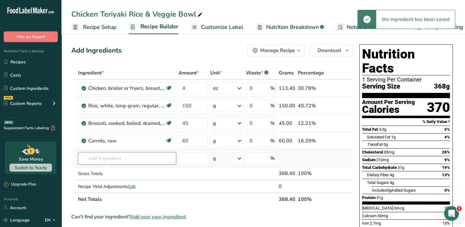
click at [111, 158] on input "text" at bounding box center [127, 158] width 98 height 12
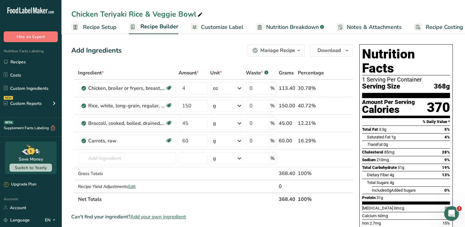
click at [181, 216] on span "Add your own ingredient" at bounding box center [158, 216] width 56 height 7
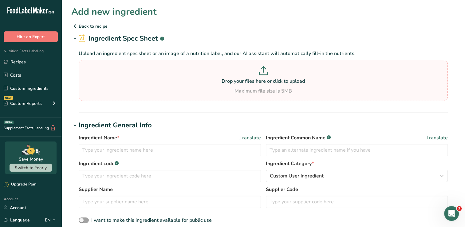
click at [263, 73] on icon at bounding box center [263, 70] width 9 height 9
click at [263, 73] on input "Drop your files here or click to upload Maximum file size is 5MB" at bounding box center [263, 80] width 369 height 41
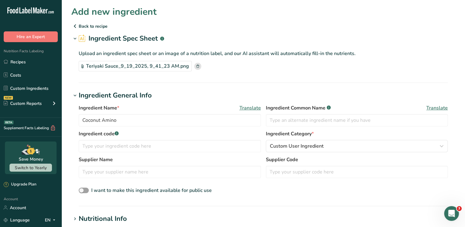
click at [82, 26] on p "Back to recipe" at bounding box center [263, 25] width 384 height 7
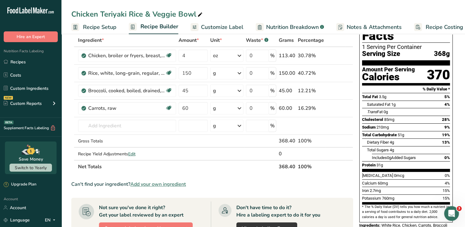
scroll to position [31, 0]
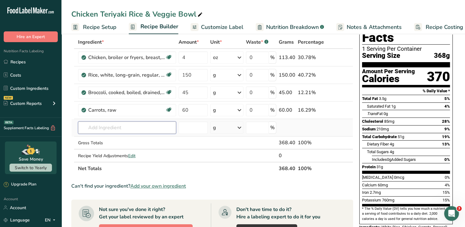
click at [149, 123] on input "text" at bounding box center [127, 127] width 98 height 12
click at [130, 150] on div "Add your own ingredient" at bounding box center [127, 150] width 88 height 6
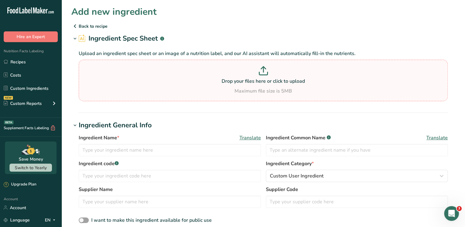
click at [250, 68] on p at bounding box center [263, 71] width 366 height 11
click at [250, 68] on input "Drop your files here or click to upload Maximum file size is 5MB" at bounding box center [263, 80] width 369 height 41
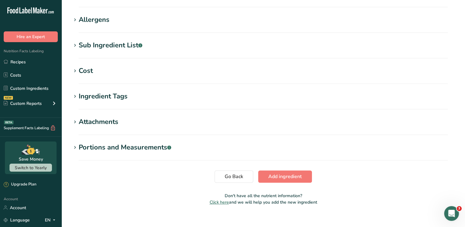
scroll to position [232, 0]
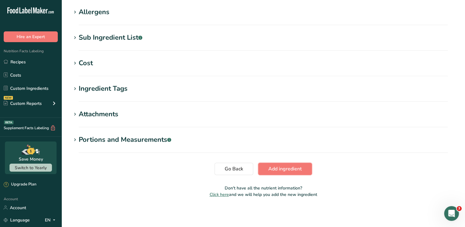
drag, startPoint x: 289, startPoint y: 168, endPoint x: 284, endPoint y: 170, distance: 5.0
click at [287, 167] on span "Add ingredient" at bounding box center [284, 168] width 33 height 7
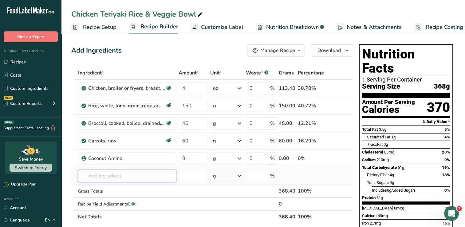
click at [150, 177] on input "text" at bounding box center [127, 176] width 98 height 12
click at [330, 175] on td at bounding box center [335, 176] width 20 height 18
click at [341, 157] on icon at bounding box center [340, 158] width 4 height 6
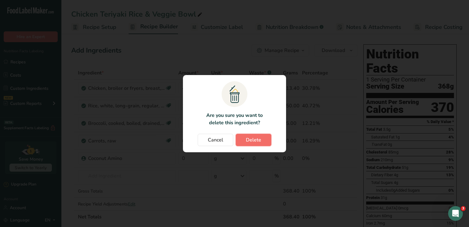
click at [267, 142] on button "Delete" at bounding box center [254, 140] width 36 height 12
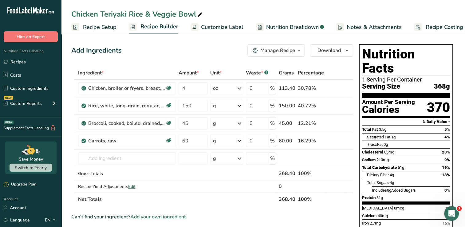
click at [229, 27] on span "Customize Label" at bounding box center [222, 27] width 42 height 8
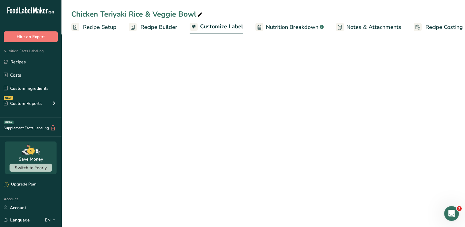
scroll to position [0, 8]
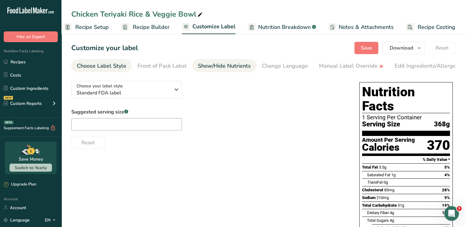
click at [227, 66] on div "Show/Hide Nutrients" at bounding box center [224, 66] width 53 height 8
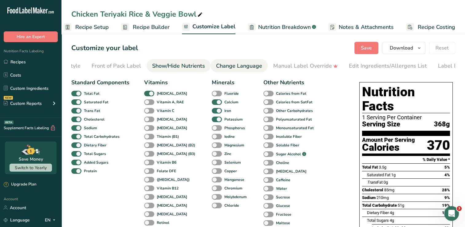
scroll to position [0, 70]
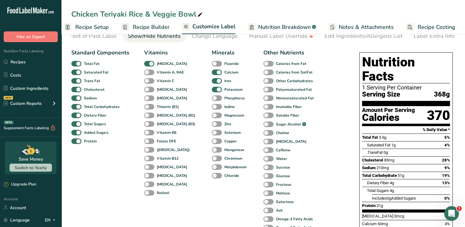
scroll to position [31, 0]
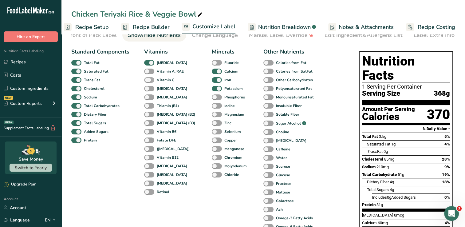
click at [151, 79] on span at bounding box center [149, 80] width 10 height 6
click at [148, 79] on input "Vitamin C" at bounding box center [146, 80] width 4 height 4
checkbox input "true"
drag, startPoint x: 151, startPoint y: 90, endPoint x: 150, endPoint y: 93, distance: 3.4
click at [152, 89] on span at bounding box center [149, 89] width 10 height 6
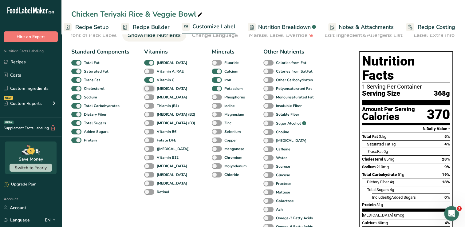
click at [148, 89] on input "Vitamin E" at bounding box center [146, 88] width 4 height 4
checkbox input "true"
click at [149, 97] on span at bounding box center [149, 97] width 10 height 6
click at [148, 97] on input "Vitamin K" at bounding box center [146, 97] width 4 height 4
checkbox input "true"
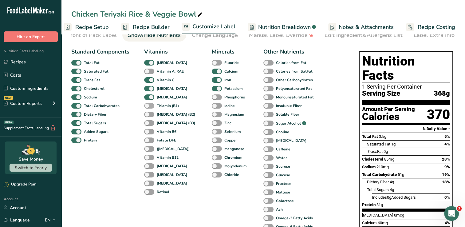
click at [150, 105] on span at bounding box center [149, 106] width 10 height 6
click at [148, 105] on input "Thiamin (B1)" at bounding box center [146, 105] width 4 height 4
checkbox input "true"
click at [153, 115] on span at bounding box center [149, 114] width 10 height 6
click at [148, 115] on input "Riboflavin (B2)" at bounding box center [146, 114] width 4 height 4
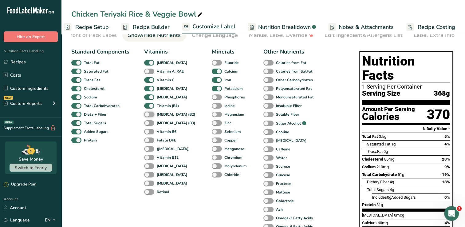
checkbox input "true"
click at [149, 124] on span at bounding box center [149, 123] width 10 height 6
click at [148, 124] on input "Niacin (B3)" at bounding box center [146, 123] width 4 height 4
checkbox input "true"
click at [148, 131] on span at bounding box center [149, 132] width 10 height 6
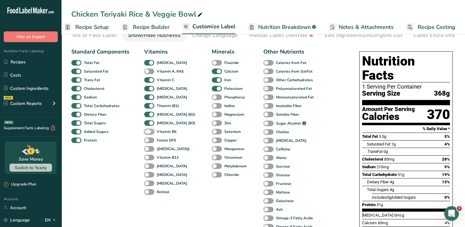
click at [148, 131] on input "Vitamin B6" at bounding box center [146, 131] width 4 height 4
checkbox input "true"
click at [149, 158] on span at bounding box center [149, 157] width 10 height 6
click at [148, 158] on input "Vitamin B12" at bounding box center [146, 157] width 4 height 4
checkbox input "true"
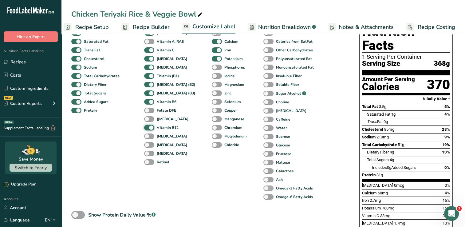
scroll to position [61, 0]
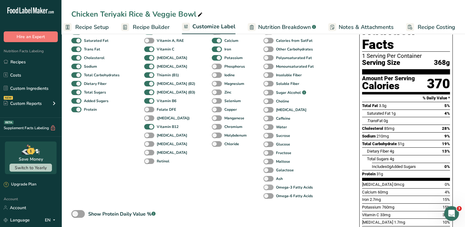
click at [263, 190] on span at bounding box center [268, 187] width 10 height 6
click at [263, 189] on input "Omega-3 Fatty Acids" at bounding box center [265, 187] width 4 height 4
checkbox input "true"
click at [263, 197] on span at bounding box center [268, 196] width 10 height 6
click at [263, 197] on input "Omega-6 Fatty Acids" at bounding box center [265, 195] width 4 height 4
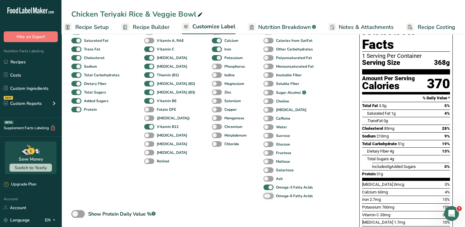
checkbox input "true"
click at [316, 149] on div "Standard Components Total Fat Saturated Fat Trans Fat Cholesterol Sodium Total …" at bounding box center [208, 143] width 275 height 258
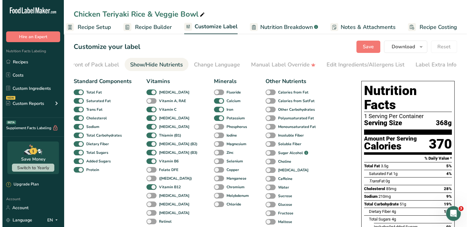
scroll to position [0, 0]
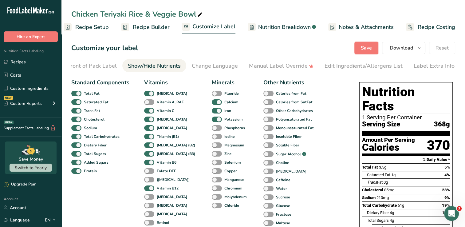
click at [367, 50] on span "Save" at bounding box center [366, 47] width 11 height 7
click at [373, 47] on button "Save" at bounding box center [366, 48] width 24 height 12
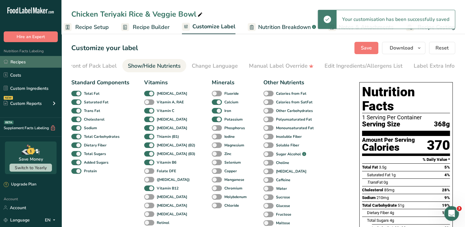
click at [21, 60] on link "Recipes" at bounding box center [30, 62] width 61 height 12
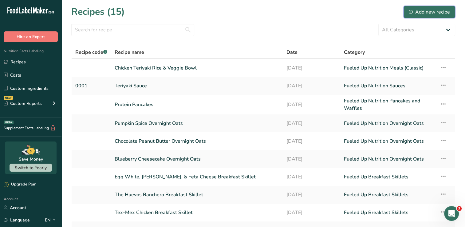
click at [416, 9] on div "Add new recipe" at bounding box center [428, 11] width 41 height 7
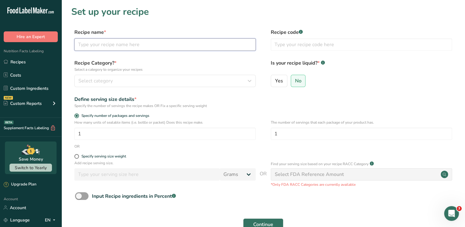
click at [117, 44] on input "text" at bounding box center [164, 44] width 181 height 12
type input "Fueled Up Nutrition Greek Chicken Bowl"
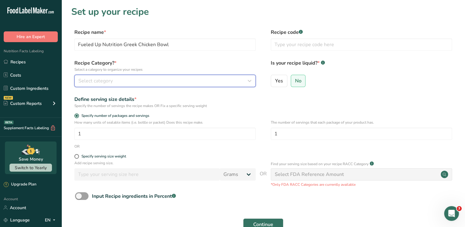
click at [210, 80] on div "Select category" at bounding box center [163, 80] width 170 height 7
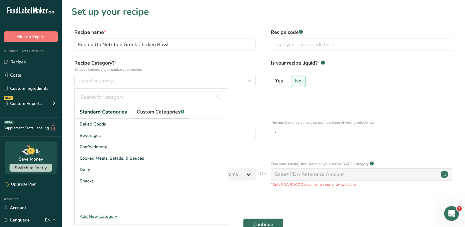
click at [176, 109] on span "Custom Categories .a-a{fill:#347362;}.b-a{fill:#fff;}" at bounding box center [161, 111] width 48 height 7
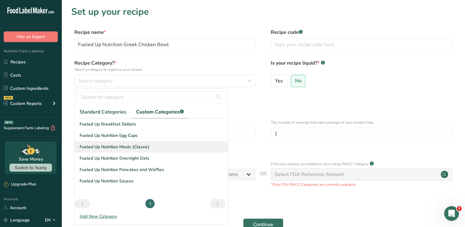
click at [143, 146] on span "Fueled Up Nutrition Meals (Classic)" at bounding box center [115, 146] width 70 height 6
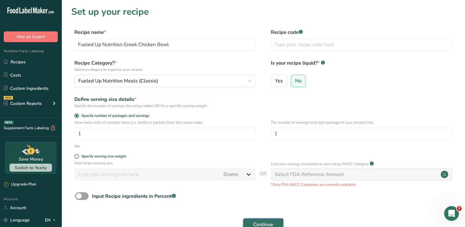
click at [248, 219] on button "Continue" at bounding box center [263, 224] width 40 height 12
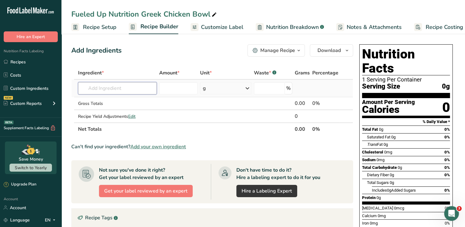
click at [133, 87] on input "text" at bounding box center [117, 88] width 79 height 12
type input "5"
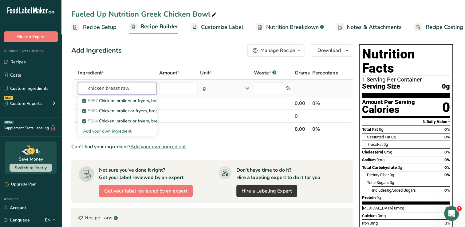
type input "chicken breast raw"
click at [115, 132] on div "Add your own ingredient" at bounding box center [117, 131] width 69 height 6
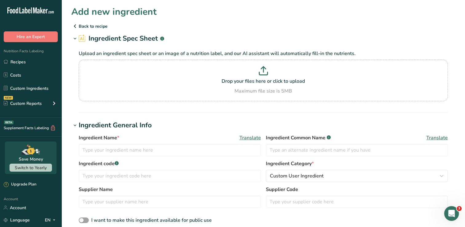
click at [77, 25] on icon at bounding box center [74, 26] width 7 height 11
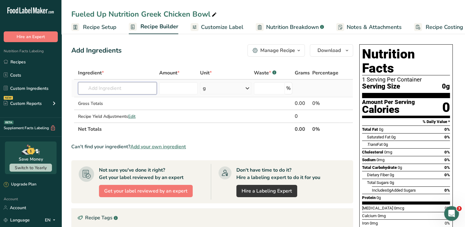
click at [145, 88] on input "text" at bounding box center [117, 88] width 79 height 12
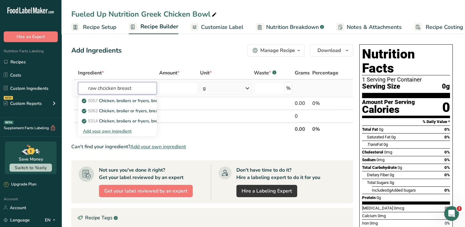
type input "raw chcicken breast"
click at [127, 131] on div "Add your own ingredient" at bounding box center [117, 131] width 69 height 6
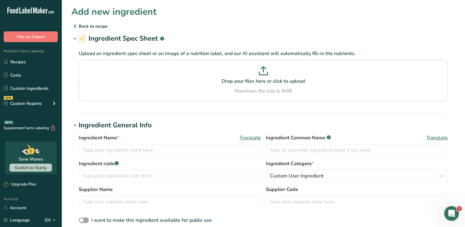
click at [75, 26] on icon at bounding box center [74, 26] width 7 height 11
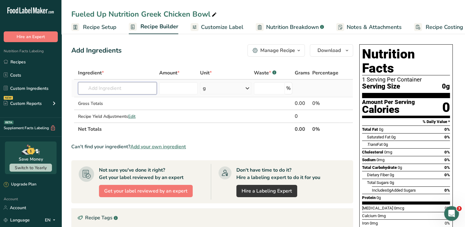
click at [130, 93] on input "text" at bounding box center [117, 88] width 79 height 12
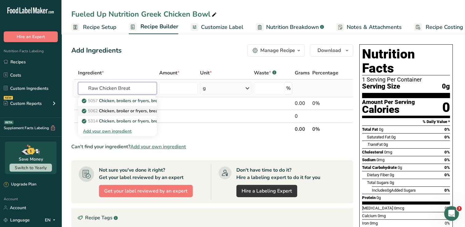
type input "Raw Chicken Breat"
click at [135, 108] on p "5062 Chicken, broiler or fryers, breast, skinless, boneless, meat only, raw" at bounding box center [157, 110] width 148 height 6
type input "Chicken, broiler or fryers, breast, skinless, boneless, meat only, raw"
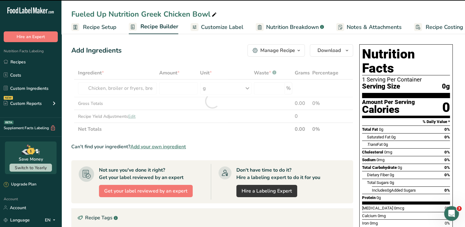
type input "0"
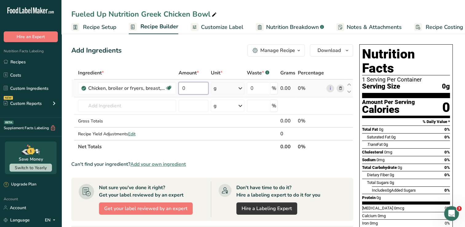
click at [201, 88] on input "0" at bounding box center [193, 88] width 30 height 12
type input "4"
click at [243, 89] on div "Ingredient * Amount * Unit * Waste * .a-a{fill:#347362;}.b-a{fill:#fff;} Grams …" at bounding box center [212, 109] width 282 height 87
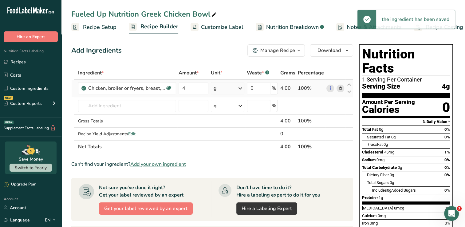
click at [239, 90] on icon at bounding box center [239, 88] width 7 height 11
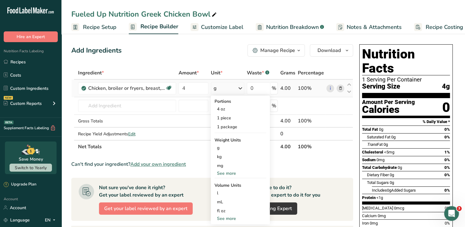
click at [235, 173] on div "See more" at bounding box center [240, 173] width 52 height 6
click at [224, 194] on div "oz" at bounding box center [240, 192] width 52 height 9
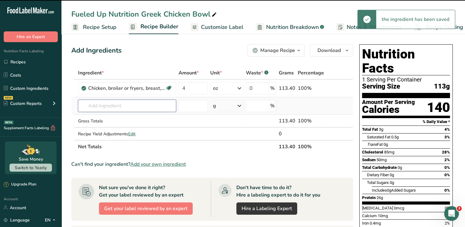
click at [146, 106] on input "text" at bounding box center [127, 105] width 98 height 12
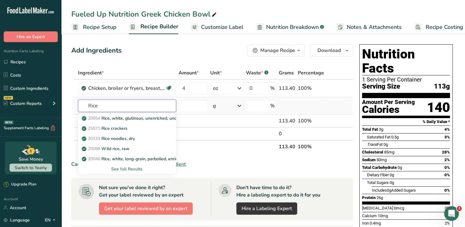
type input "Rice"
click at [136, 168] on div "See full Results" at bounding box center [127, 169] width 88 height 6
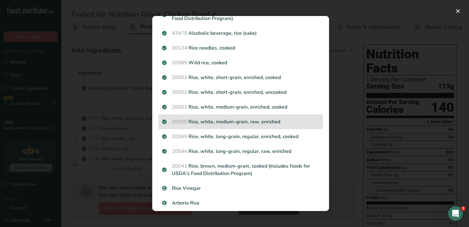
scroll to position [154, 0]
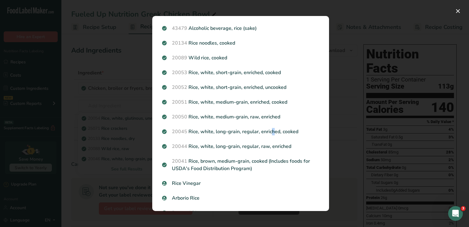
drag, startPoint x: 244, startPoint y: 132, endPoint x: 246, endPoint y: 138, distance: 6.4
click at [246, 138] on div "20045 Rice, white, long-grain, regular, enriched, cooked" at bounding box center [240, 131] width 165 height 15
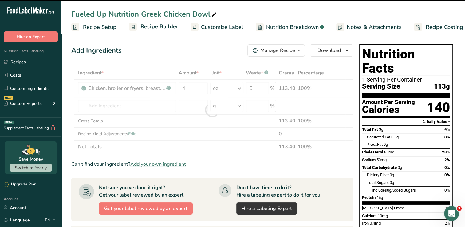
type input "0"
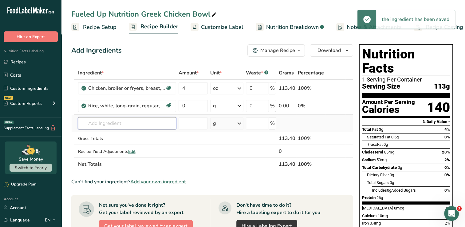
click at [128, 124] on input "text" at bounding box center [127, 123] width 98 height 12
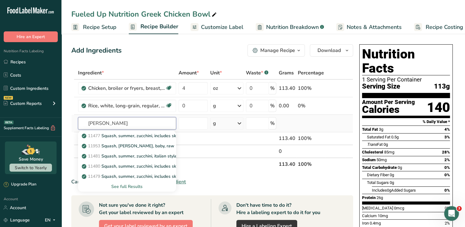
type input "zuch"
click at [140, 187] on div "See full Results" at bounding box center [127, 186] width 88 height 6
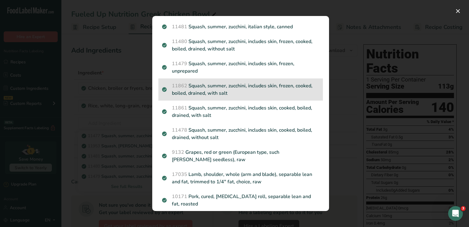
scroll to position [31, 0]
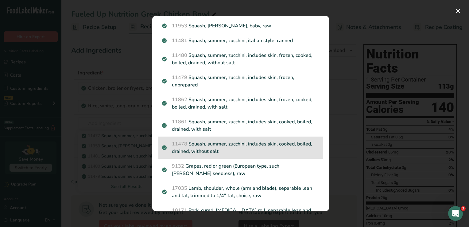
click at [236, 142] on p "11478 Squash, summer, zucchini, includes skin, cooked, boiled, drained, without…" at bounding box center [240, 147] width 157 height 15
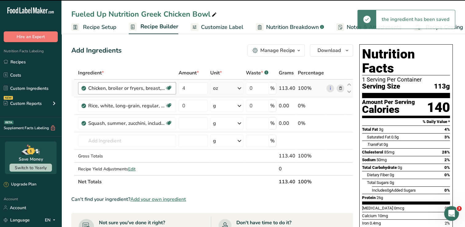
type input "0"
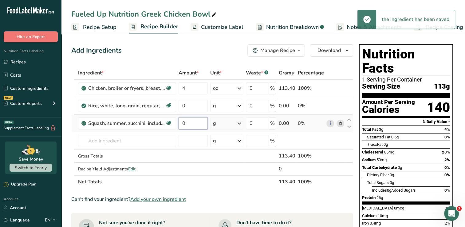
click at [194, 122] on input "0" at bounding box center [192, 123] width 29 height 12
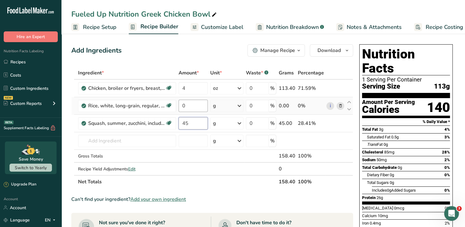
type input "45"
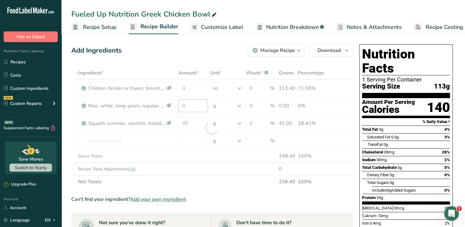
click at [195, 109] on div "Ingredient * Amount * Unit * Waste * .a-a{fill:#347362;}.b-a{fill:#fff;} Grams …" at bounding box center [212, 127] width 282 height 122
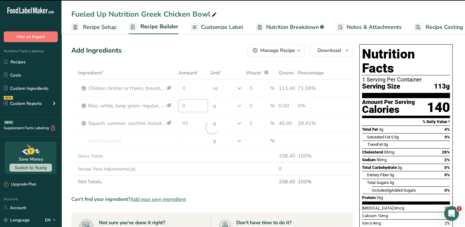
type input "0"
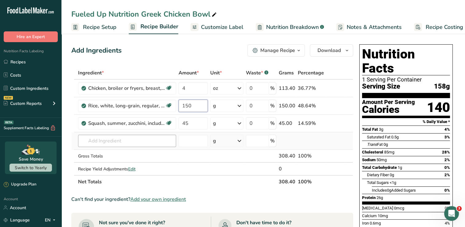
type input "150"
click at [127, 141] on div "Ingredient * Amount * Unit * Waste * .a-a{fill:#347362;}.b-a{fill:#fff;} Grams …" at bounding box center [212, 127] width 282 height 122
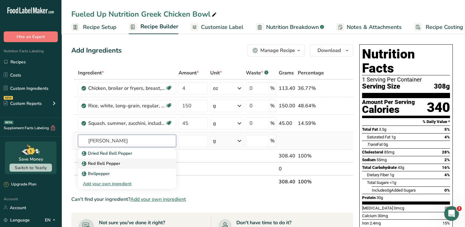
type input "bell peppe"
click at [109, 162] on p "Red Bell Pepper" at bounding box center [101, 163] width 37 height 6
type input "Red Bell Pepper"
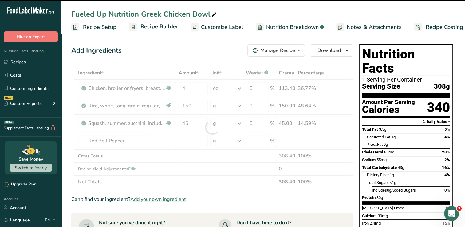
type input "0"
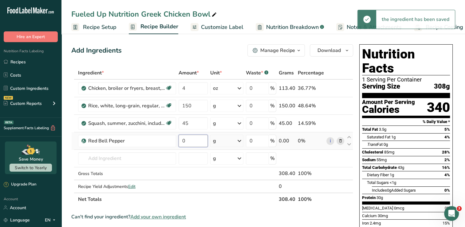
click at [187, 138] on input "0" at bounding box center [192, 140] width 29 height 12
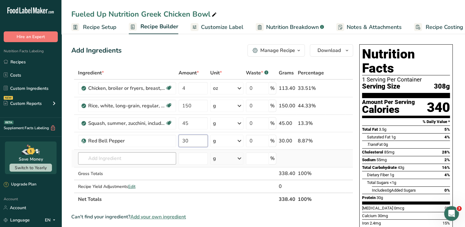
type input "30"
click at [133, 162] on div "Ingredient * Amount * Unit * Waste * .a-a{fill:#347362;}.b-a{fill:#fff;} Grams …" at bounding box center [212, 135] width 282 height 139
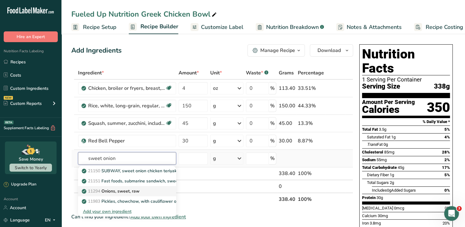
type input "sweet onion"
click at [139, 191] on p "11294 Onions, sweet, raw" at bounding box center [111, 191] width 57 height 6
type input "Onions, sweet, raw"
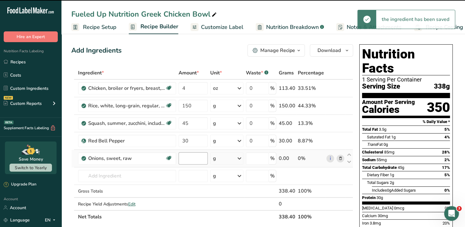
type input "0"
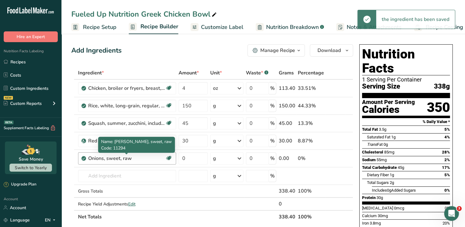
click at [140, 160] on div "Onions, sweet, raw" at bounding box center [126, 157] width 77 height 7
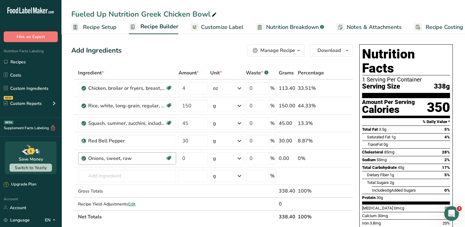
click at [146, 157] on div "Onions, sweet, raw" at bounding box center [126, 157] width 77 height 7
click at [343, 159] on span at bounding box center [339, 157] width 7 height 7
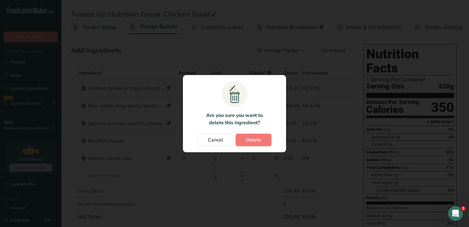
drag, startPoint x: 255, startPoint y: 141, endPoint x: 219, endPoint y: 150, distance: 37.7
click at [254, 142] on span "Delete" at bounding box center [253, 139] width 15 height 7
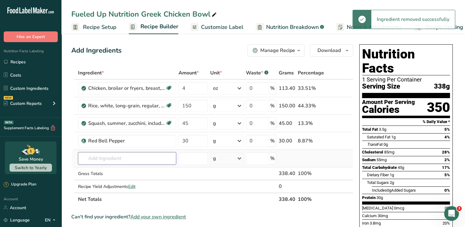
click at [123, 158] on input "text" at bounding box center [127, 158] width 98 height 12
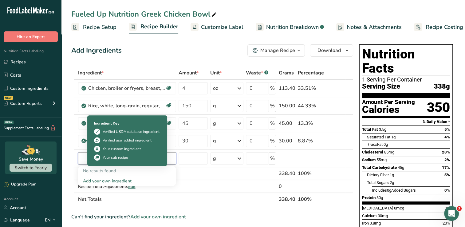
type input "red onion"
click at [161, 160] on div "Ingredient Key Verified USDA database ingredient Verified user added ingredient…" at bounding box center [127, 140] width 74 height 47
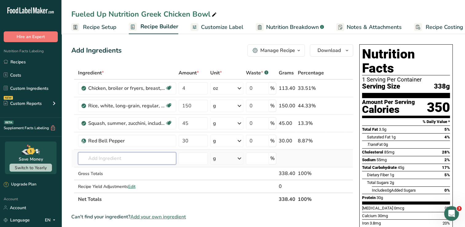
click at [96, 158] on input "text" at bounding box center [127, 158] width 98 height 12
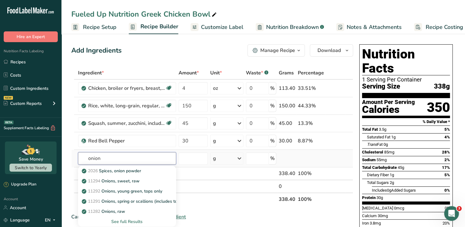
type input "onion"
click at [128, 220] on div "See full Results" at bounding box center [127, 221] width 88 height 6
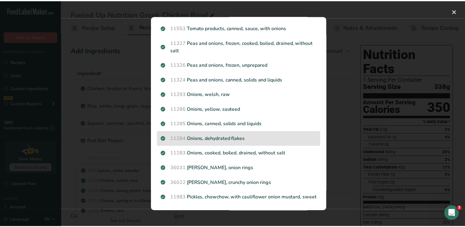
scroll to position [714, 0]
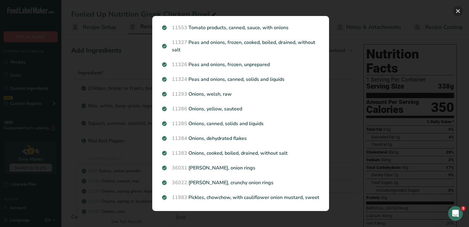
click at [454, 12] on button "Search results modal" at bounding box center [458, 11] width 10 height 10
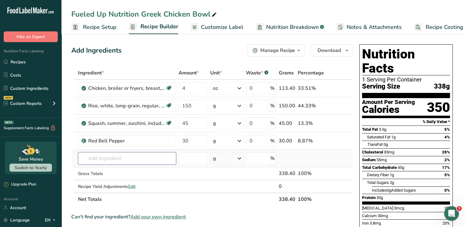
click at [111, 152] on input "text" at bounding box center [127, 158] width 98 height 12
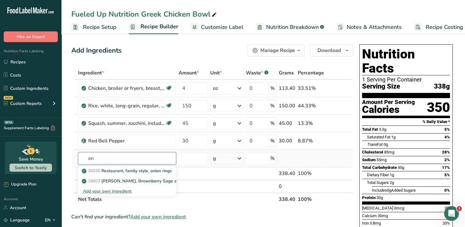
type input "o"
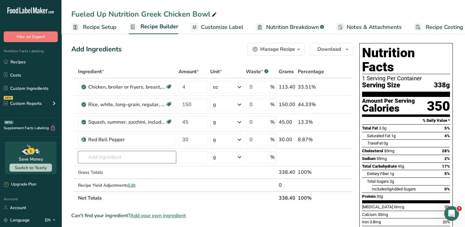
scroll to position [0, 0]
